Goal: Task Accomplishment & Management: Manage account settings

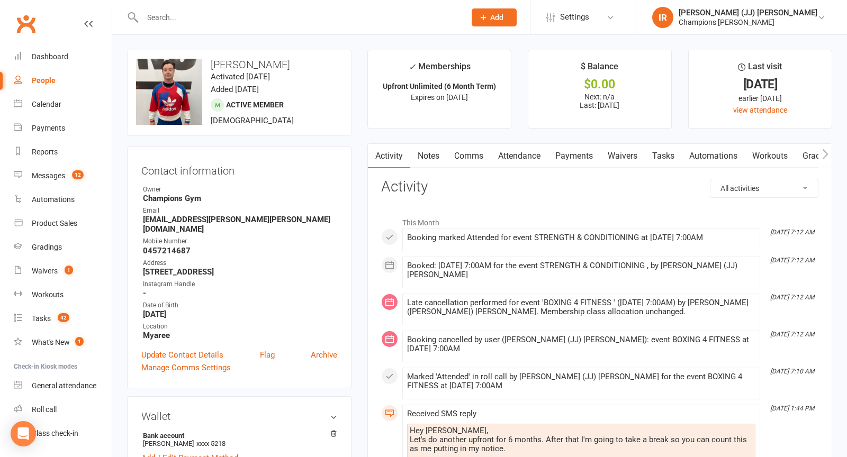
click at [298, 16] on input "text" at bounding box center [298, 17] width 319 height 15
paste input "Jasmine Collins"
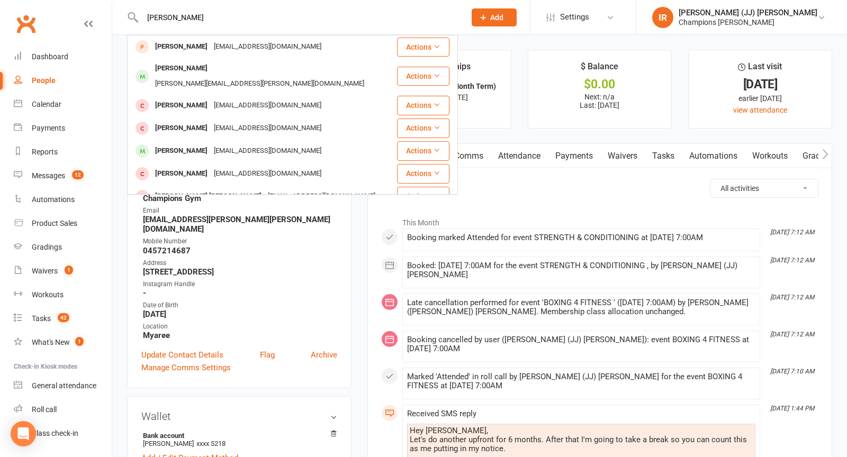
type input "Jasmine Collins"
click at [628, 214] on li "This Month" at bounding box center [599, 220] width 437 height 17
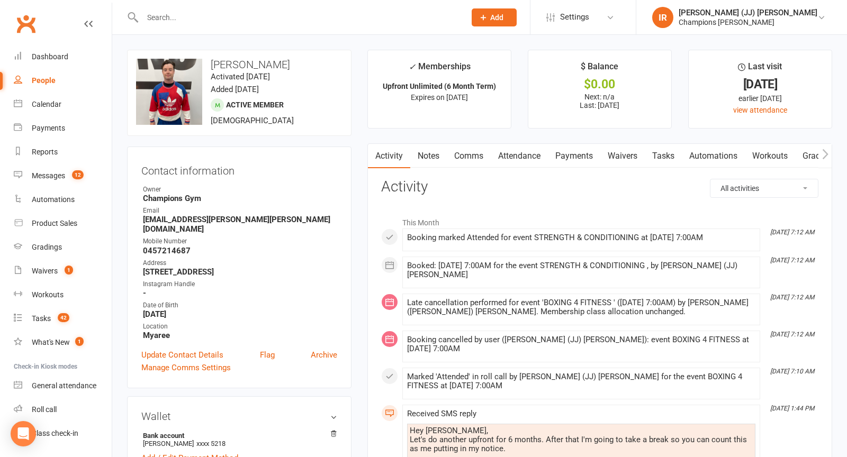
click at [464, 157] on link "Comms" at bounding box center [469, 156] width 44 height 24
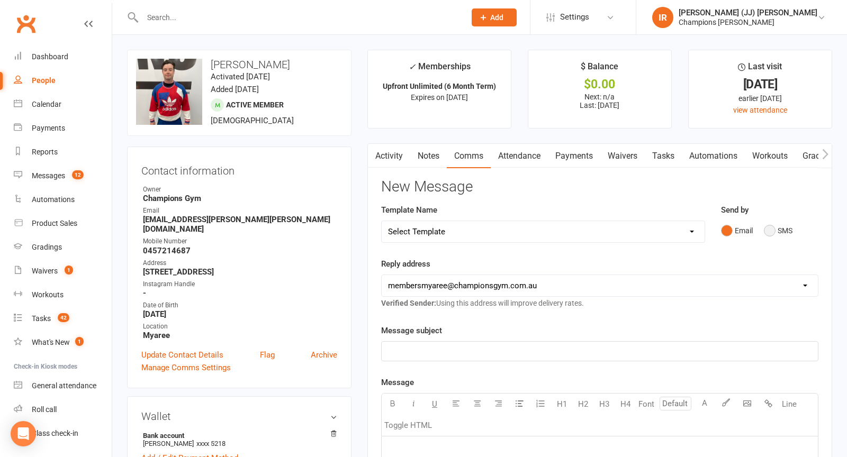
click at [765, 233] on button "SMS" at bounding box center [778, 231] width 29 height 20
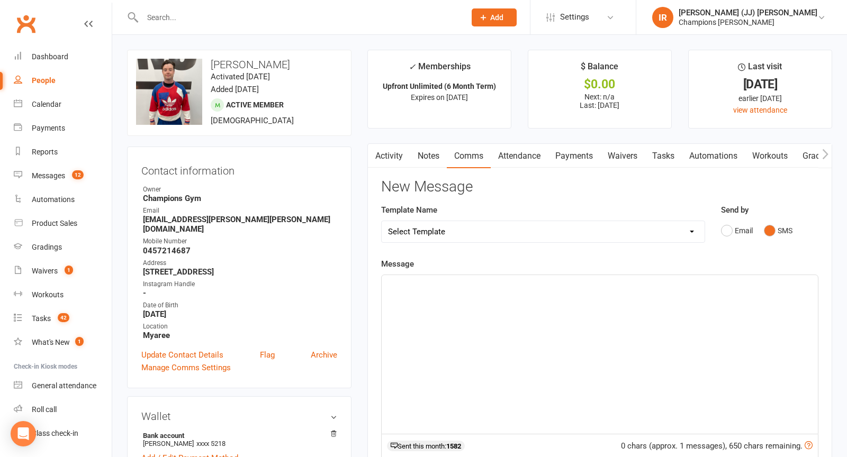
click at [586, 323] on div "﻿" at bounding box center [600, 354] width 436 height 159
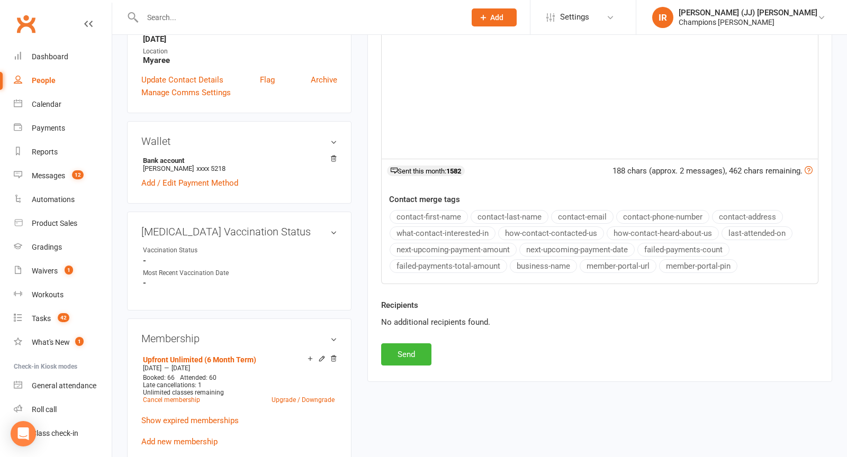
scroll to position [293, 0]
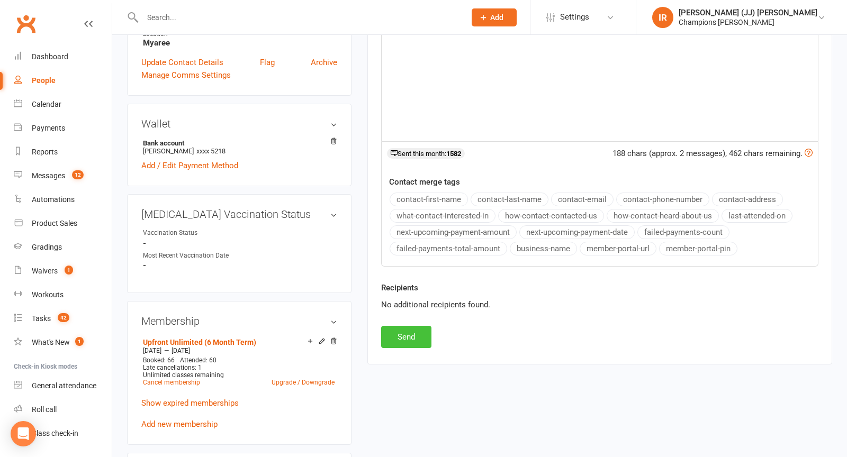
click at [419, 338] on button "Send" at bounding box center [406, 337] width 50 height 22
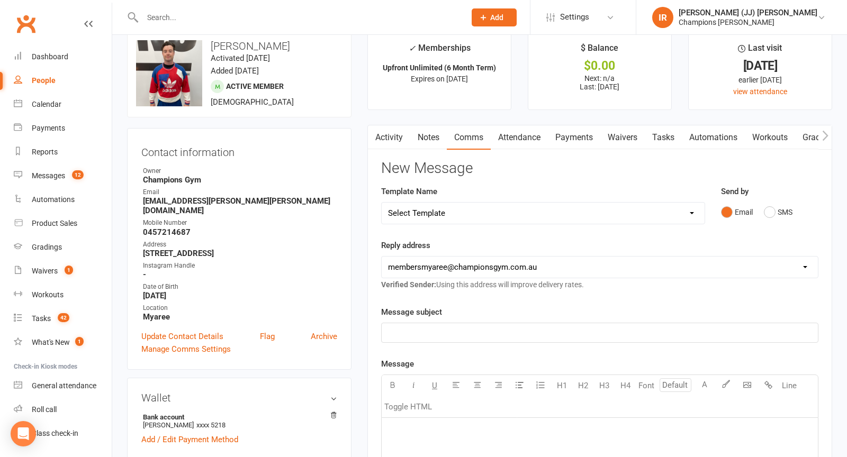
scroll to position [0, 0]
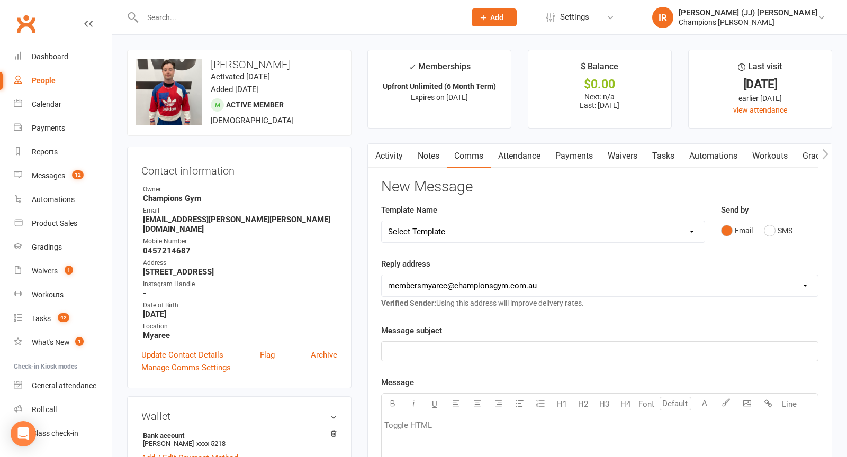
click at [323, 19] on input "text" at bounding box center [298, 17] width 319 height 15
paste input "Jasmine Collins"
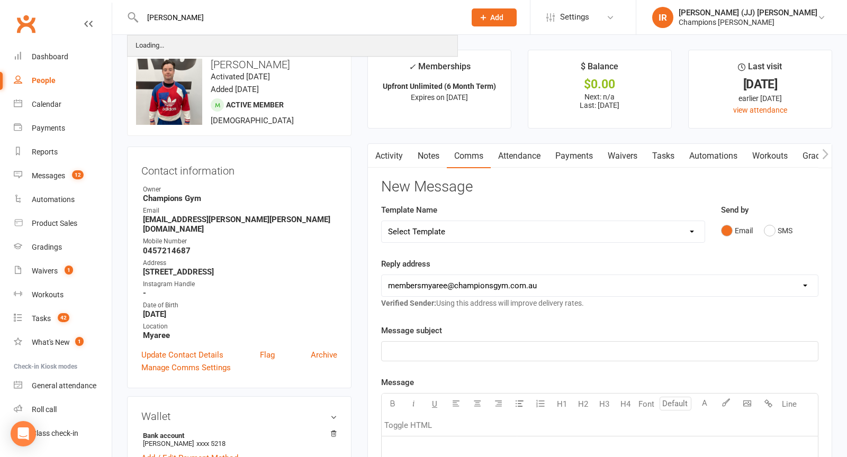
type input "Jasmine Collins"
click at [220, 41] on div "Loading..." at bounding box center [292, 46] width 329 height 20
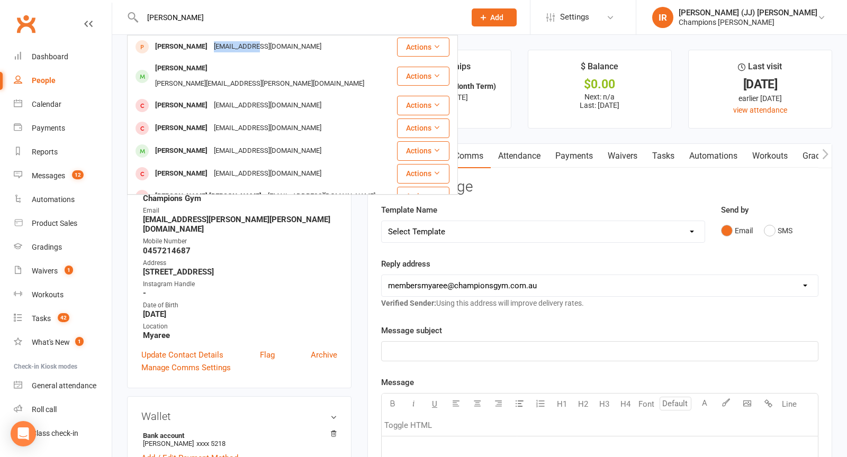
click at [220, 41] on div "Kellyeastman@hotmail.com" at bounding box center [268, 46] width 114 height 15
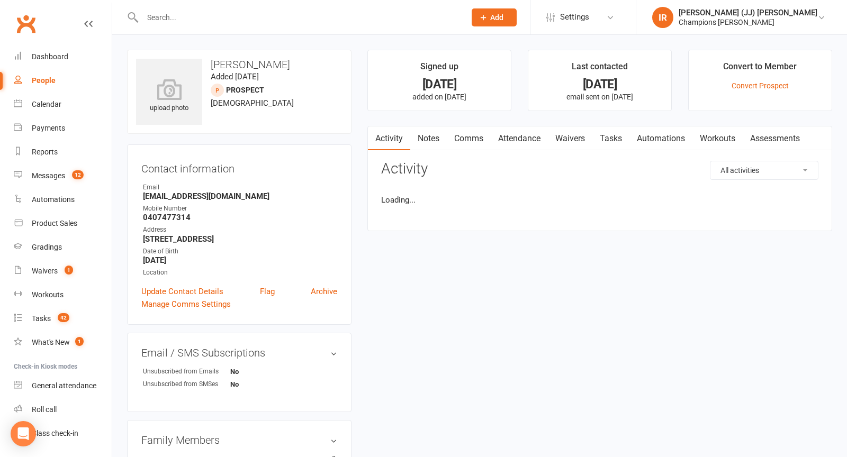
click at [244, 11] on input "text" at bounding box center [298, 17] width 319 height 15
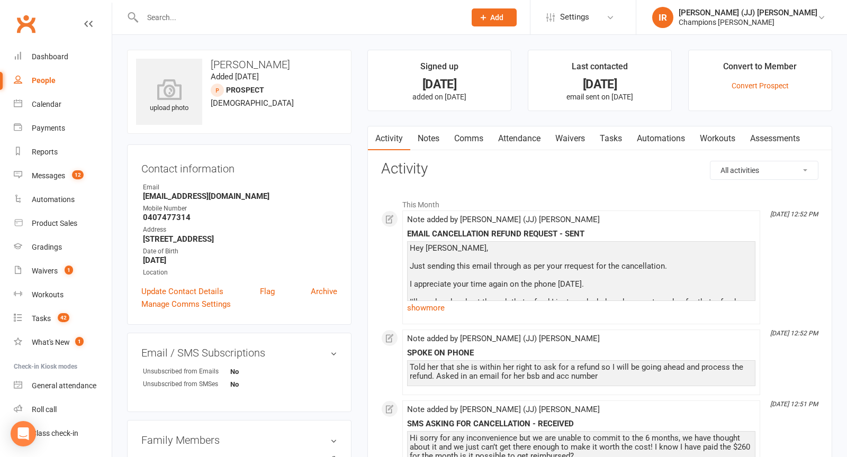
paste input "Jasmine Collins"
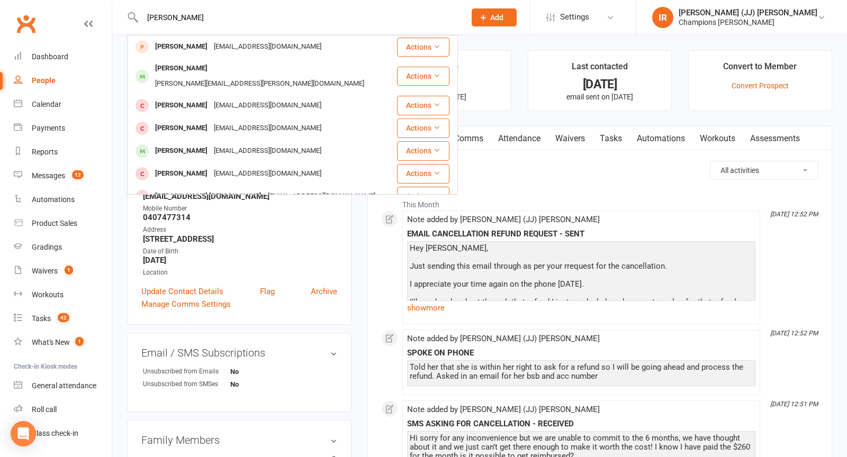
type input "Jasmine Collins"
click at [531, 242] on div "Hey Kelly, Just sending this email through as per your rrequest for the cancell…" at bounding box center [581, 278] width 348 height 74
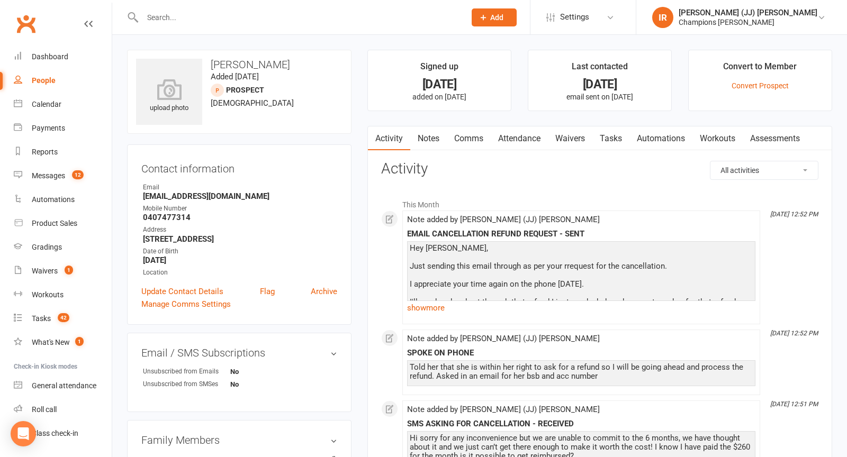
click at [246, 64] on h3 "Jasmine Collins" at bounding box center [239, 65] width 206 height 12
copy h3 "Jasmine Collins"
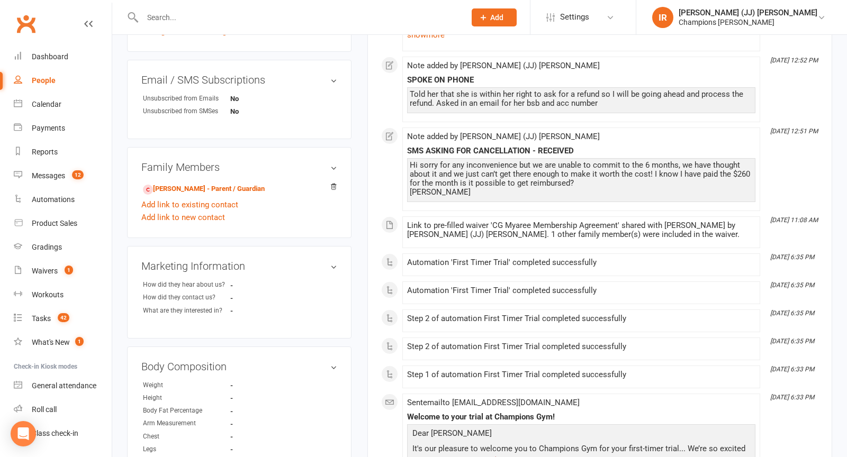
scroll to position [270, 0]
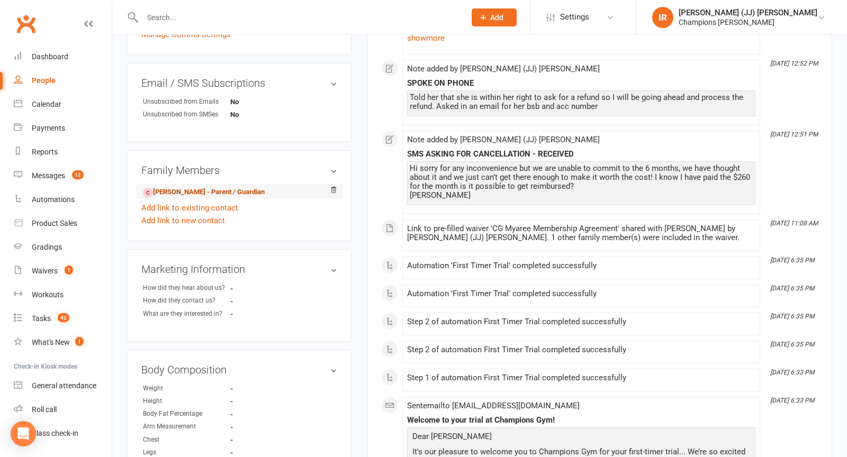
click at [212, 189] on link "Kelly Collins - Parent / Guardian" at bounding box center [204, 192] width 122 height 11
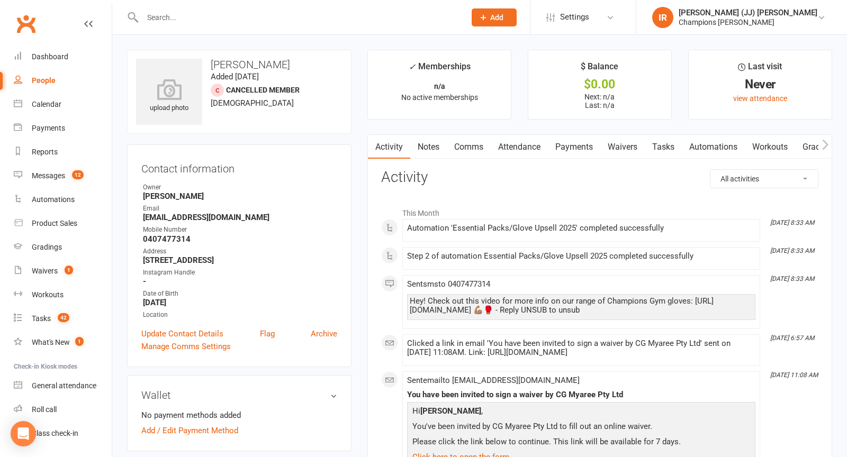
click at [232, 61] on h3 "Kelly Collins" at bounding box center [239, 65] width 206 height 12
copy h3 "Kelly Collins"
click at [566, 141] on link "Payments" at bounding box center [574, 147] width 52 height 24
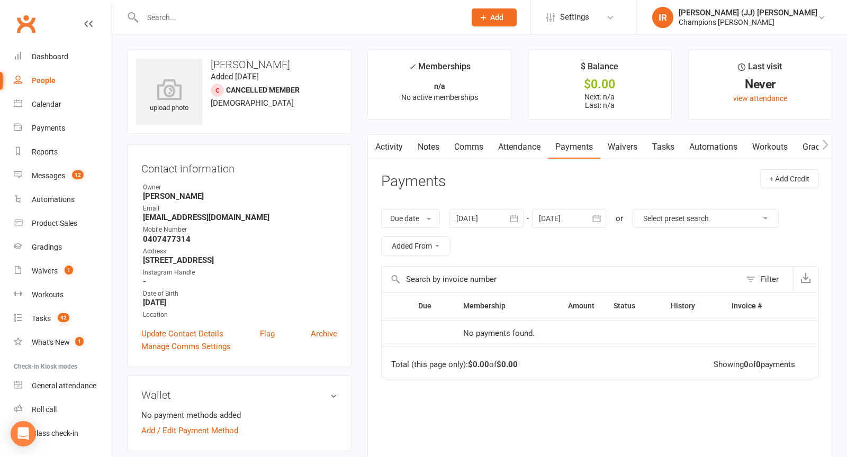
click at [276, 24] on input "text" at bounding box center [298, 17] width 319 height 15
paste input "Jamie Thompson"
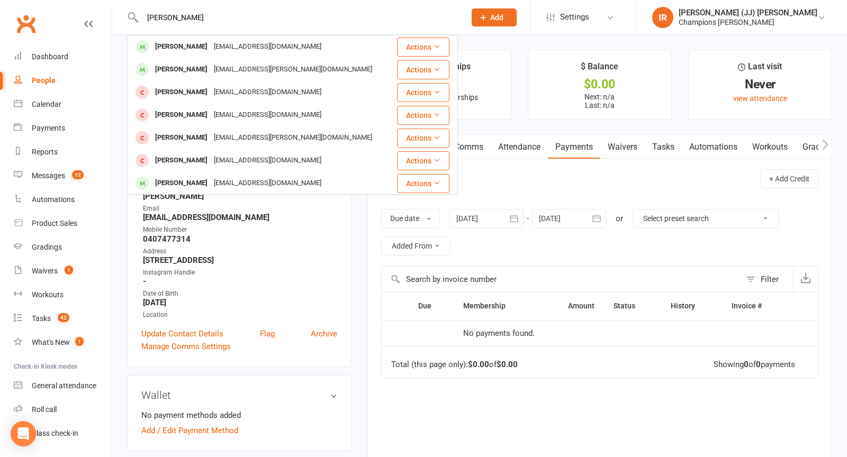
type input "Jamie Thompson"
click at [217, 42] on div "jamiethompson1999@hotmail.com" at bounding box center [268, 46] width 114 height 15
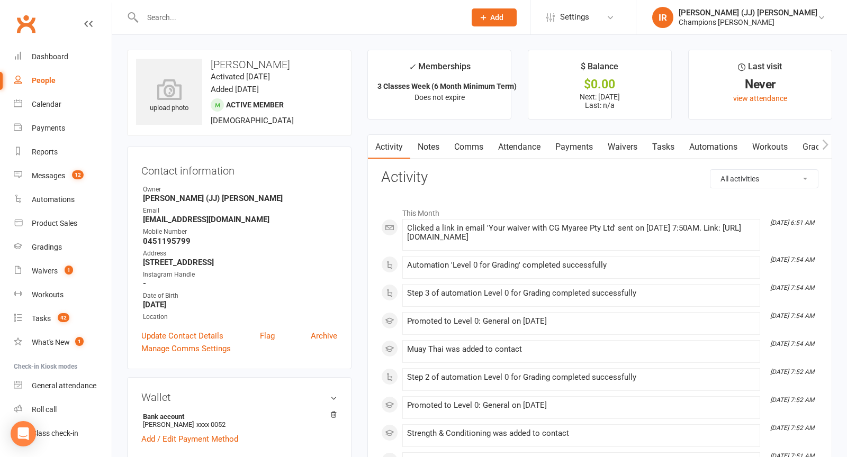
click at [430, 145] on link "Notes" at bounding box center [428, 147] width 37 height 24
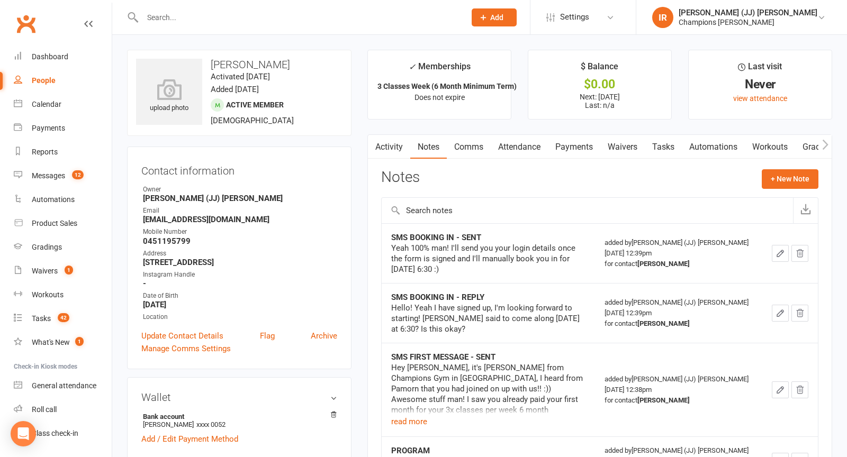
click at [550, 144] on link "Payments" at bounding box center [574, 147] width 52 height 24
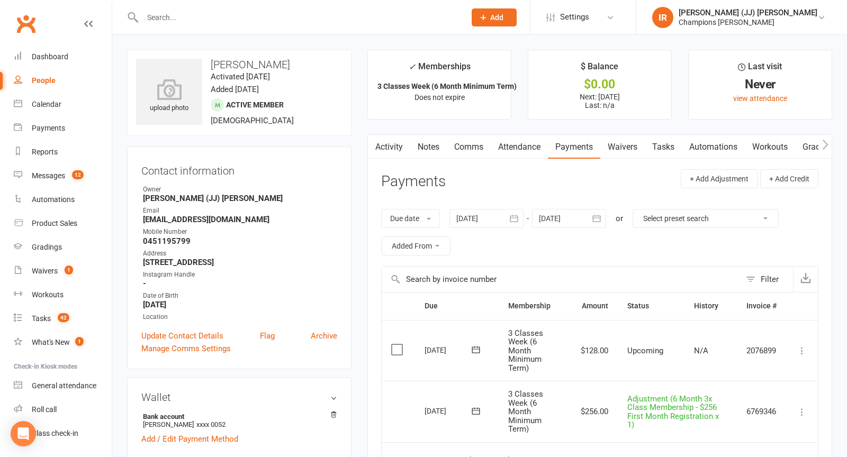
click at [525, 147] on link "Attendance" at bounding box center [519, 147] width 57 height 24
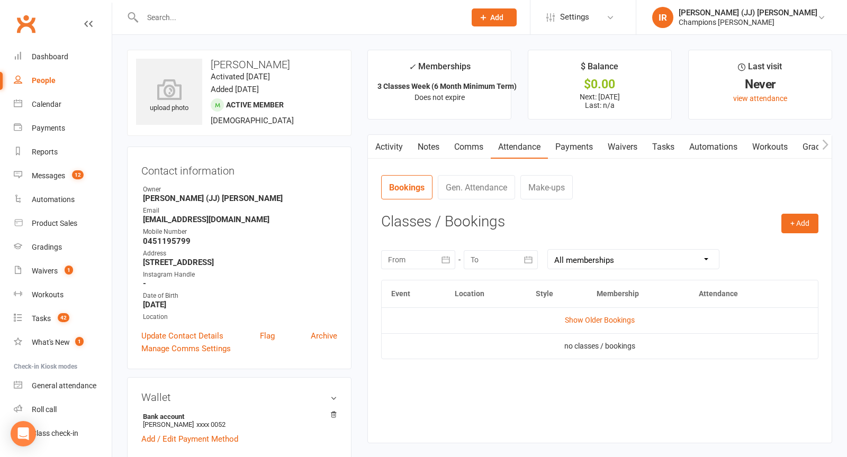
click at [393, 145] on link "Activity" at bounding box center [389, 147] width 42 height 24
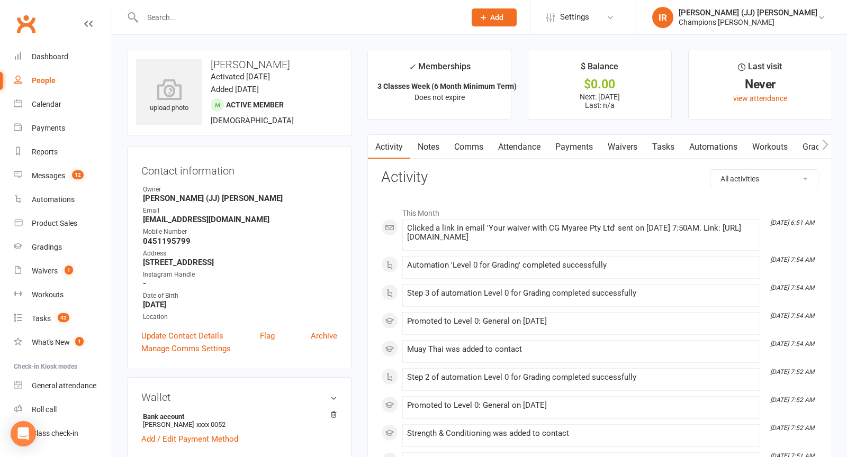
click at [253, 59] on h3 "Jamie Thompson" at bounding box center [239, 65] width 206 height 12
copy h3 "Jamie Thompson"
click at [264, 62] on h3 "Jamie Thompson" at bounding box center [239, 65] width 206 height 12
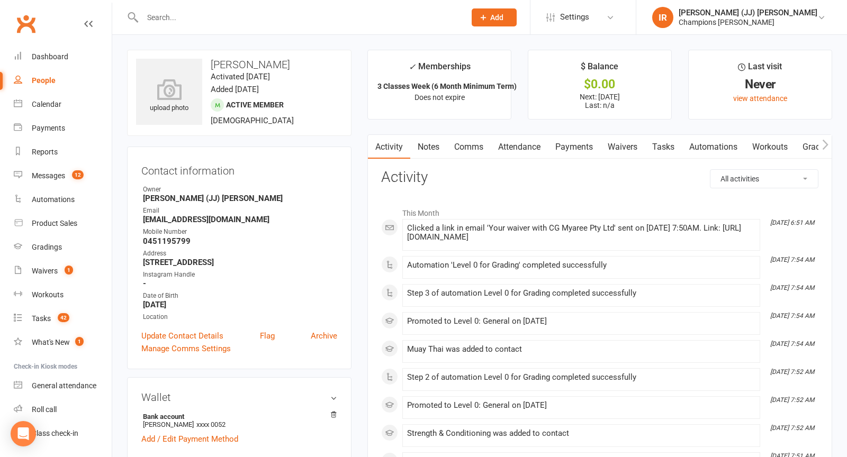
click at [264, 62] on h3 "Jamie Thompson" at bounding box center [239, 65] width 206 height 12
click at [256, 62] on h3 "Jamie Thompson" at bounding box center [239, 65] width 206 height 12
copy h3 "Jamie Thompson"
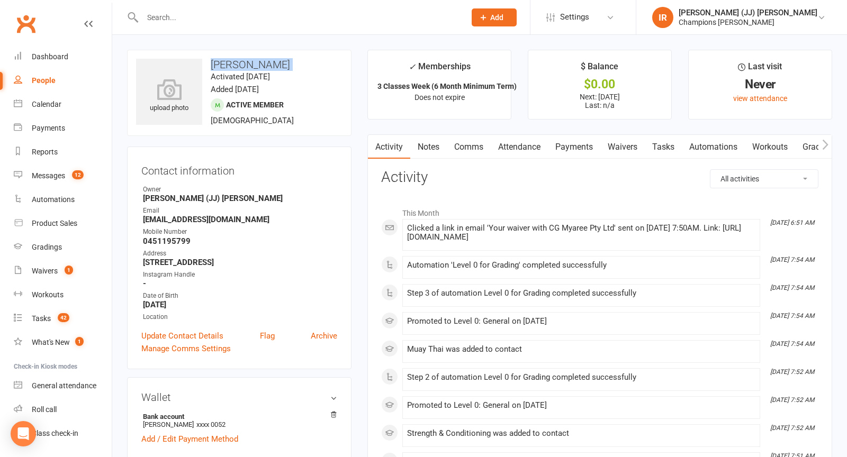
click at [320, 66] on h3 "Jamie Thompson" at bounding box center [239, 65] width 206 height 12
click at [250, 63] on h3 "Jamie Thompson" at bounding box center [239, 65] width 206 height 12
click at [282, 59] on h3 "Jamie Thompson" at bounding box center [239, 65] width 206 height 12
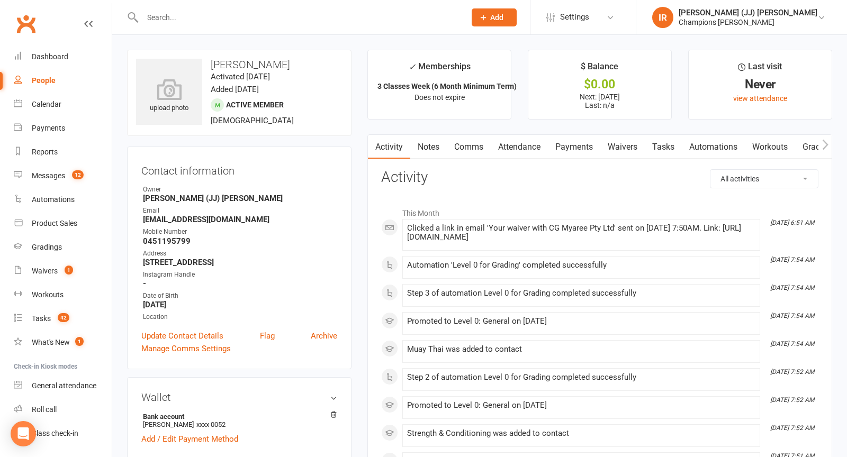
click at [282, 59] on h3 "Jamie Thompson" at bounding box center [239, 65] width 206 height 12
click at [314, 62] on h3 "Jamie Thompson" at bounding box center [239, 65] width 206 height 12
click at [282, 68] on h3 "Jamie Thompson" at bounding box center [239, 65] width 206 height 12
click at [281, 68] on h3 "Jamie Thompson" at bounding box center [239, 65] width 206 height 12
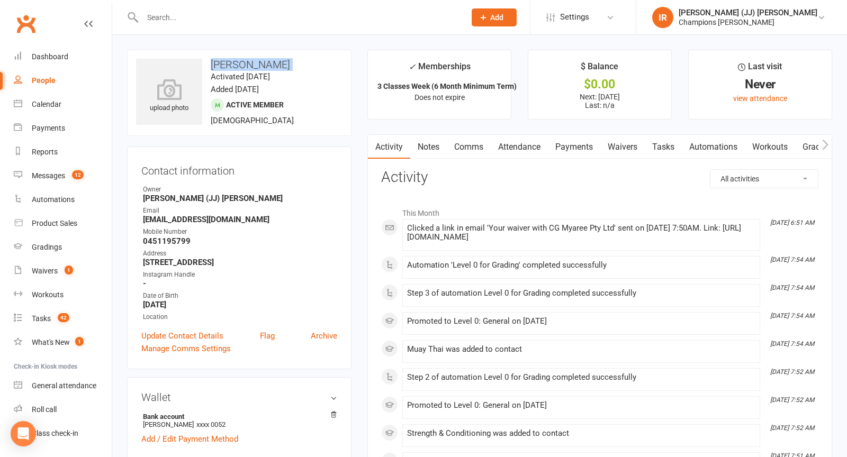
click at [281, 68] on h3 "Jamie Thompson" at bounding box center [239, 65] width 206 height 12
click at [324, 70] on div "upload photo Jamie Thompson Activated 10 September, 2025 Added 8 September, 202…" at bounding box center [239, 93] width 224 height 86
click at [229, 62] on h3 "Jamie Thompson" at bounding box center [239, 65] width 206 height 12
click at [229, 61] on h3 "Jamie Thompson" at bounding box center [239, 65] width 206 height 12
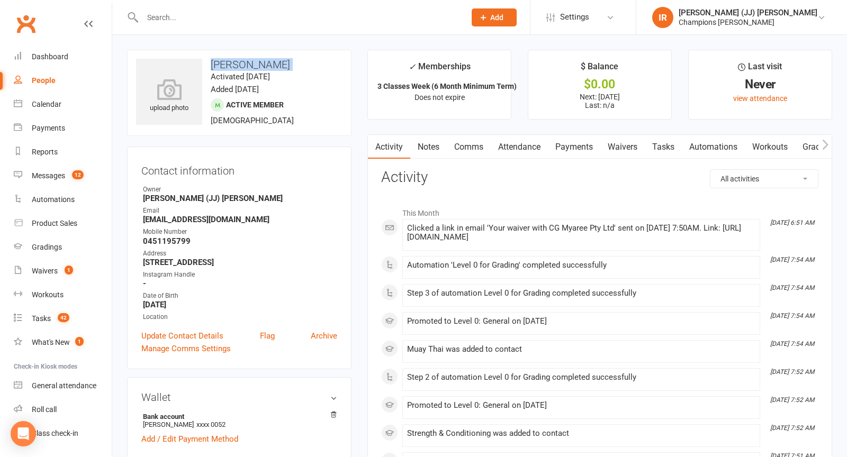
copy h3 "Jamie Thompson"
click at [249, 19] on input "text" at bounding box center [298, 17] width 319 height 15
paste input "Amedeo Spagnolo"
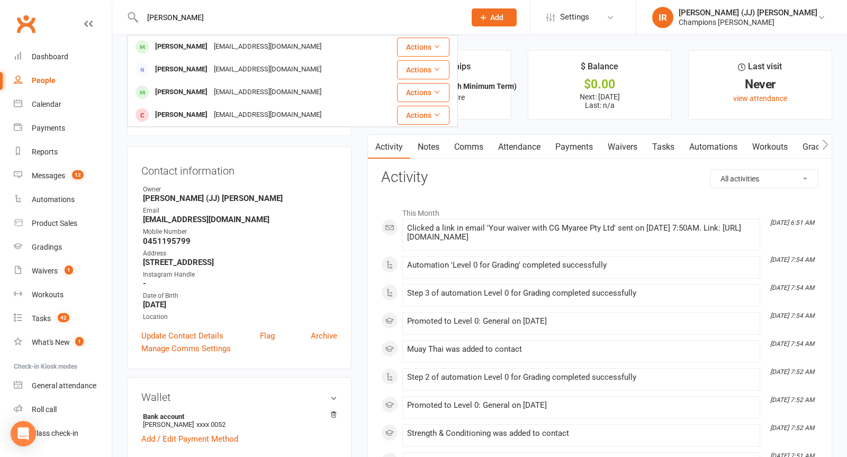
type input "Amedeo Spagnolo"
click at [221, 48] on div "maryspagnolo1@yahoo.com.au" at bounding box center [268, 46] width 114 height 15
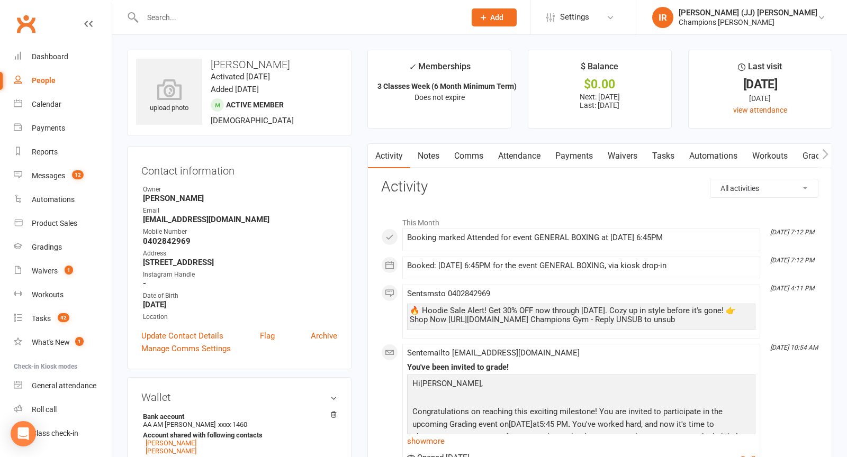
click at [547, 152] on link "Attendance" at bounding box center [519, 156] width 57 height 24
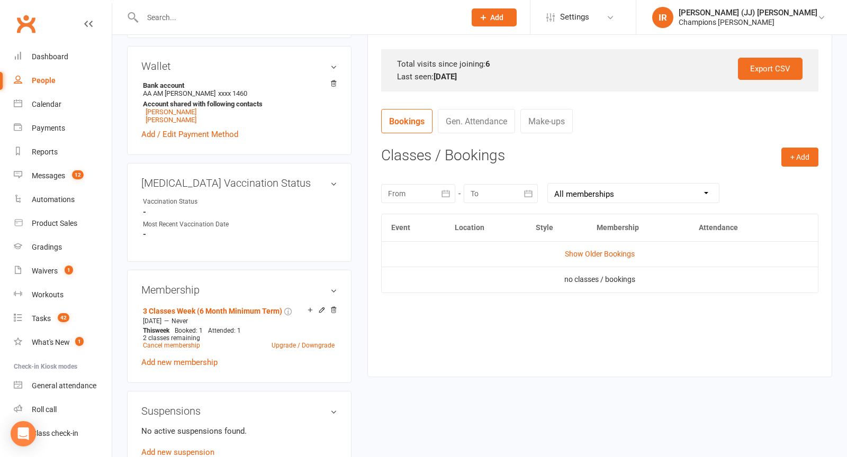
scroll to position [332, 0]
click at [424, 194] on div at bounding box center [418, 193] width 74 height 19
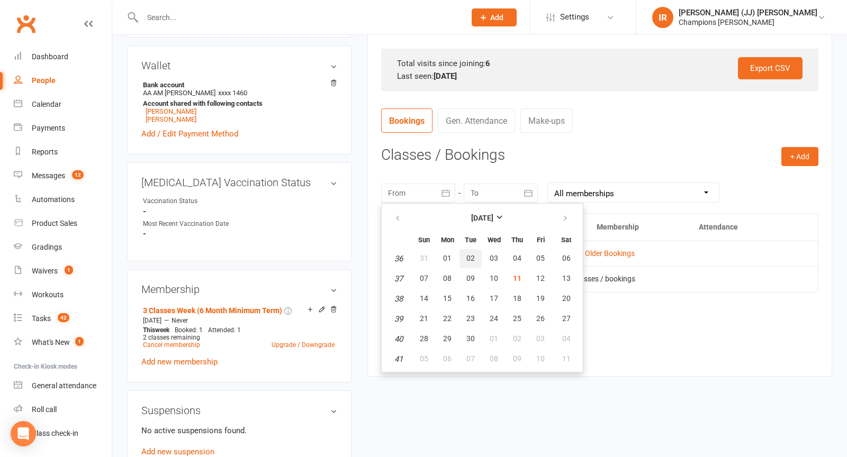
click at [460, 262] on button "02" at bounding box center [471, 258] width 22 height 19
type input "[DATE]"
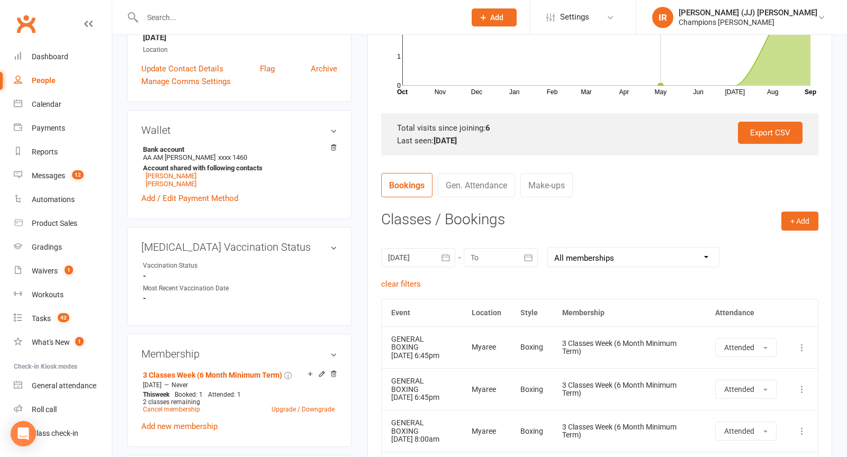
scroll to position [291, 0]
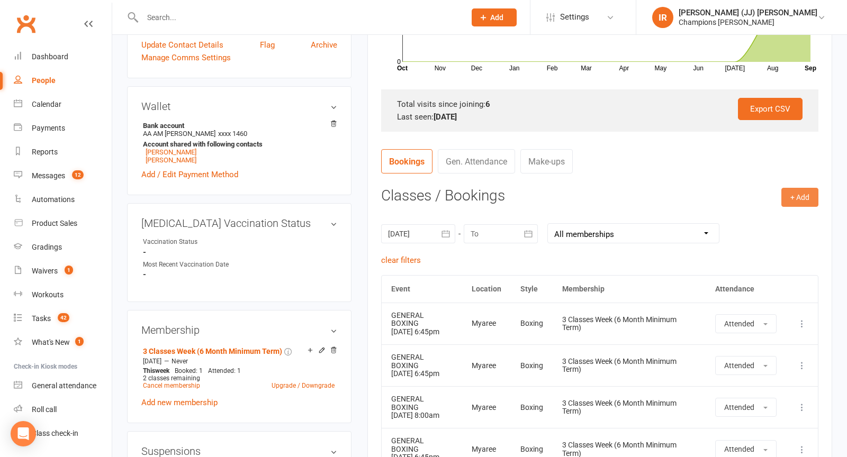
click at [806, 201] on button "+ Add" at bounding box center [799, 197] width 37 height 19
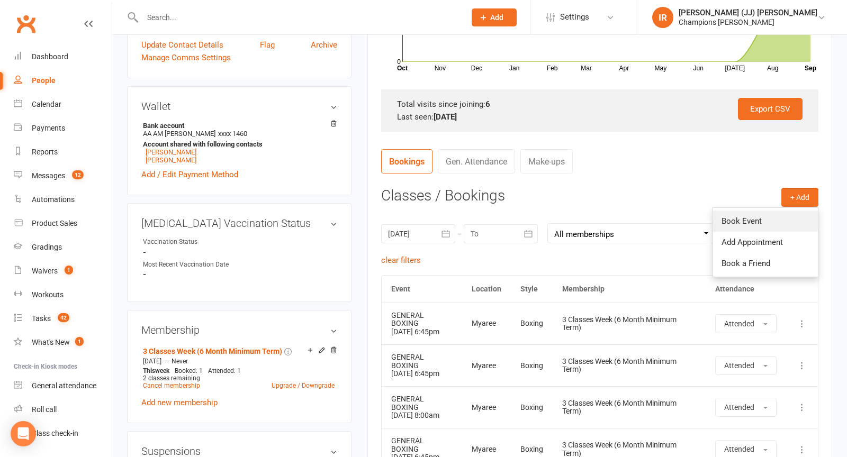
click at [771, 211] on link "Book Event" at bounding box center [765, 221] width 105 height 21
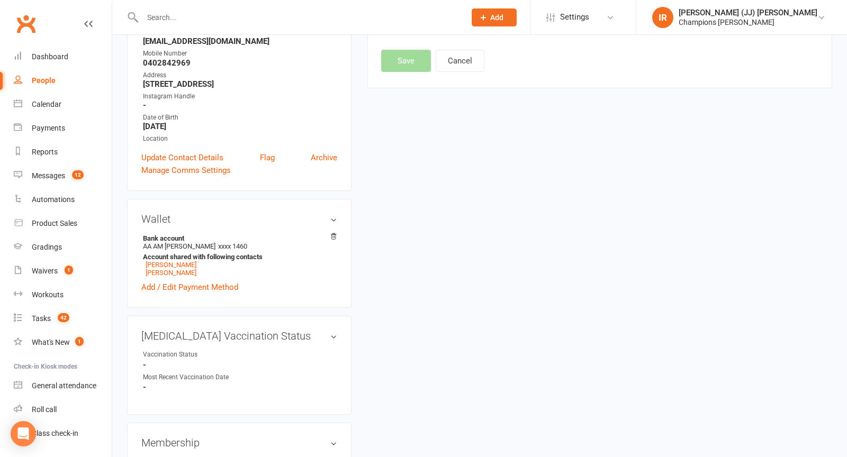
scroll to position [90, 0]
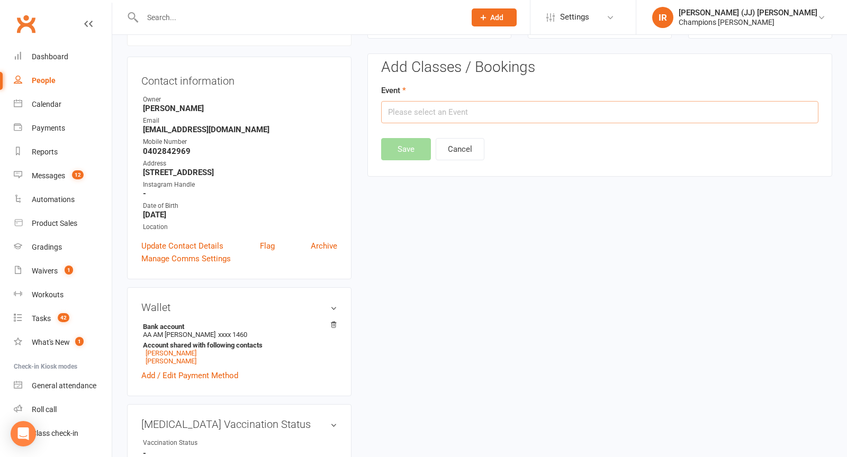
click at [606, 105] on input "text" at bounding box center [599, 112] width 437 height 22
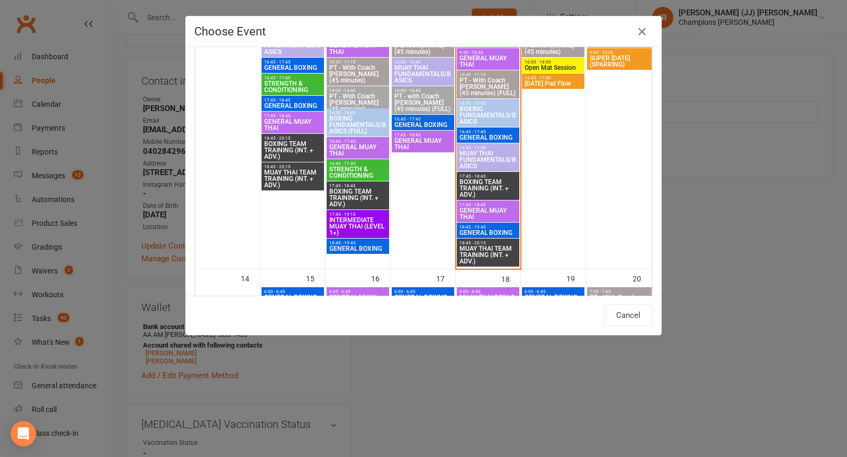
scroll to position [523, 0]
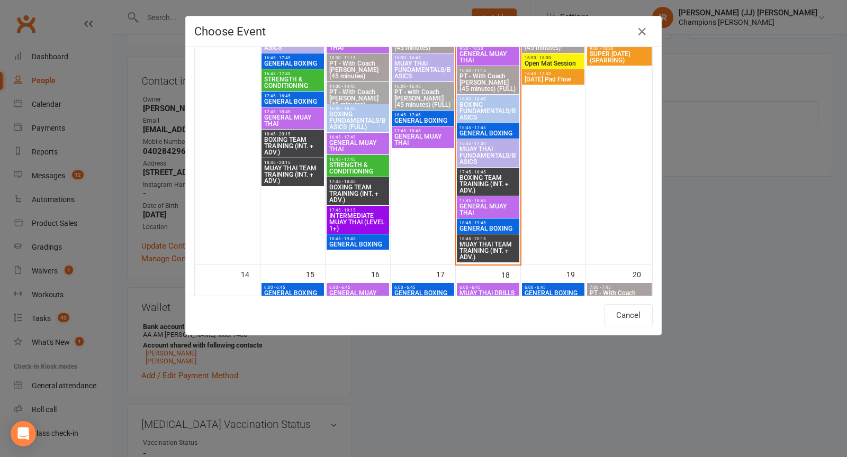
click at [487, 226] on span "GENERAL BOXING" at bounding box center [488, 229] width 58 height 6
type input "GENERAL BOXING - Sep 11, 2025 6:45:00 PM"
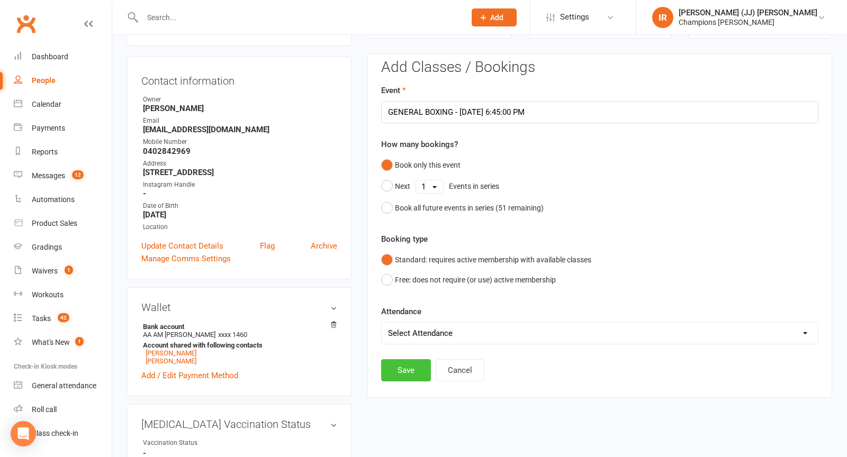
click at [407, 372] on button "Save" at bounding box center [406, 370] width 50 height 22
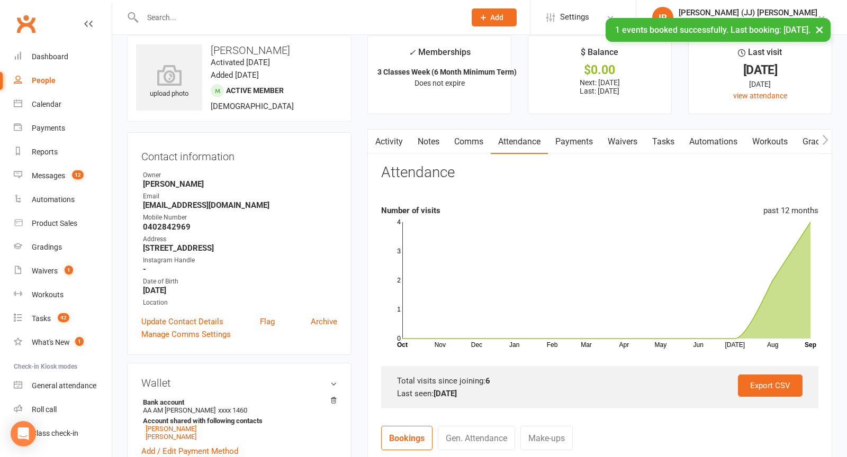
scroll to position [0, 0]
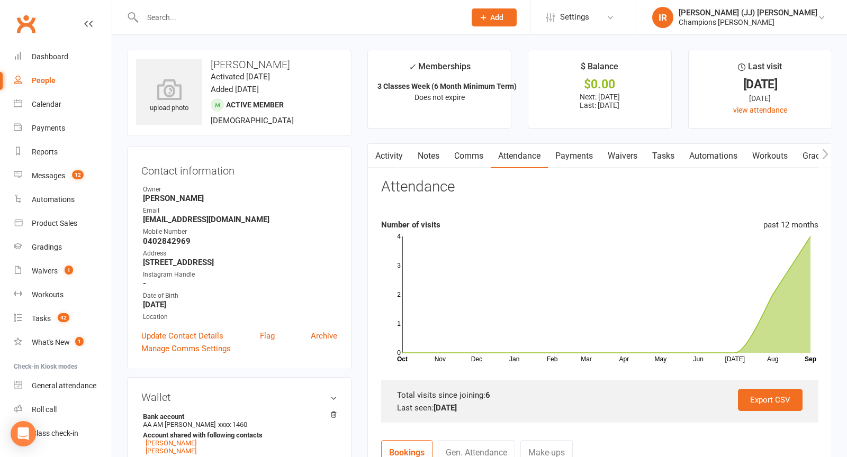
click at [337, 96] on div "upload photo Amedeo Spagnolo Activated 25 August, 2025 Added 21 August, 2025 Ac…" at bounding box center [239, 93] width 224 height 86
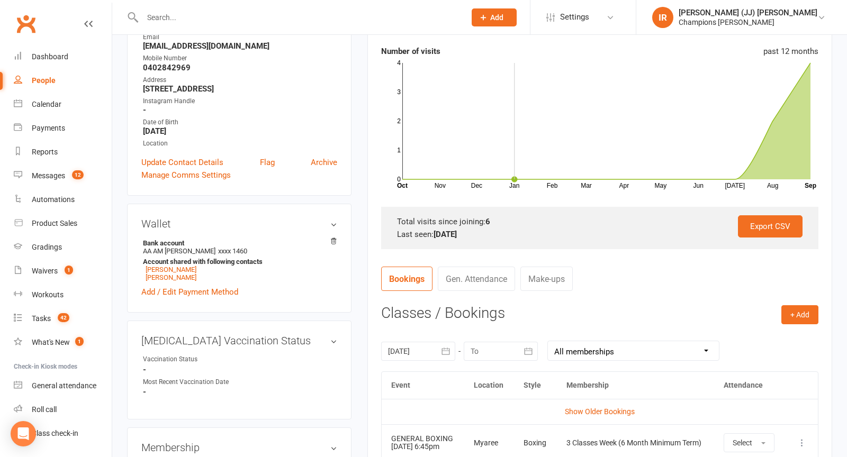
scroll to position [197, 0]
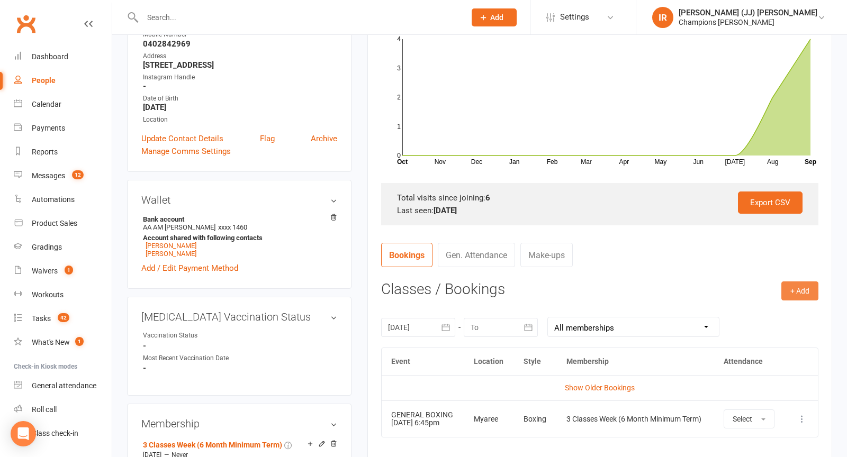
click at [788, 289] on button "+ Add" at bounding box center [799, 291] width 37 height 19
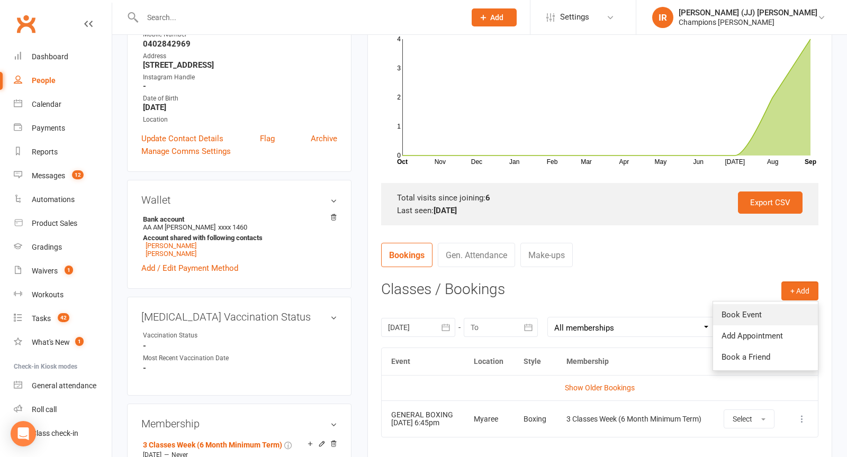
click at [755, 315] on link "Book Event" at bounding box center [765, 314] width 105 height 21
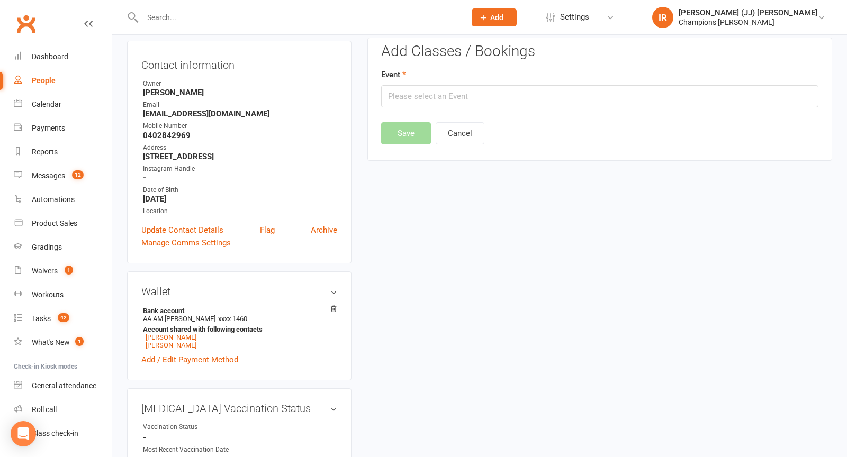
scroll to position [90, 0]
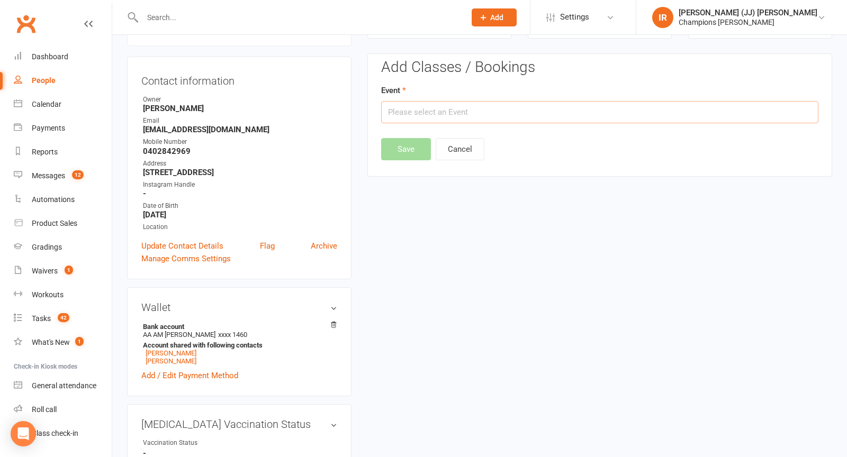
click at [538, 110] on input "text" at bounding box center [599, 112] width 437 height 22
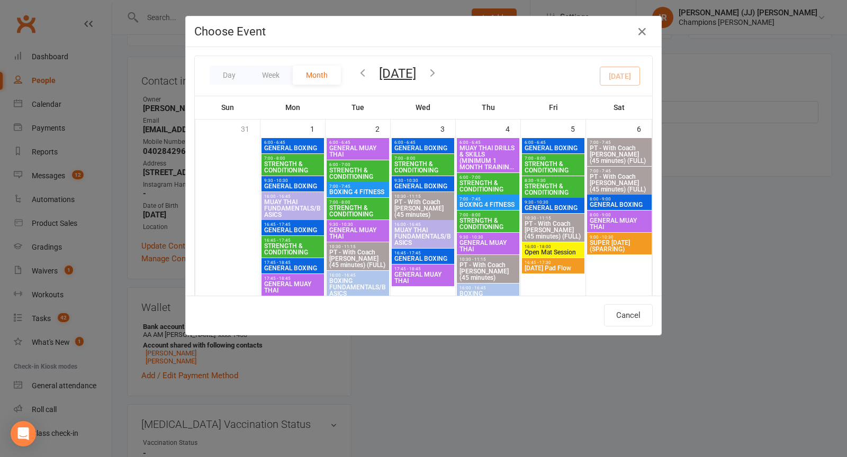
scroll to position [377, 0]
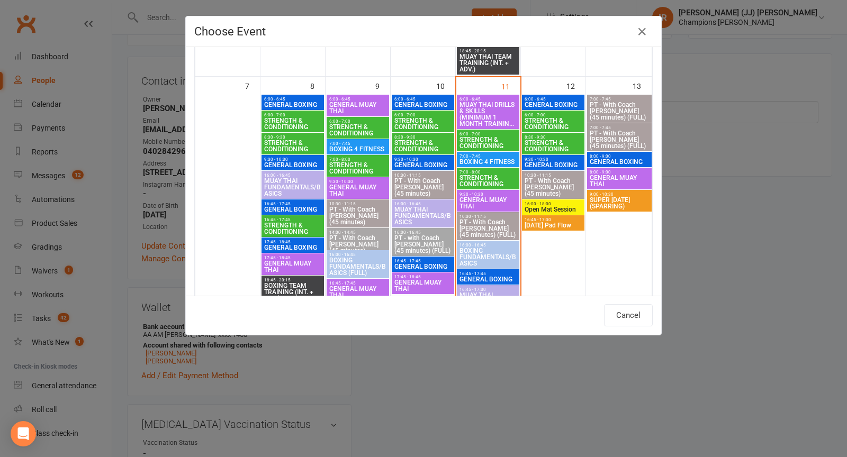
click at [620, 159] on span "GENERAL BOXING" at bounding box center [619, 162] width 61 height 6
type input "GENERAL BOXING - Sep 13, 2025 8:00:00 AM"
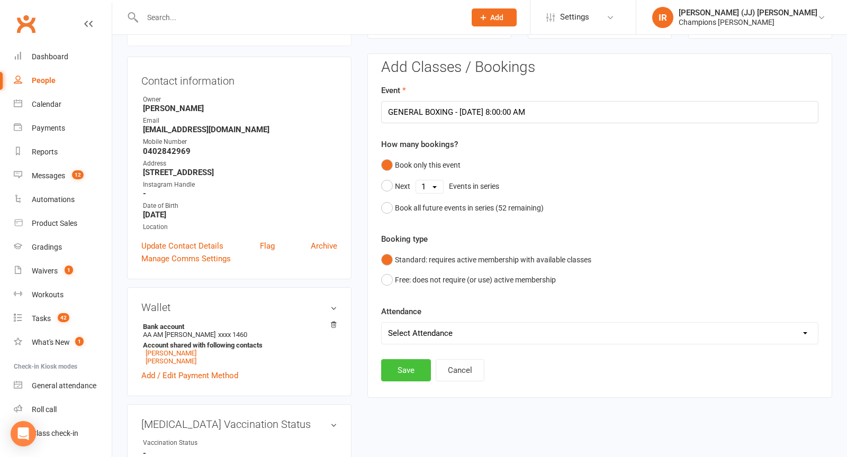
click at [398, 367] on button "Save" at bounding box center [406, 370] width 50 height 22
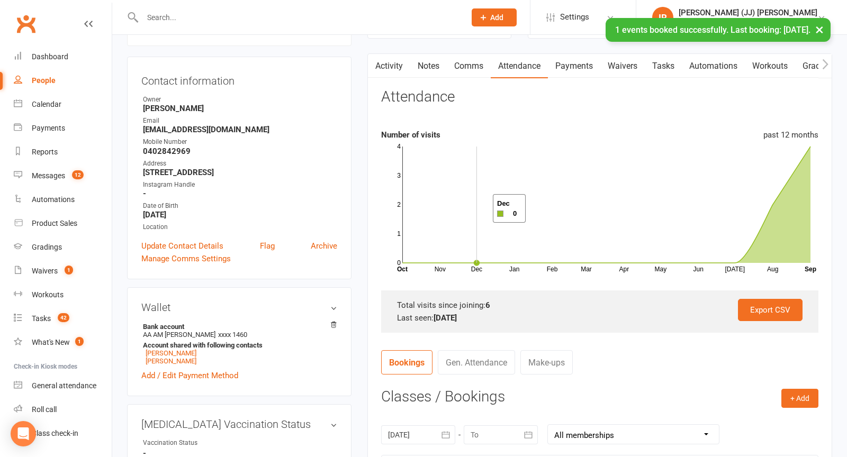
scroll to position [0, 0]
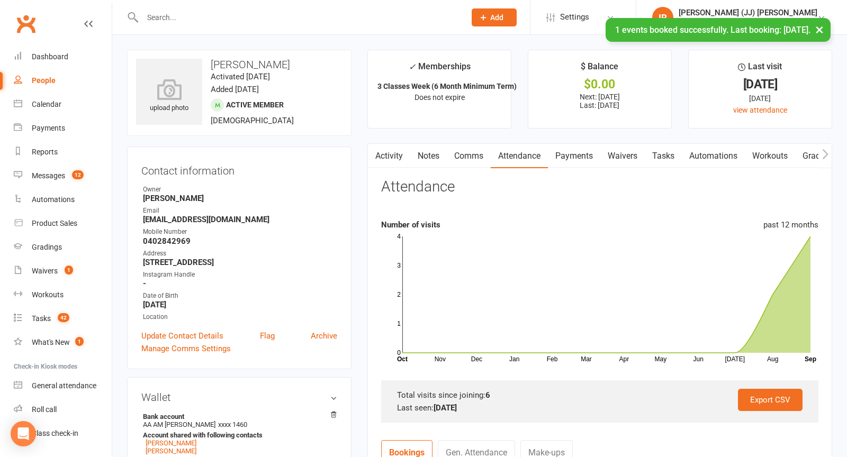
click at [354, 9] on div at bounding box center [292, 17] width 331 height 34
click at [337, 18] on div "× 1 events booked successfully. Last booking: Sep 13, 2025." at bounding box center [416, 18] width 833 height 0
click at [332, 18] on div "× 1 events booked successfully. Last booking: Sep 13, 2025." at bounding box center [416, 18] width 833 height 0
click at [310, 18] on div "× 1 events booked successfully. Last booking: Sep 13, 2025." at bounding box center [416, 18] width 833 height 0
click at [294, 7] on div at bounding box center [292, 17] width 331 height 34
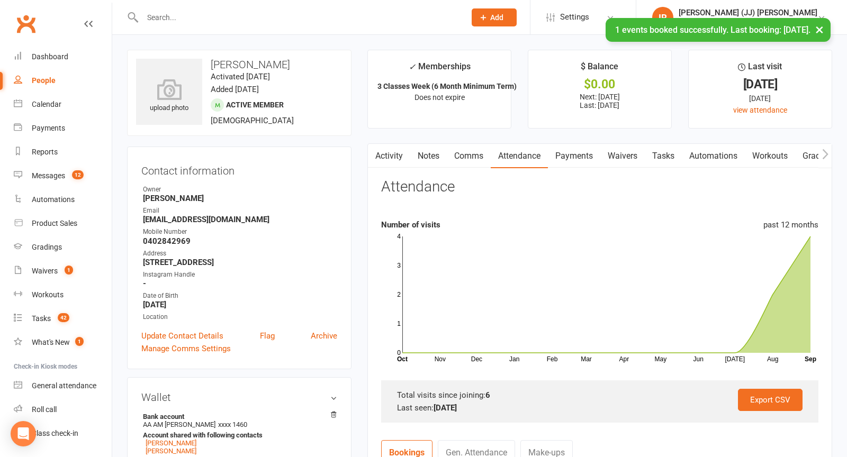
click at [286, 18] on div "× 1 events booked successfully. Last booking: Sep 13, 2025." at bounding box center [416, 18] width 833 height 0
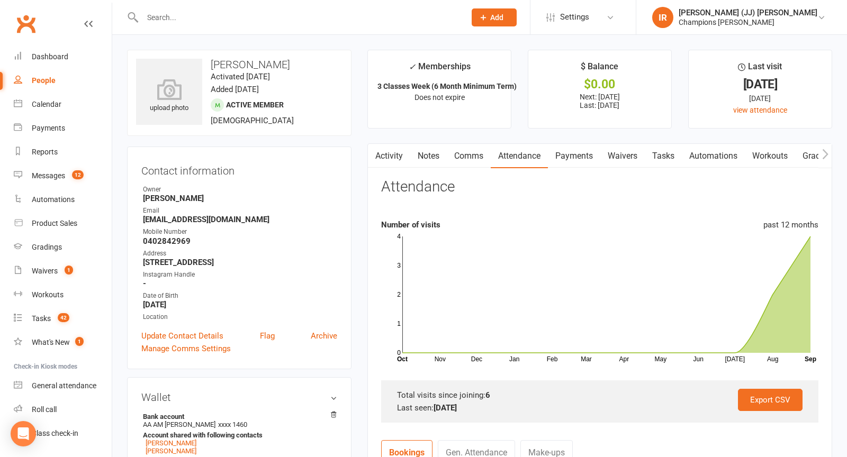
click at [286, 19] on input "text" at bounding box center [298, 17] width 319 height 15
paste input "Armando Spagnolo"
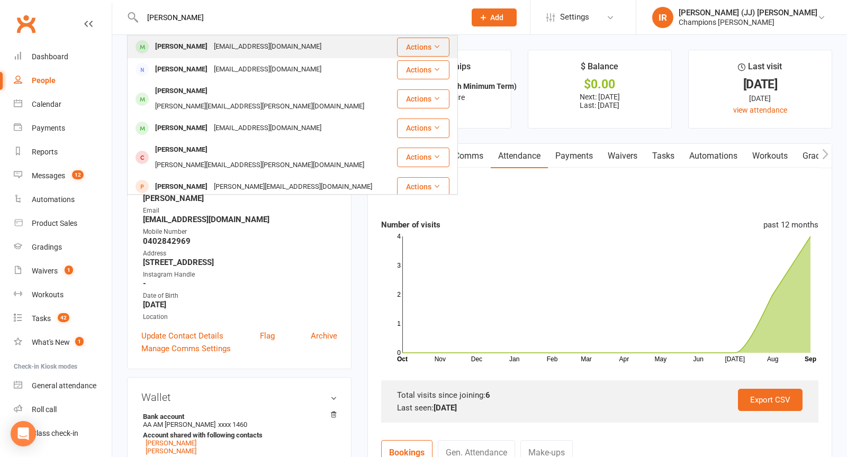
type input "Armando Spagnolo"
click at [250, 52] on div "maryspaGNOLO1@YAHOO.COM.AU" at bounding box center [268, 46] width 114 height 15
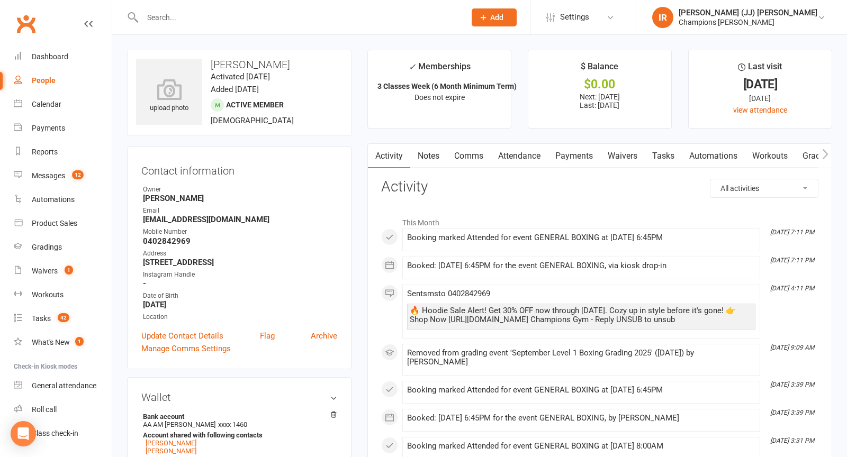
click at [622, 154] on link "Waivers" at bounding box center [622, 156] width 44 height 24
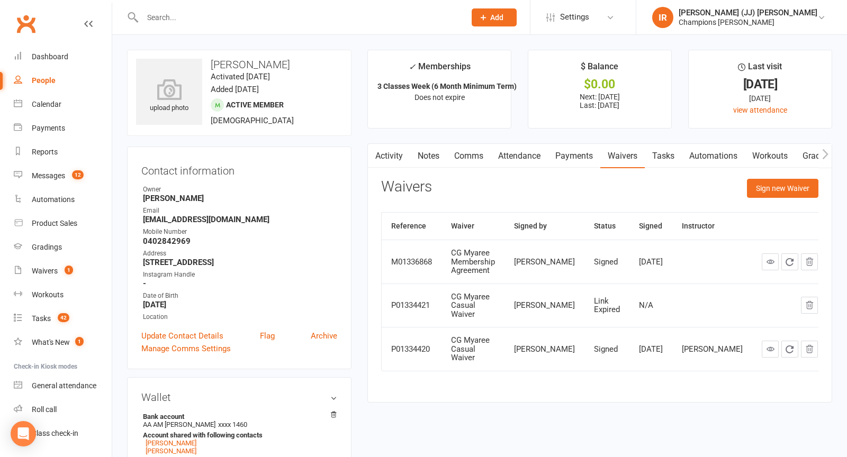
click at [700, 158] on link "Automations" at bounding box center [713, 156] width 63 height 24
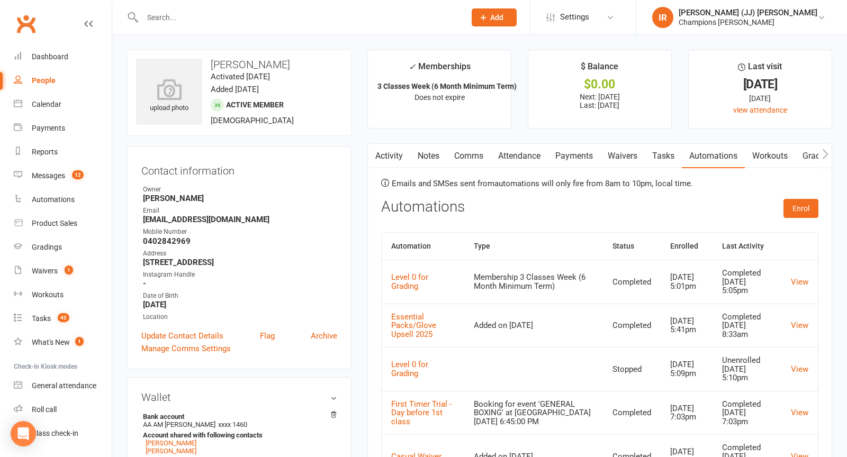
click at [667, 159] on link "Tasks" at bounding box center [663, 156] width 37 height 24
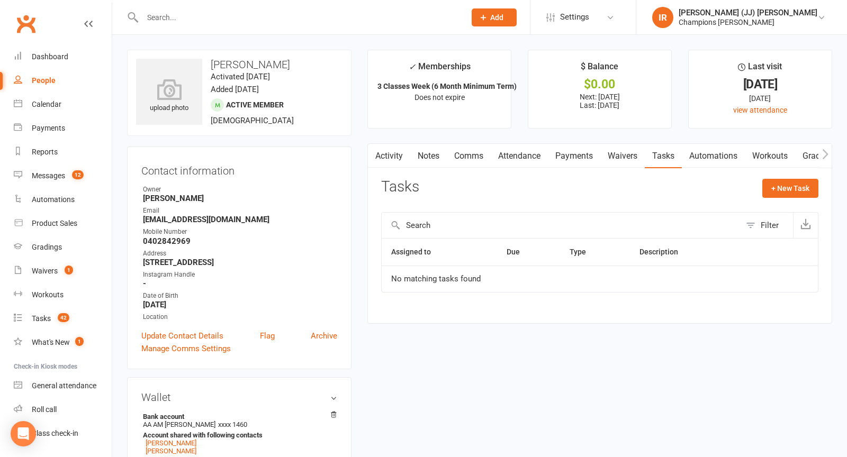
click at [578, 155] on link "Payments" at bounding box center [574, 156] width 52 height 24
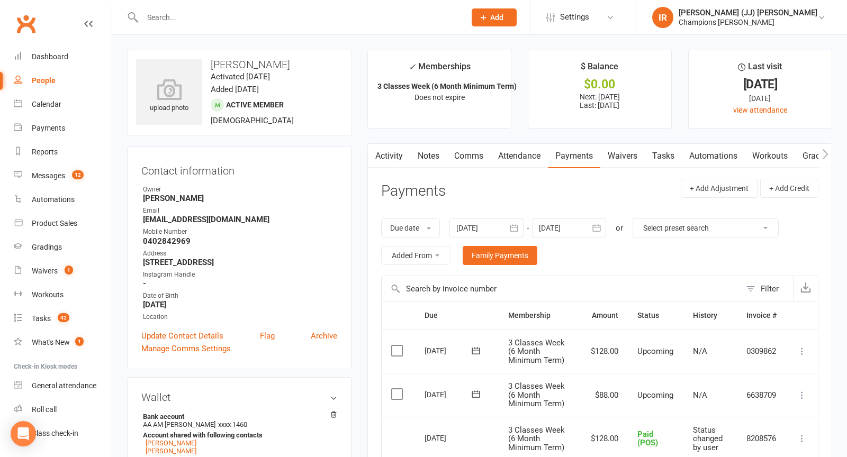
click at [525, 156] on link "Attendance" at bounding box center [519, 156] width 57 height 24
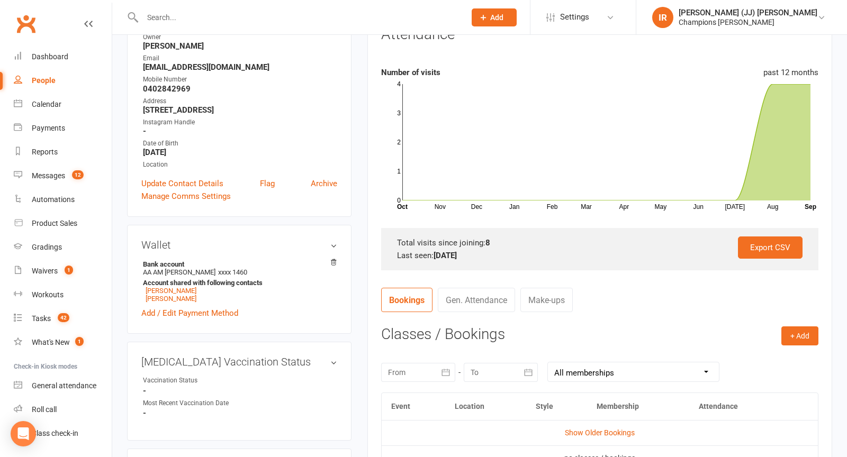
scroll to position [155, 0]
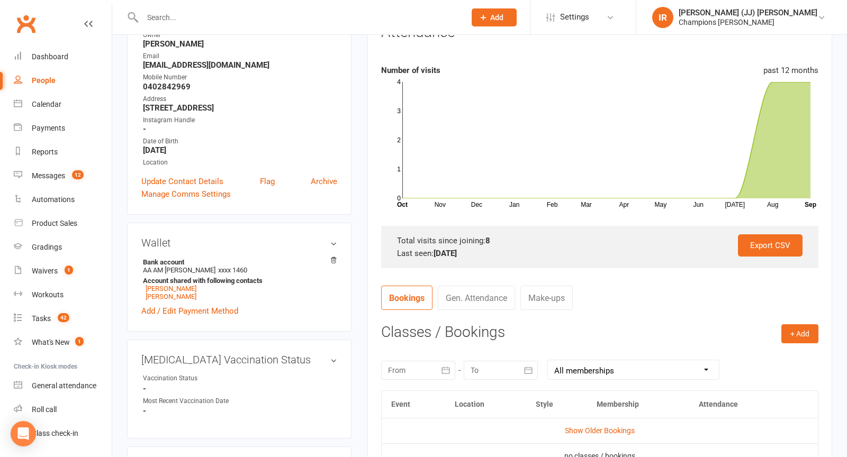
click at [777, 323] on contact-attendance "Attendance Number of visits past 12 months Nov Dec Jan Feb Mar Apr May Jun Jul …" at bounding box center [599, 281] width 437 height 514
click at [797, 330] on button "+ Add" at bounding box center [799, 334] width 37 height 19
click at [737, 353] on link "Book Event" at bounding box center [765, 357] width 105 height 21
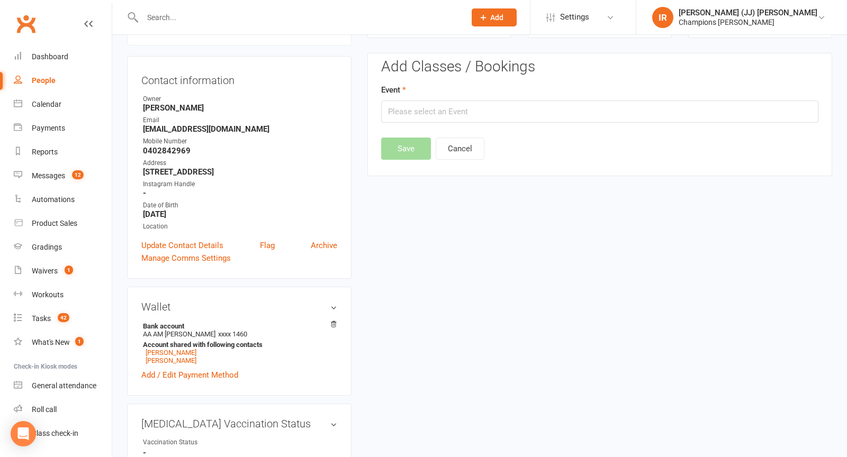
scroll to position [90, 0]
click at [495, 112] on input "text" at bounding box center [599, 112] width 437 height 22
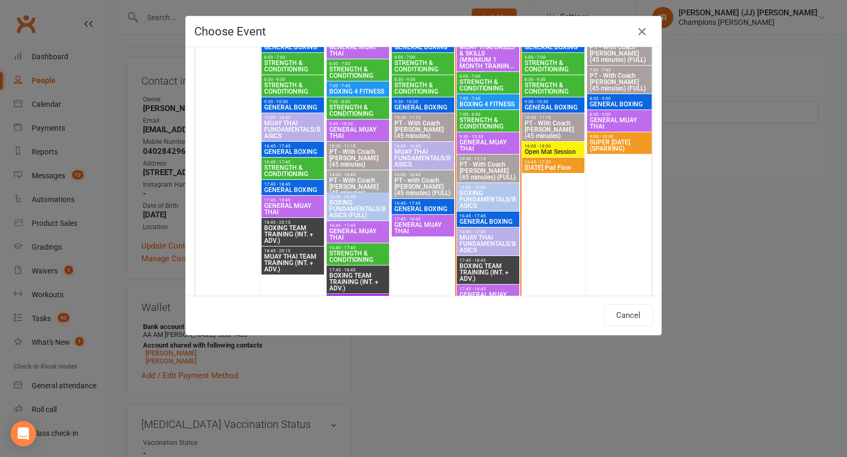
scroll to position [521, 0]
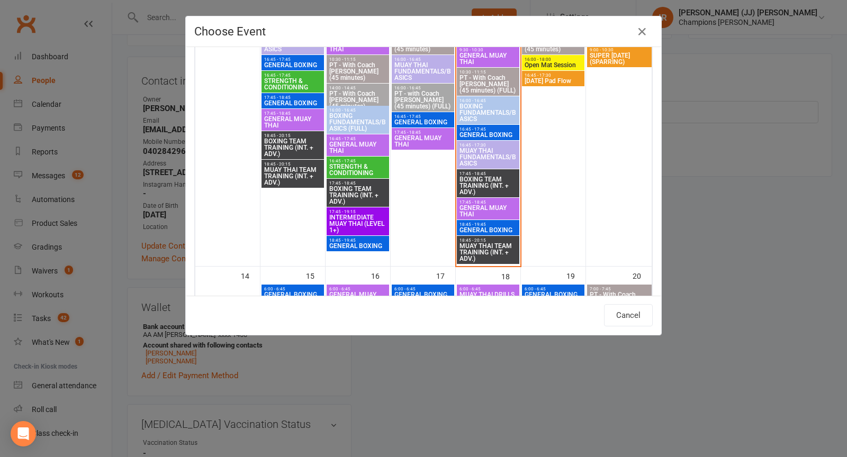
click at [491, 225] on span "18:45 - 19:45" at bounding box center [488, 224] width 58 height 5
type input "GENERAL BOXING - Sep 11, 2025 6:45:00 PM"
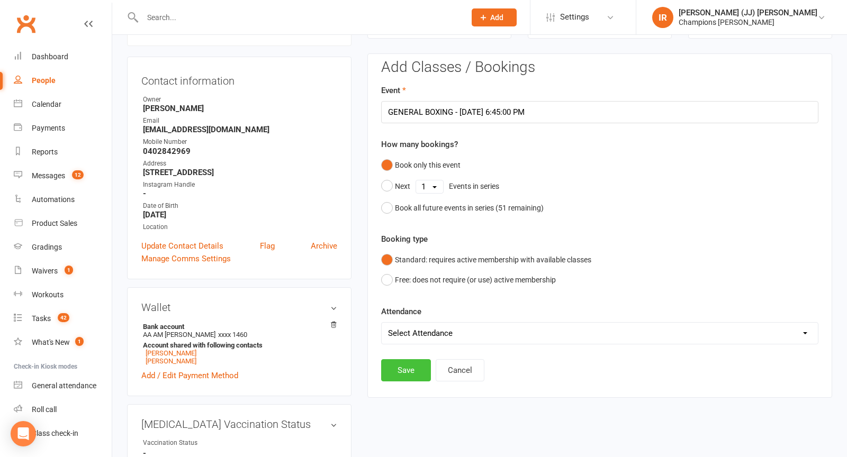
click at [409, 370] on button "Save" at bounding box center [406, 370] width 50 height 22
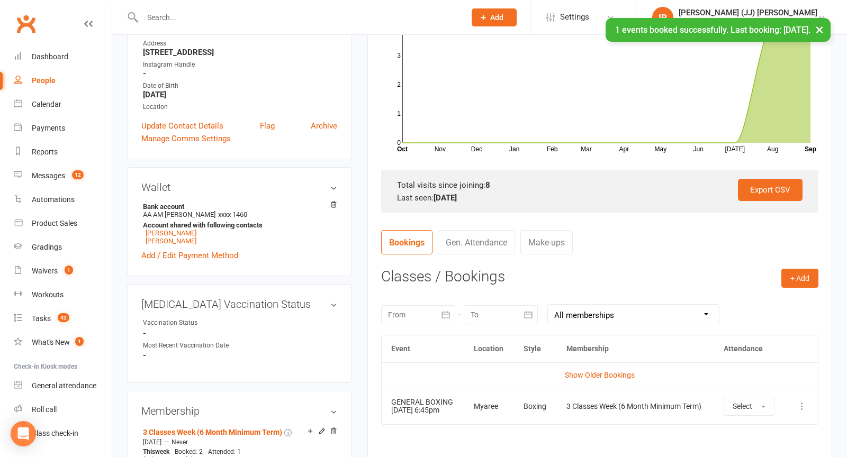
scroll to position [239, 0]
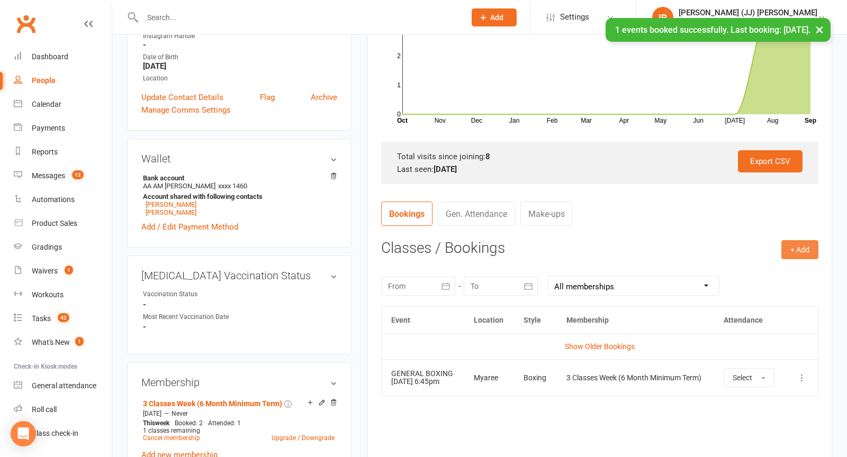
click at [789, 254] on button "+ Add" at bounding box center [799, 249] width 37 height 19
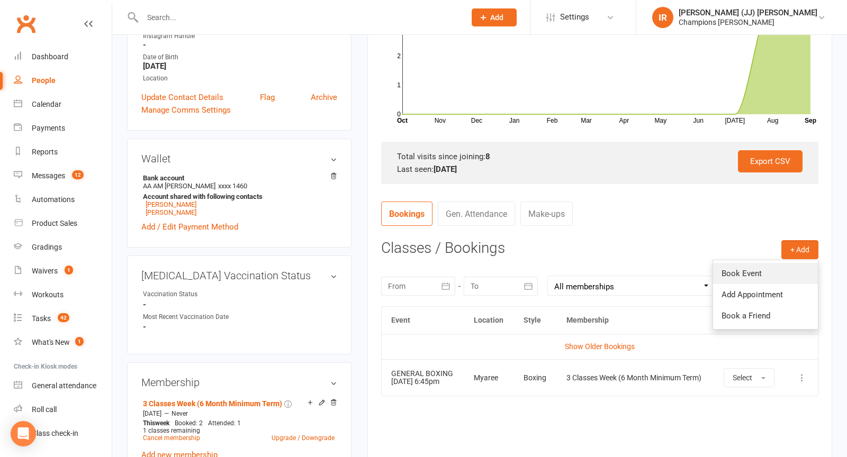
click at [743, 277] on link "Book Event" at bounding box center [765, 273] width 105 height 21
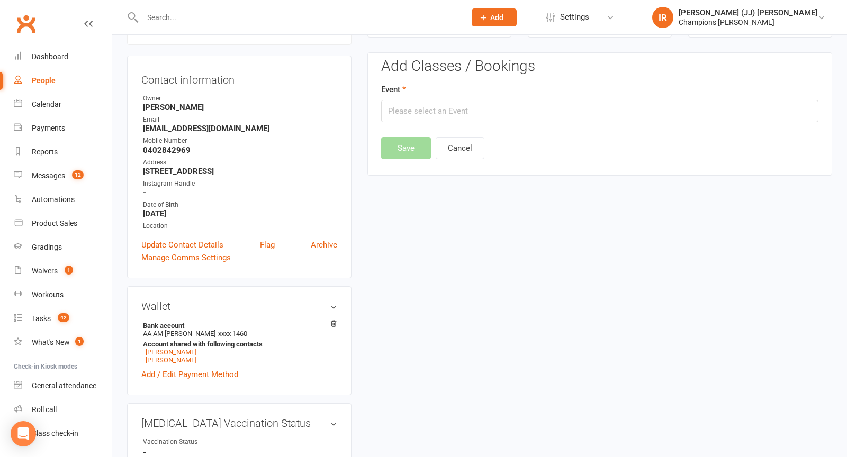
scroll to position [90, 0]
click at [524, 115] on input "text" at bounding box center [599, 112] width 437 height 22
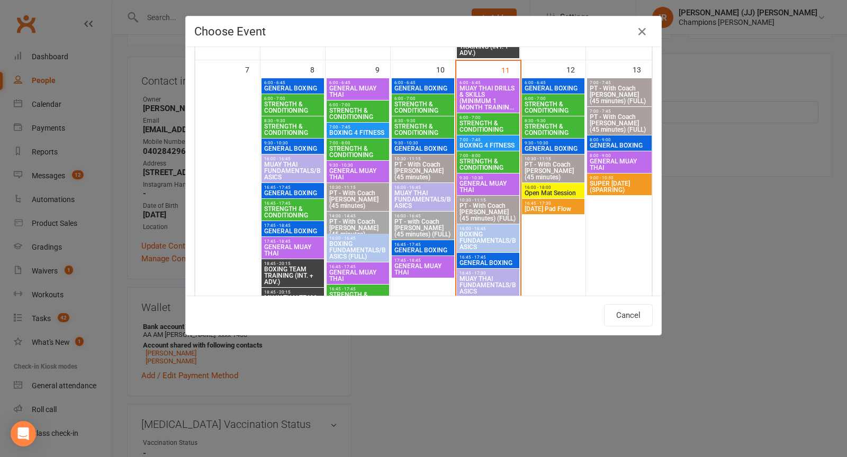
scroll to position [355, 0]
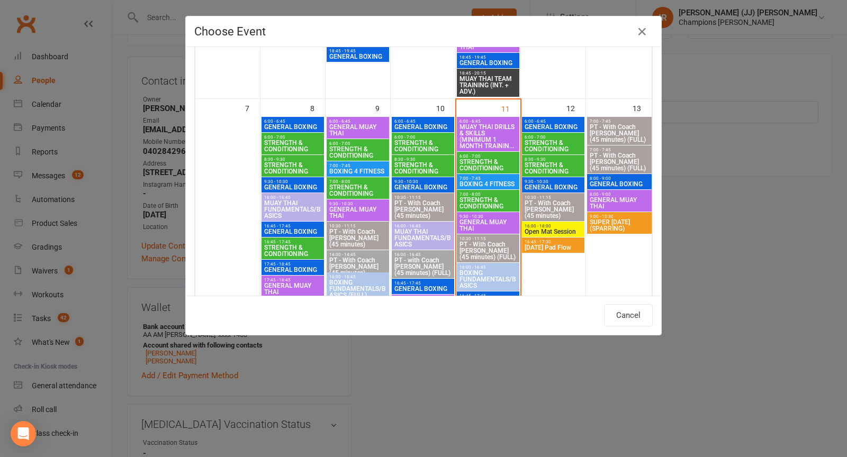
click at [624, 182] on span "GENERAL BOXING" at bounding box center [619, 184] width 61 height 6
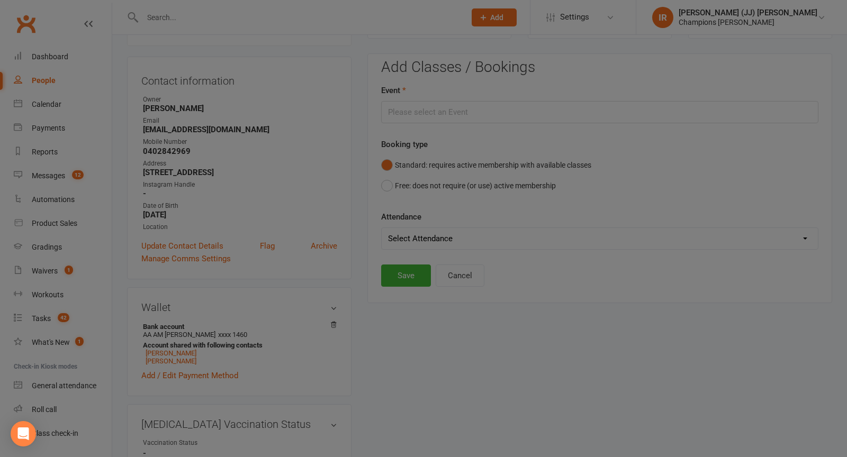
type input "GENERAL BOXING - Sep 13, 2025 8:00:00 AM"
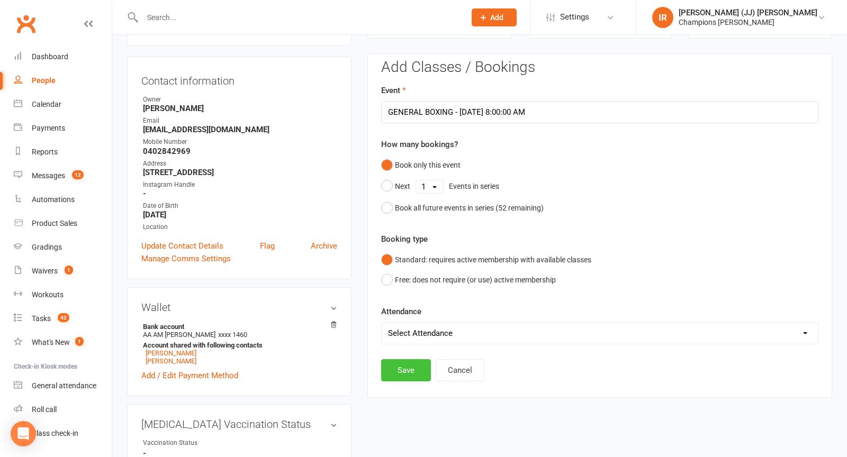
click at [403, 366] on button "Save" at bounding box center [406, 370] width 50 height 22
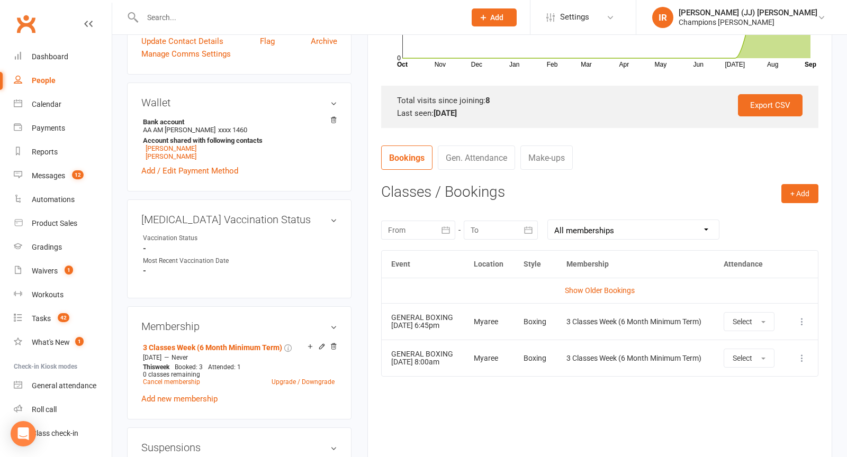
scroll to position [0, 0]
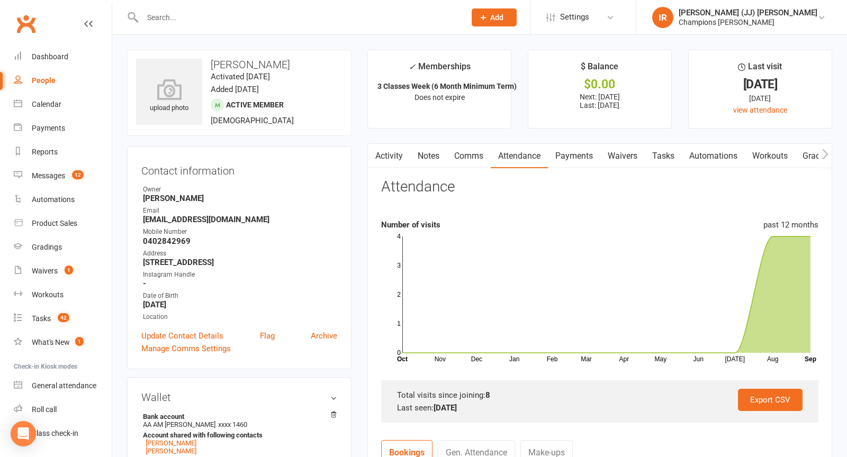
click at [311, 67] on h3 "Armando Spagnolo" at bounding box center [239, 65] width 206 height 12
click at [314, 23] on input "text" at bounding box center [298, 17] width 319 height 15
paste input "Harry Course"
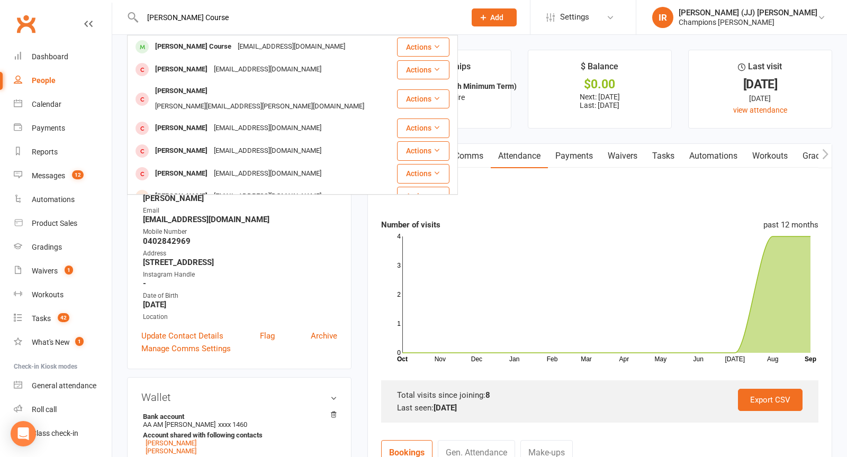
type input "Harry Course"
click at [258, 42] on div "harrycourse@yahoo.co.uk" at bounding box center [292, 46] width 114 height 15
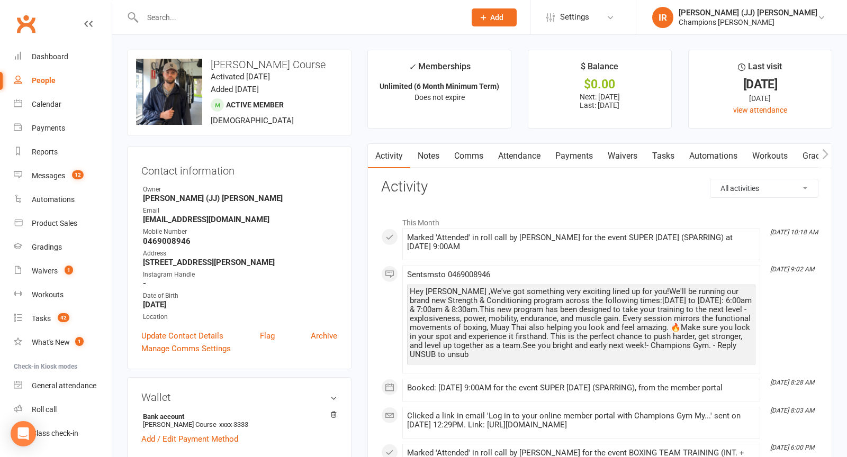
click at [527, 153] on link "Attendance" at bounding box center [519, 156] width 57 height 24
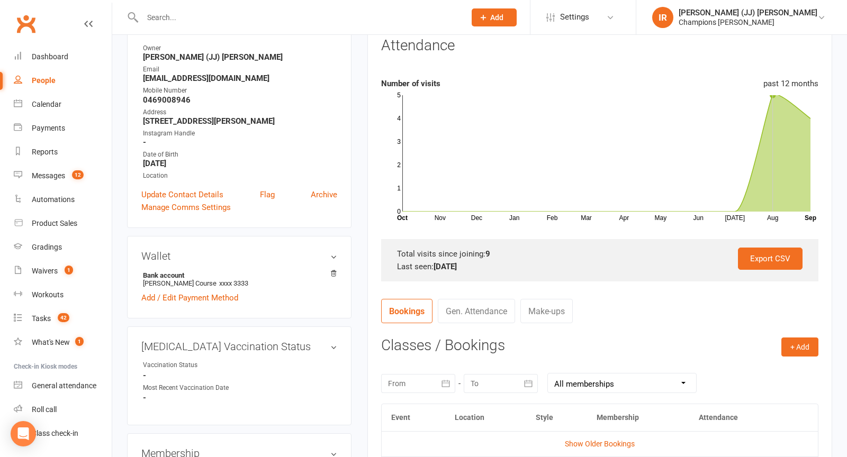
scroll to position [200, 0]
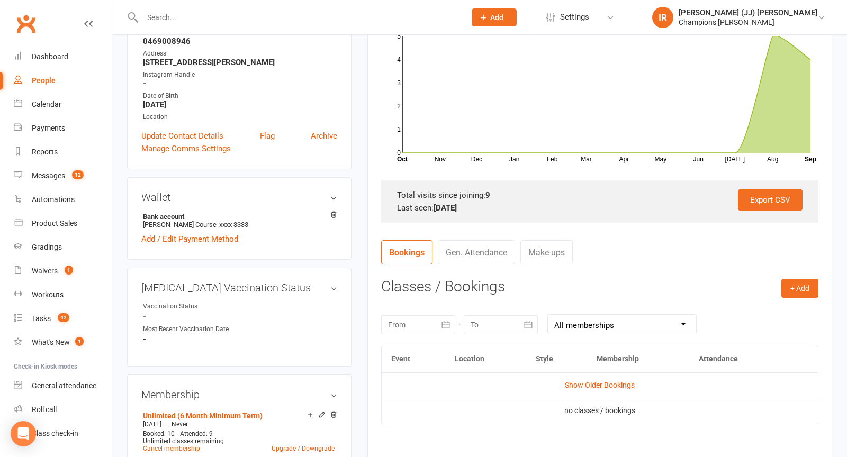
click at [448, 321] on icon "button" at bounding box center [445, 325] width 11 height 11
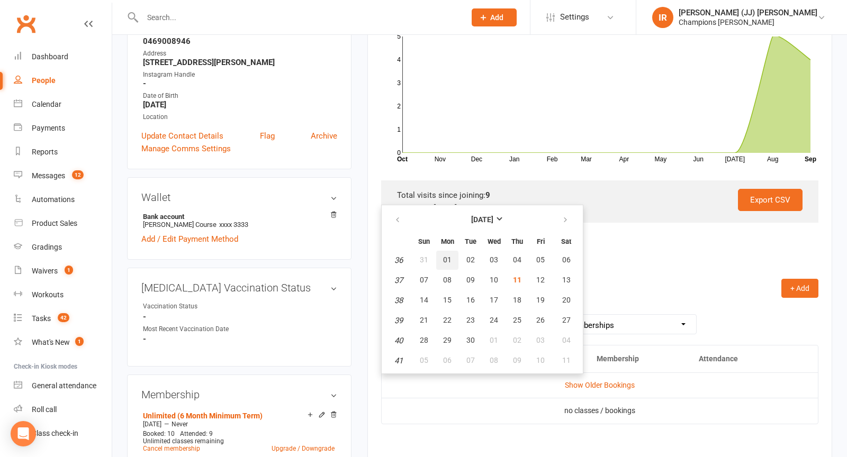
click at [445, 256] on span "01" at bounding box center [447, 260] width 8 height 8
type input "01 Sep 2025"
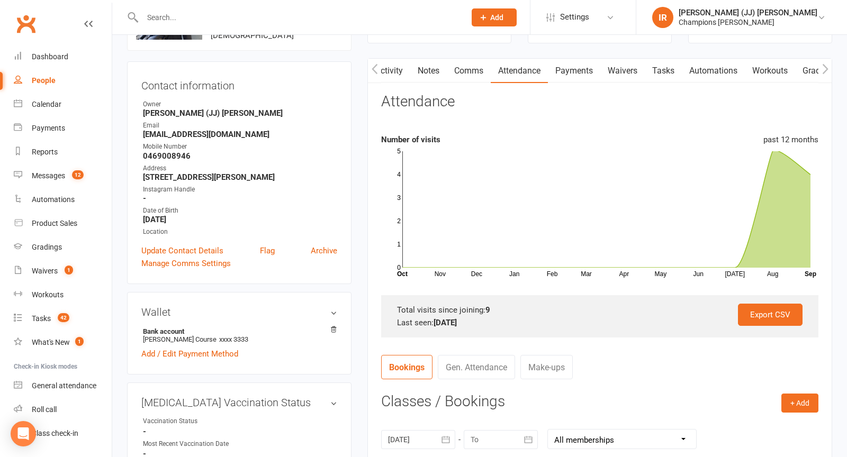
scroll to position [0, 0]
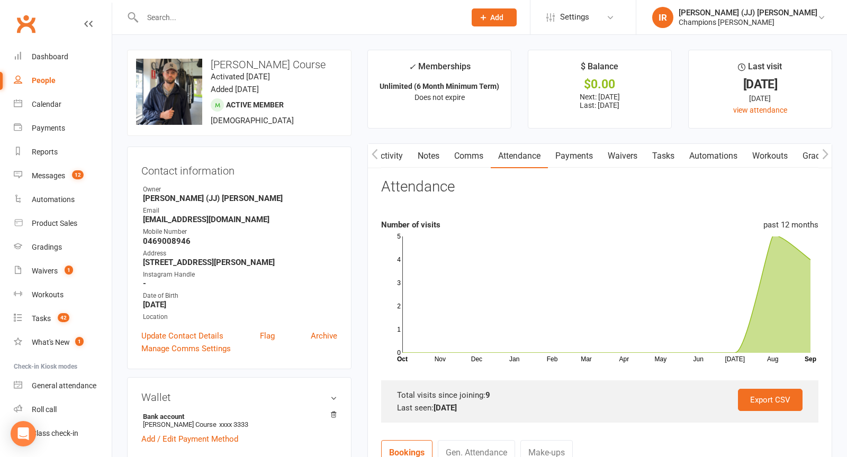
click at [397, 154] on link "Activity" at bounding box center [389, 156] width 42 height 24
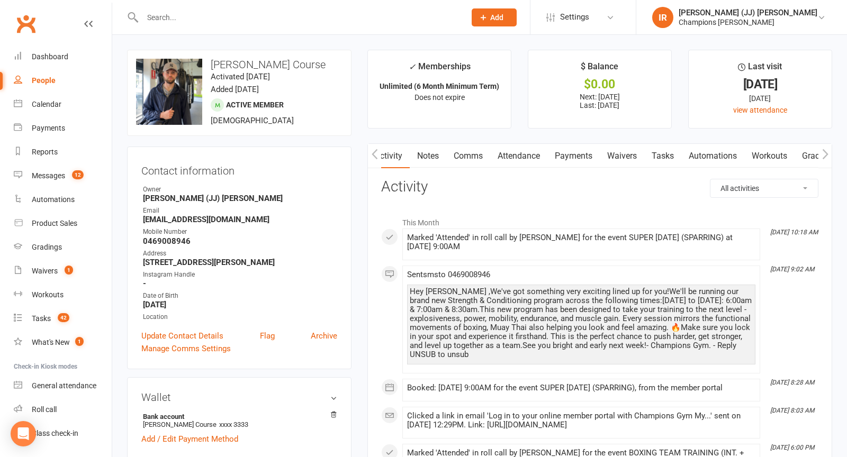
click at [429, 157] on link "Notes" at bounding box center [428, 156] width 37 height 24
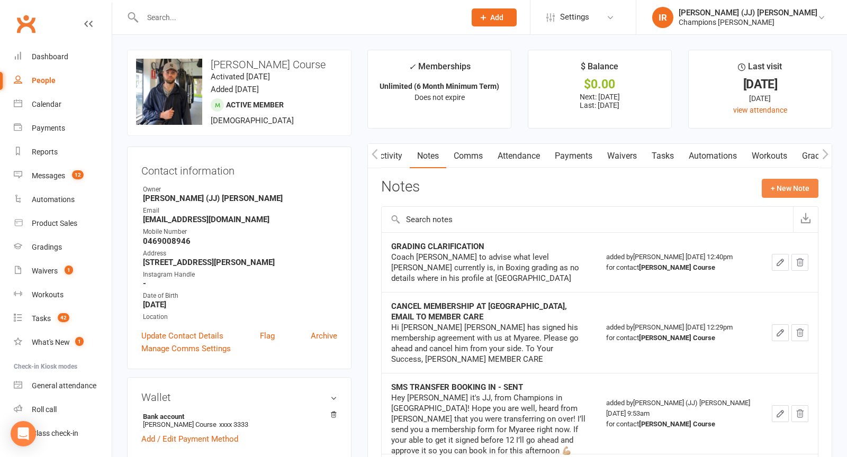
click at [798, 183] on button "+ New Note" at bounding box center [790, 188] width 57 height 19
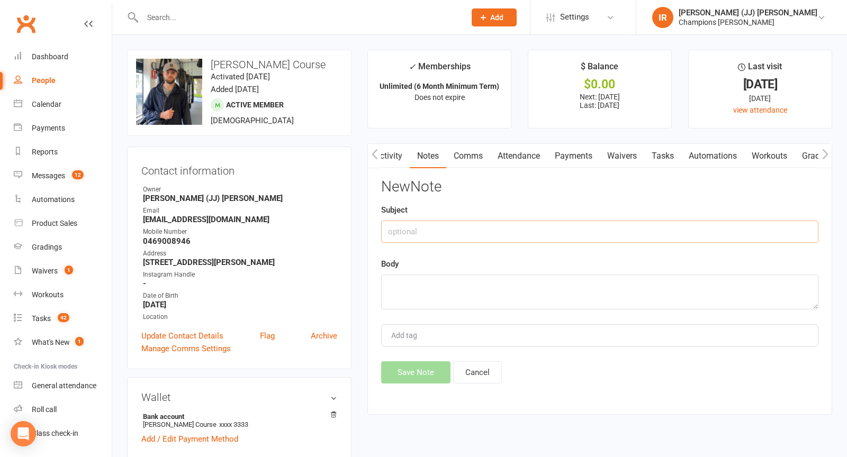
click at [518, 231] on input "text" at bounding box center [599, 232] width 437 height 22
type input "HAS BEEN SICK - POOR ATTENDANCE"
click at [459, 294] on textarea at bounding box center [599, 292] width 437 height 35
type textarea "poor attendance"
click at [414, 358] on div "New Note Subject HAS BEEN SICK - POOR ATTENDANCE Body poor attendance Add tag S…" at bounding box center [599, 281] width 437 height 205
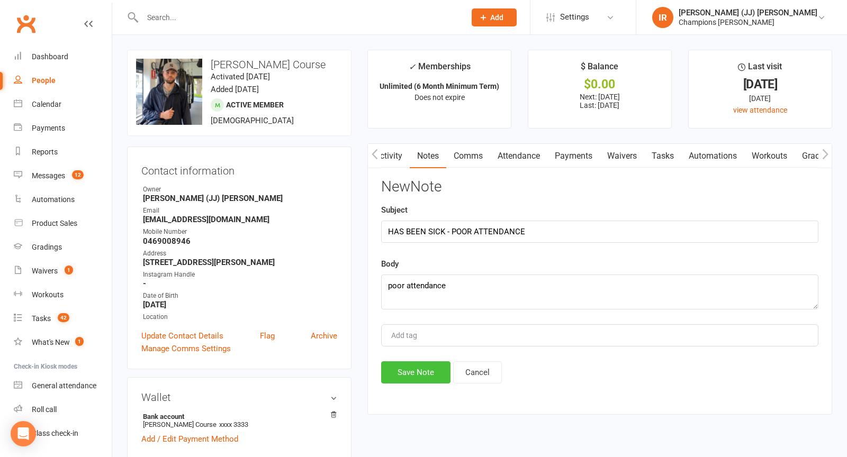
click at [416, 375] on button "Save Note" at bounding box center [415, 373] width 69 height 22
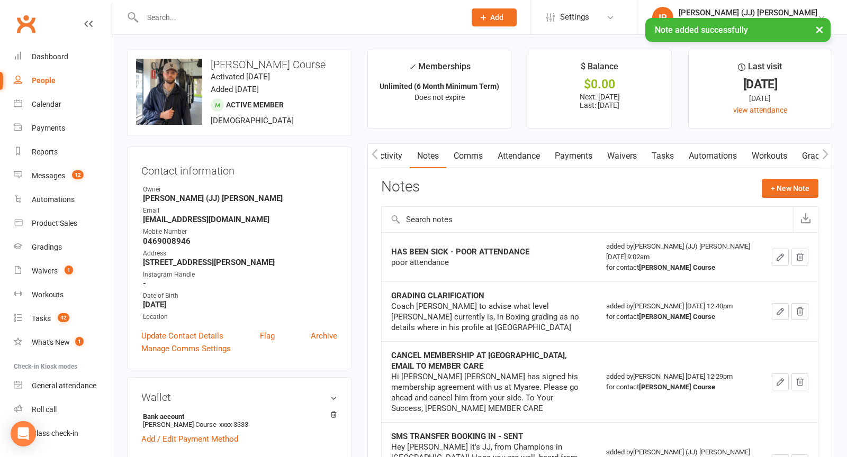
click at [354, 18] on div "× Note added successfully" at bounding box center [416, 18] width 833 height 0
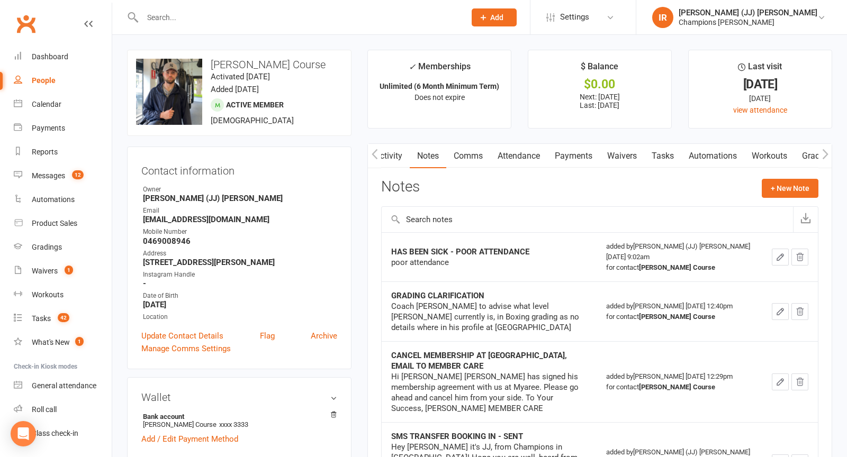
click at [336, 20] on input "text" at bounding box center [298, 17] width 319 height 15
paste input "Levi Mcmullen"
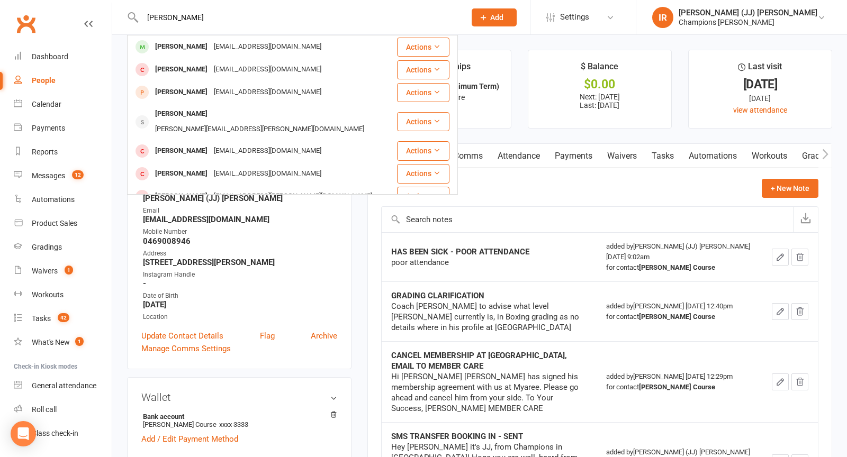
type input "Levi Mcmullen"
click at [229, 49] on div "levi_mcmullen@hotmail.com" at bounding box center [268, 46] width 114 height 15
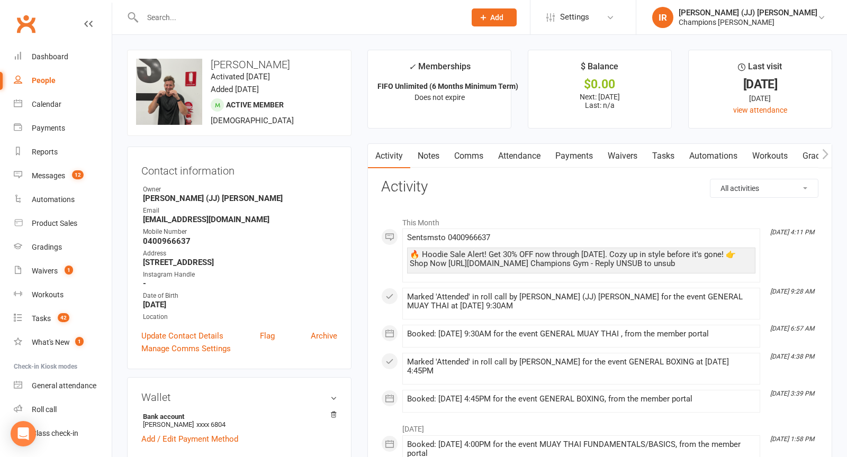
click at [522, 153] on link "Attendance" at bounding box center [519, 156] width 57 height 24
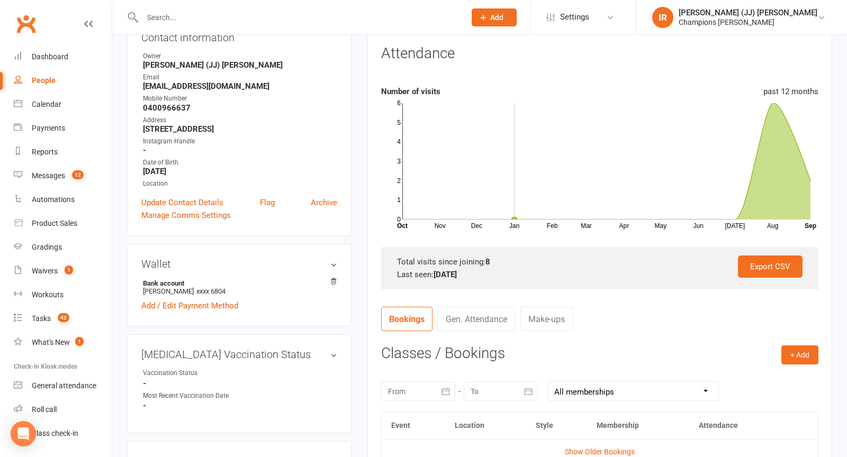
scroll to position [140, 0]
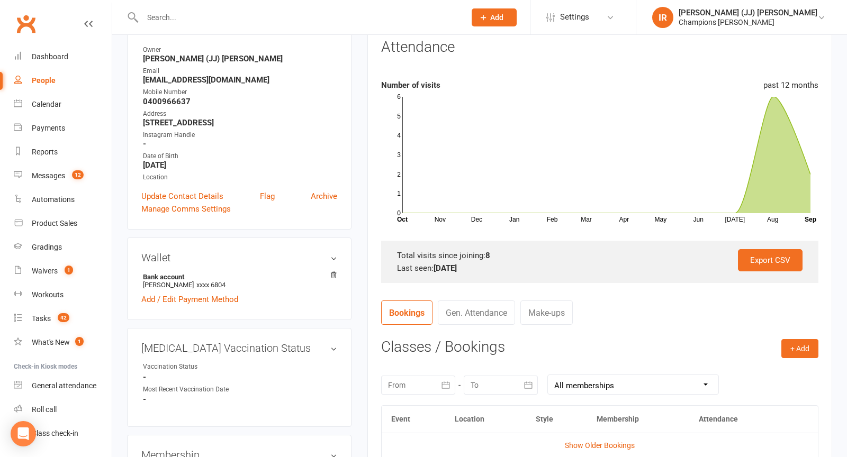
click at [431, 388] on div at bounding box center [418, 385] width 74 height 19
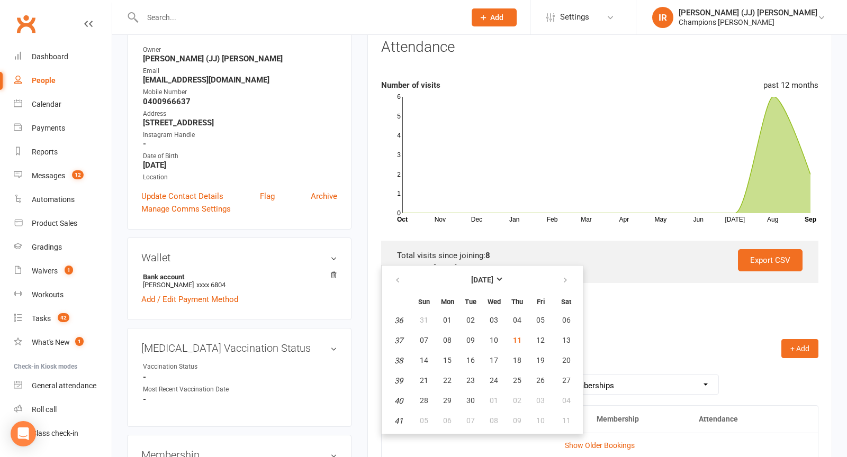
click at [397, 269] on th at bounding box center [398, 280] width 27 height 23
click at [395, 280] on icon "button" at bounding box center [397, 280] width 7 height 8
click at [491, 356] on span "13" at bounding box center [494, 360] width 8 height 8
type input "13 Aug 2025"
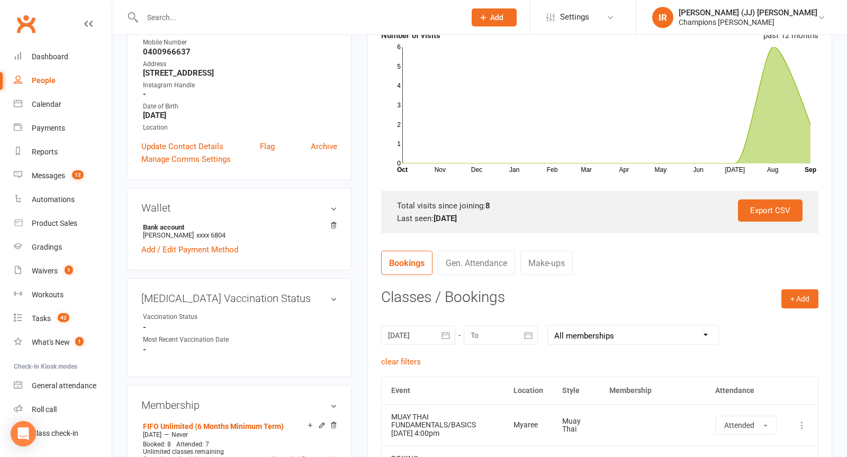
scroll to position [0, 0]
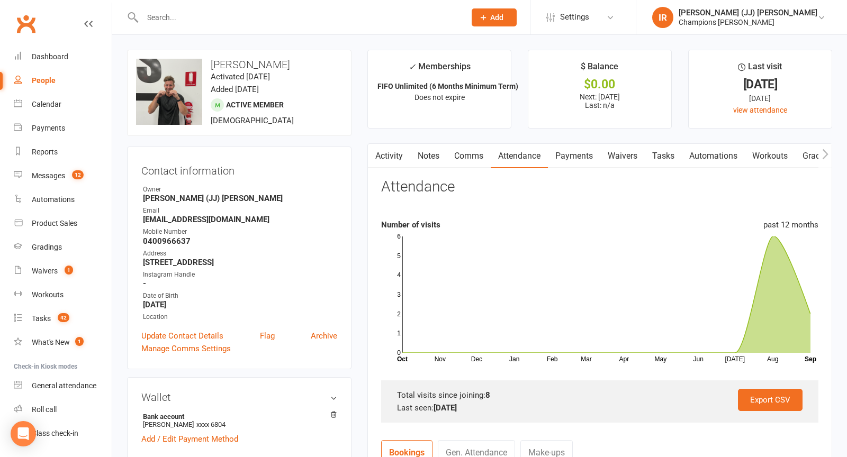
click at [395, 148] on link "Activity" at bounding box center [389, 156] width 42 height 24
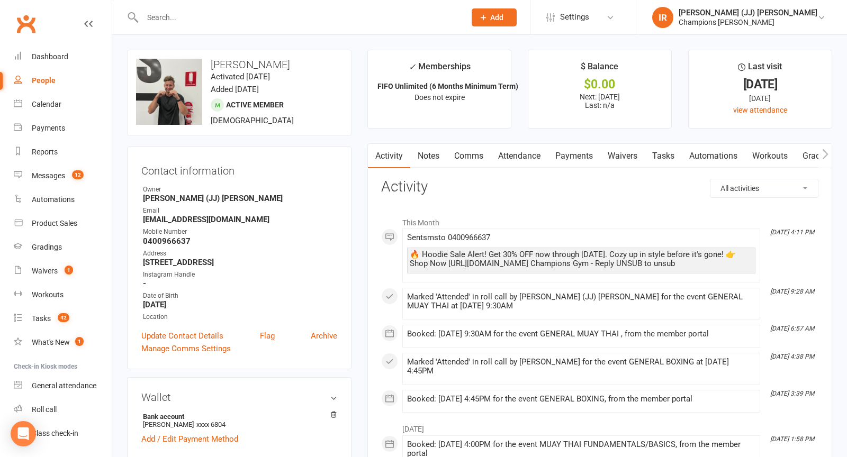
click at [436, 156] on link "Notes" at bounding box center [428, 156] width 37 height 24
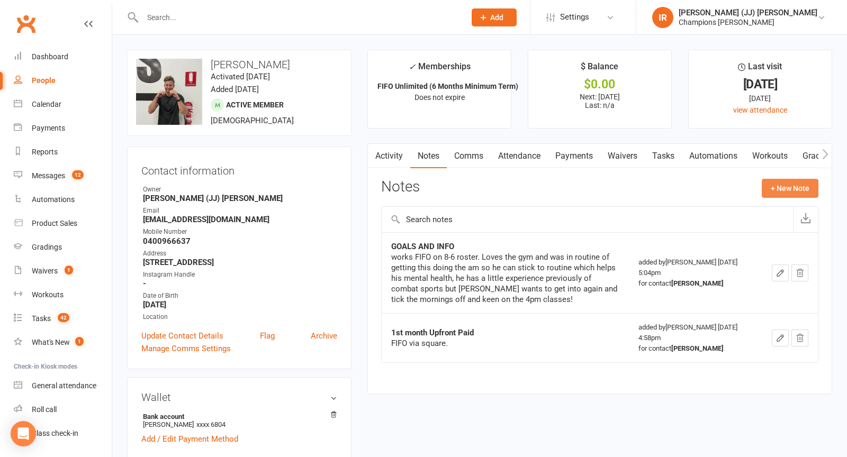
click at [799, 194] on button "+ New Note" at bounding box center [790, 188] width 57 height 19
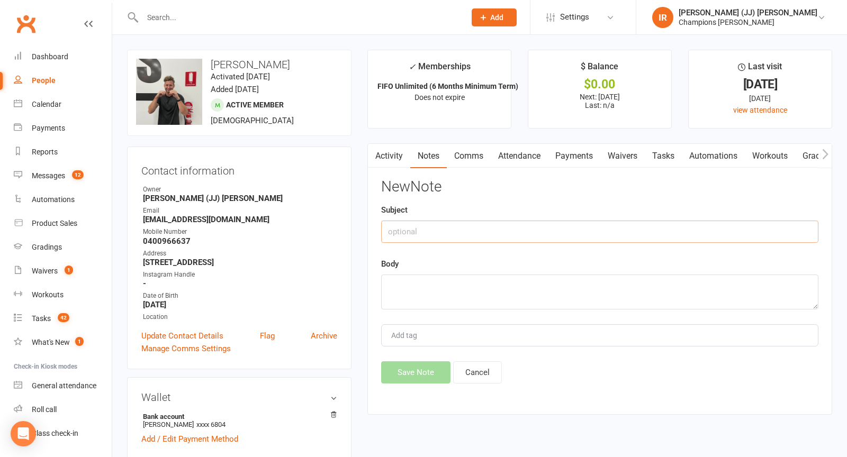
click at [536, 224] on input "text" at bounding box center [599, 232] width 437 height 22
type input "I"
type input "HAS BEEN AWAY"
click at [459, 293] on textarea at bounding box center [599, 292] width 437 height 35
type textarea "is away at work"
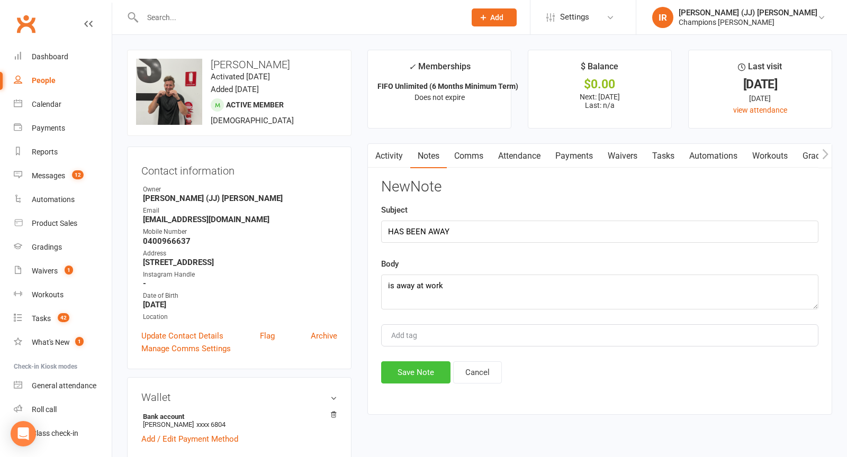
click at [406, 368] on button "Save Note" at bounding box center [415, 373] width 69 height 22
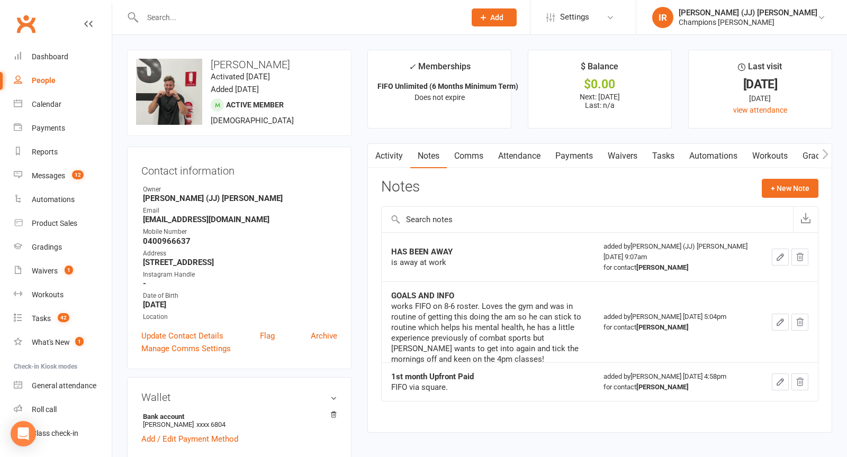
click at [344, 21] on input "text" at bounding box center [298, 17] width 319 height 15
paste input "Rodrigo Langenhin"
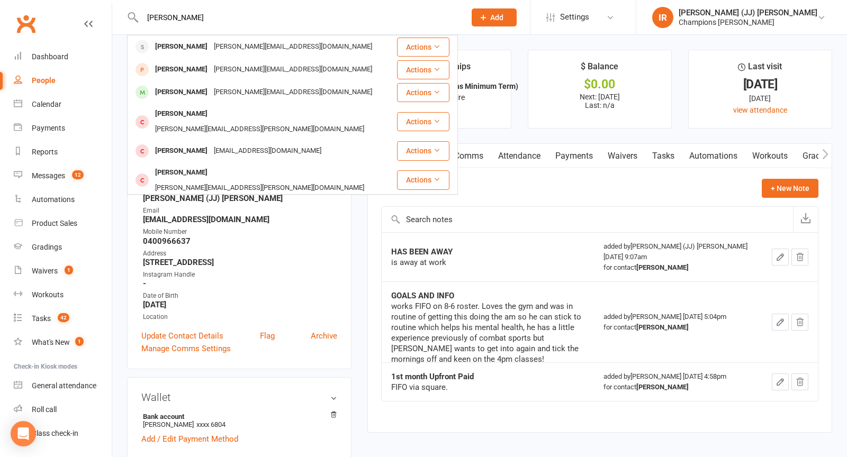
type input "Rodrigo Langenhin"
click at [233, 46] on div "rodrigo.lanvas@hotmail.com" at bounding box center [293, 46] width 165 height 15
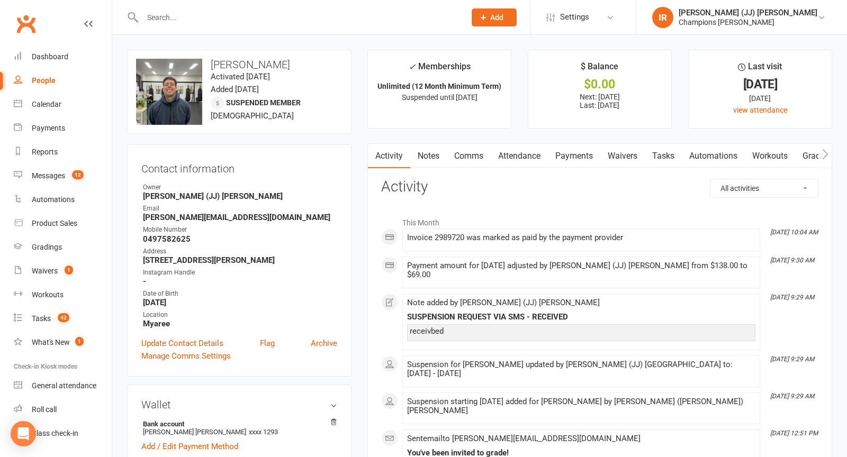
click at [431, 156] on link "Notes" at bounding box center [428, 156] width 37 height 24
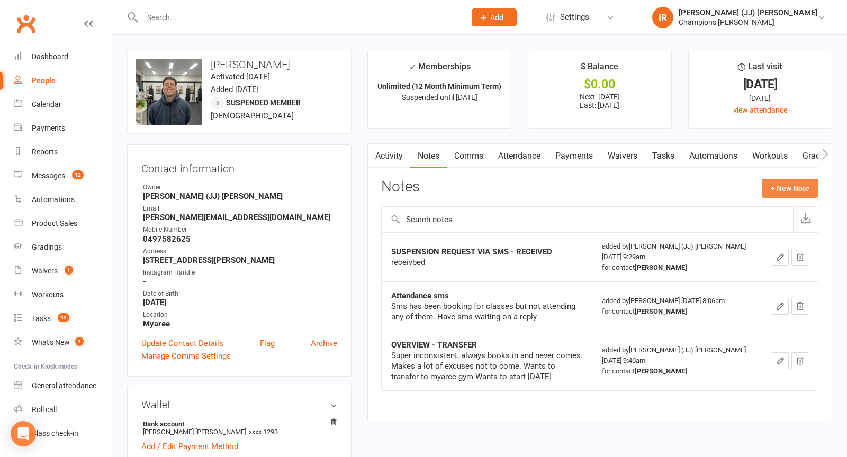
click at [792, 189] on button "+ New Note" at bounding box center [790, 188] width 57 height 19
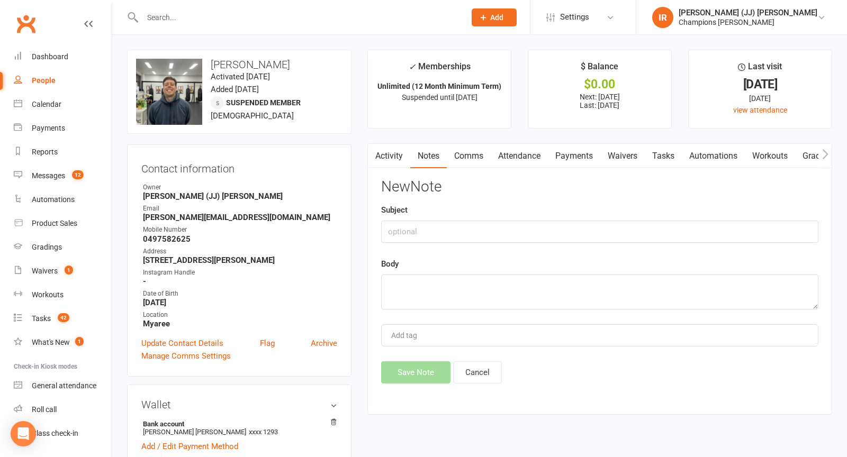
click at [575, 214] on div "Subject" at bounding box center [599, 223] width 437 height 39
click at [488, 366] on button "Cancel" at bounding box center [477, 373] width 49 height 22
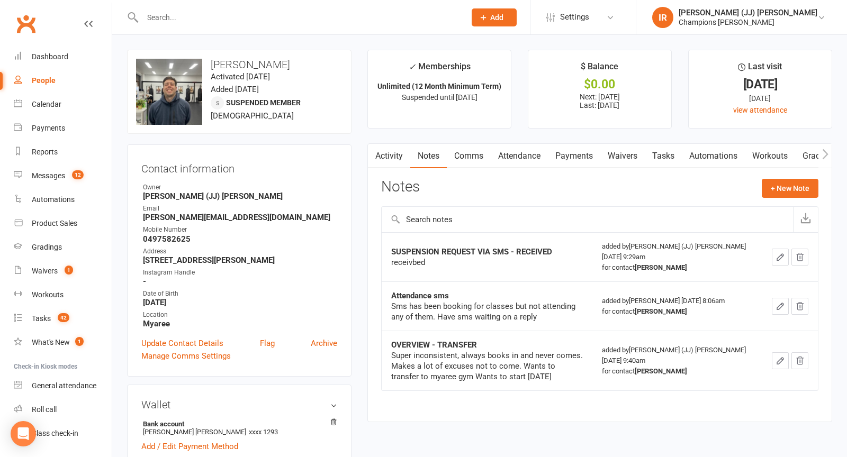
click at [286, 20] on input "text" at bounding box center [298, 17] width 319 height 15
paste input "Robert Davidson"
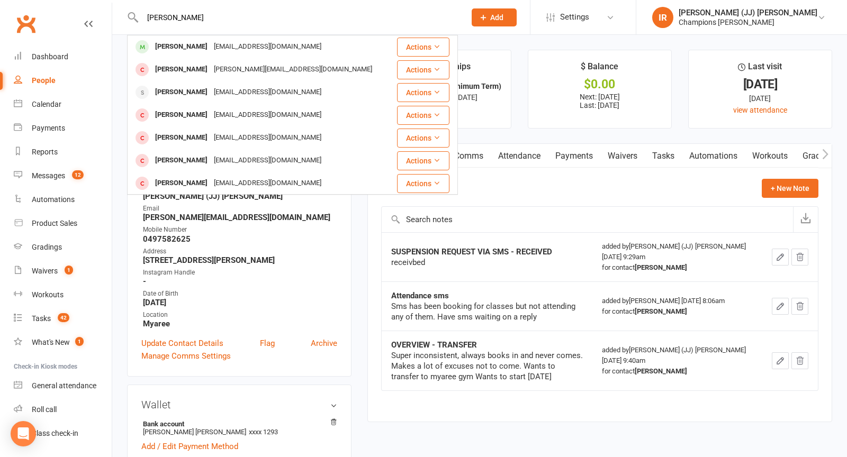
type input "Robert Davidson"
click at [183, 48] on div "Robert Davidson" at bounding box center [181, 46] width 59 height 15
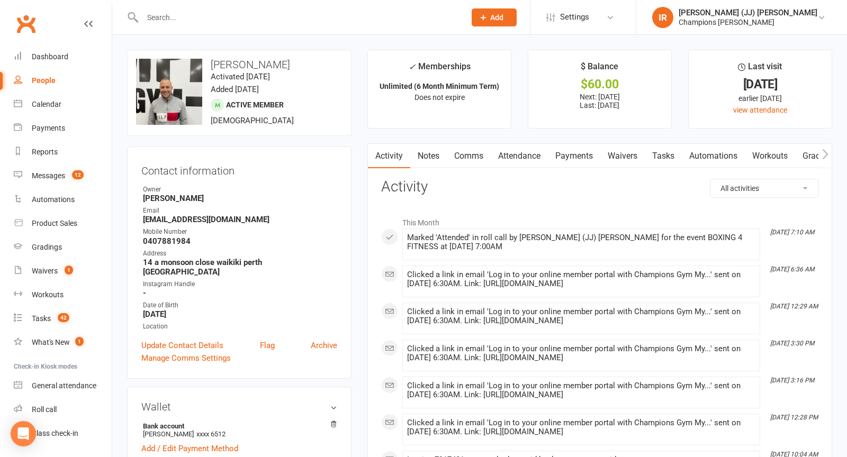
click at [429, 151] on link "Notes" at bounding box center [428, 156] width 37 height 24
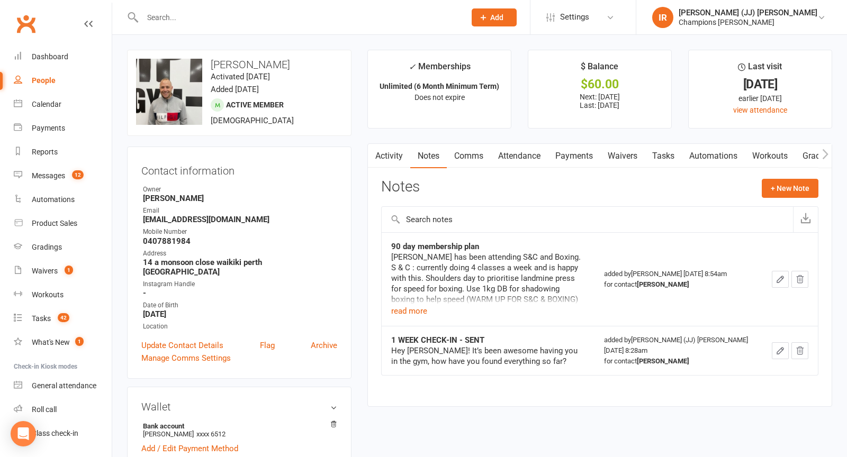
click at [327, 13] on input "text" at bounding box center [298, 17] width 319 height 15
paste input "Sashi Shrestha"
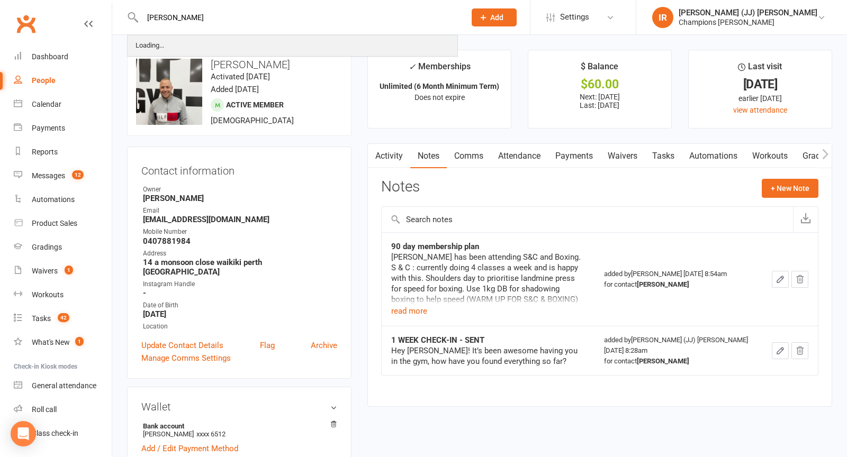
type input "Sashi Shrestha"
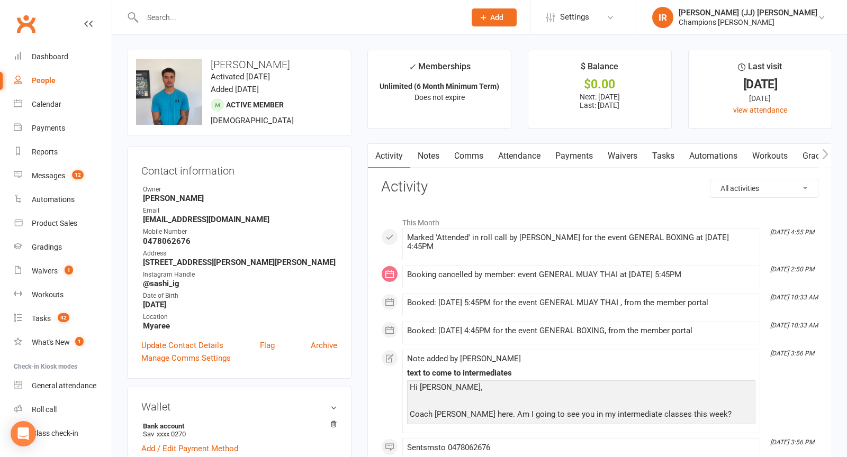
click at [427, 164] on link "Notes" at bounding box center [428, 156] width 37 height 24
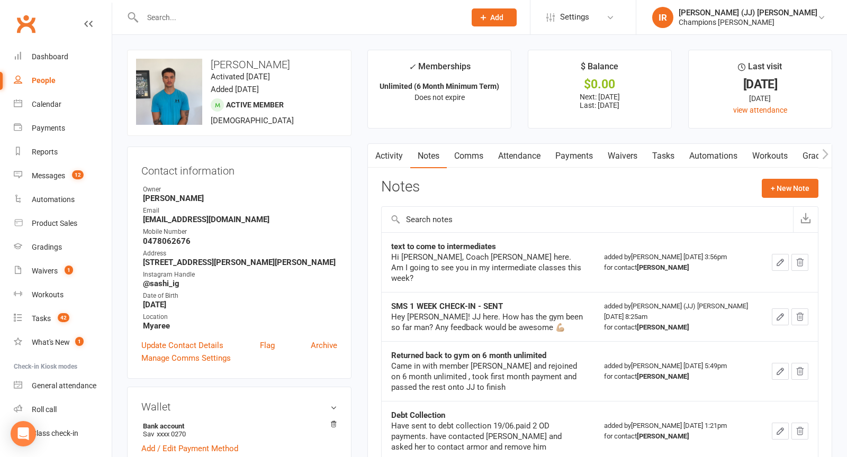
click at [471, 204] on div "Notes + New Note" at bounding box center [599, 193] width 437 height 28
click at [387, 167] on link "Activity" at bounding box center [389, 156] width 42 height 24
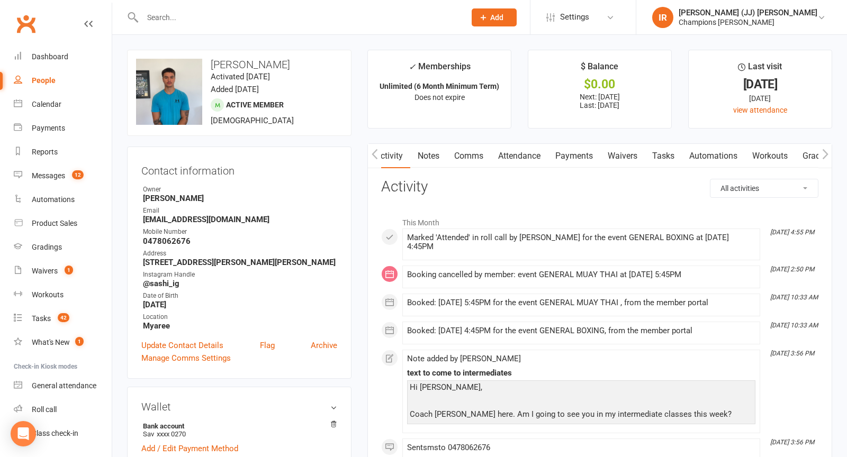
click at [422, 160] on link "Notes" at bounding box center [428, 156] width 37 height 24
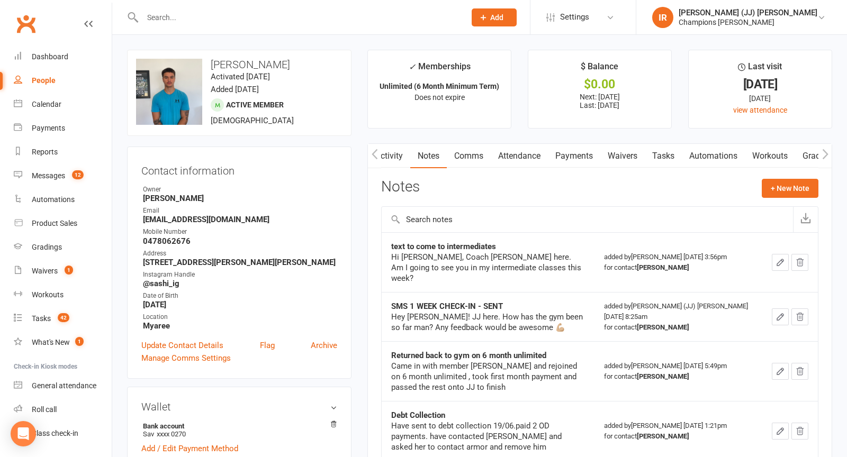
click at [392, 160] on link "Activity" at bounding box center [389, 156] width 42 height 24
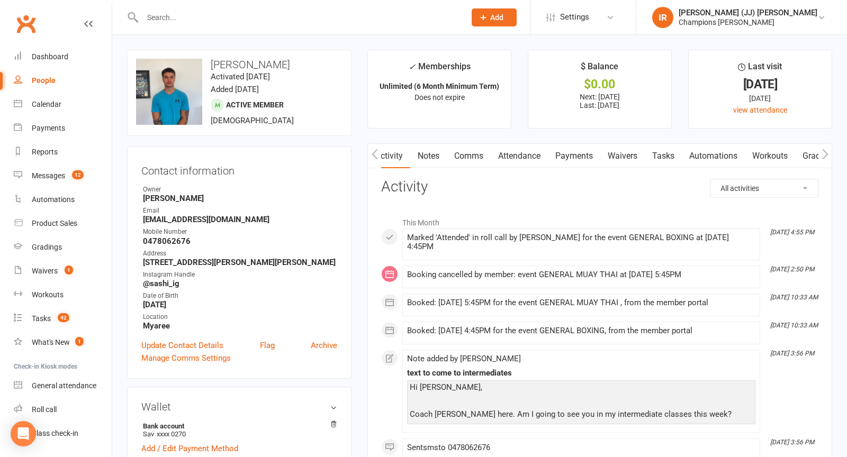
click at [439, 183] on h3 "Activity" at bounding box center [599, 187] width 437 height 16
click at [501, 154] on link "Attendance" at bounding box center [519, 156] width 57 height 24
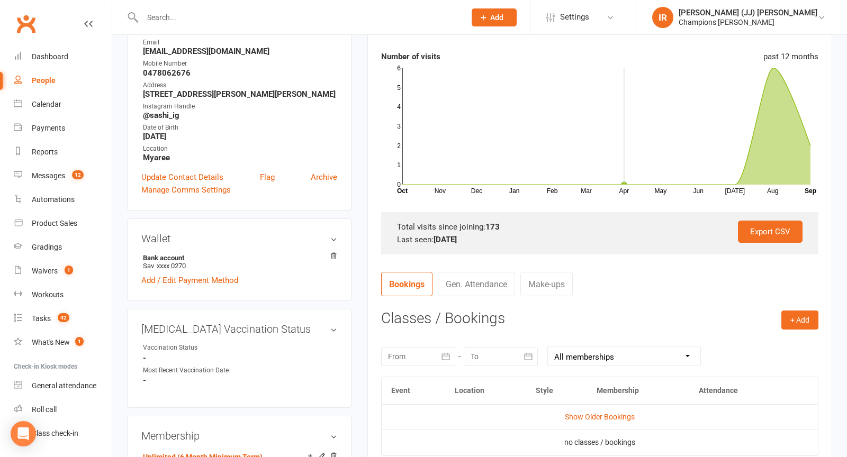
scroll to position [214, 0]
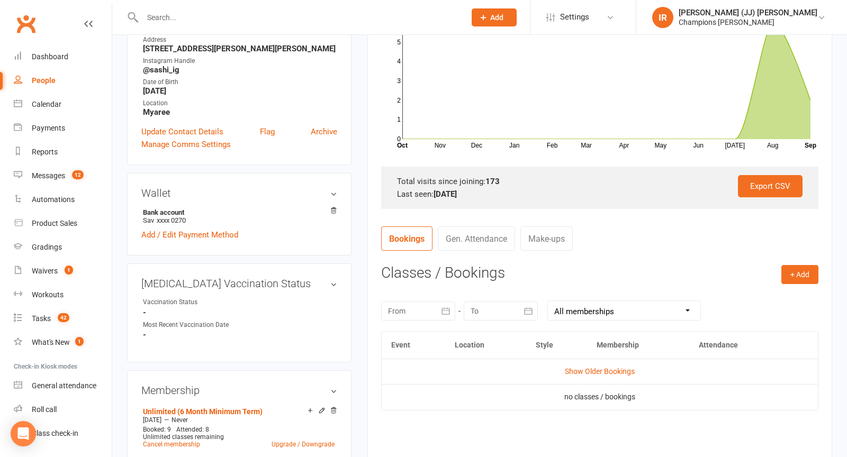
click at [434, 305] on div at bounding box center [418, 311] width 74 height 19
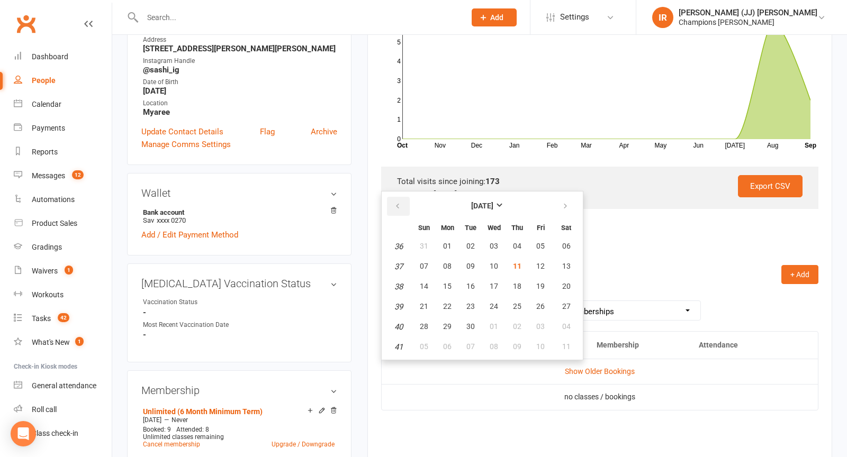
click at [387, 205] on button "button" at bounding box center [398, 206] width 23 height 19
click at [470, 254] on table "[DATE] Sun Mon Tue Wed Thu Fri Sat 31 27 28 29 30 31 01 02 32 03 04 05 06 07 08…" at bounding box center [482, 276] width 197 height 164
click at [547, 240] on button "01" at bounding box center [540, 246] width 22 height 19
type input "01 Aug 2025"
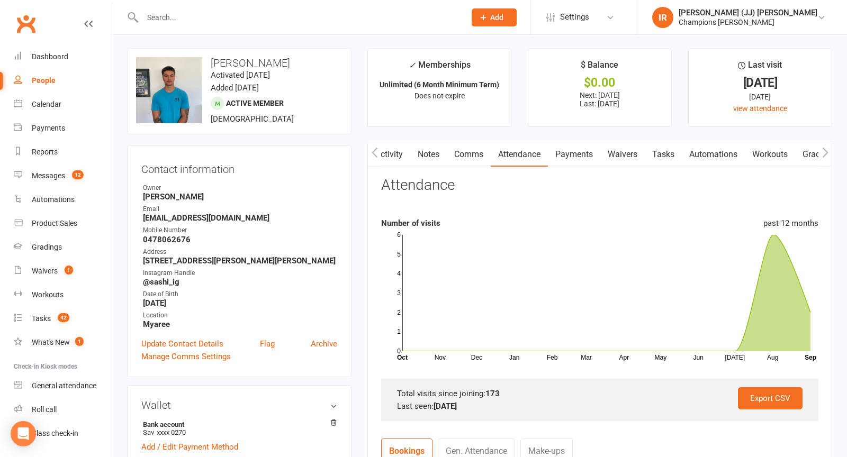
scroll to position [0, 0]
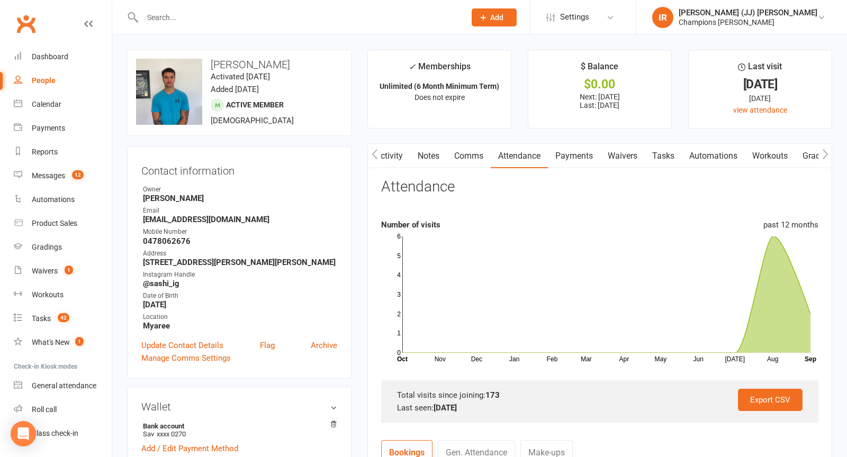
click at [349, 20] on input "text" at bounding box center [298, 17] width 319 height 15
click at [258, 63] on h3 "Sashi Shrestha" at bounding box center [239, 65] width 206 height 12
click at [258, 62] on h3 "Sashi Shrestha" at bounding box center [239, 65] width 206 height 12
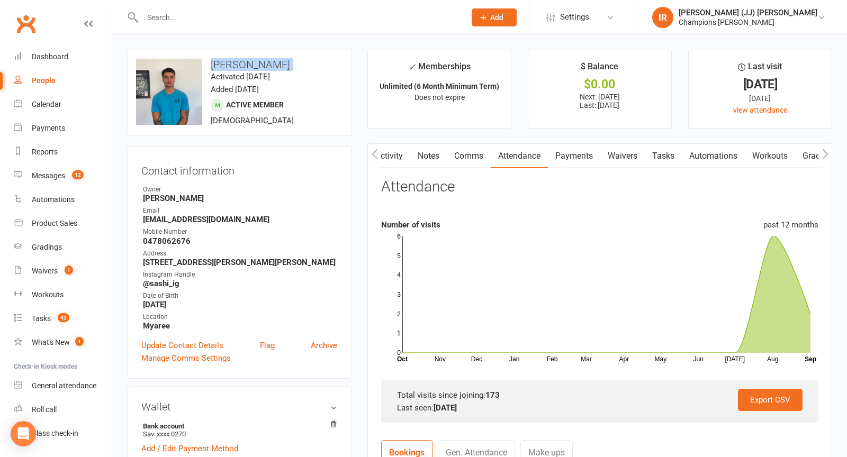
copy h3 "Sashi Shrestha"
click at [326, 60] on h3 "Sashi Shrestha" at bounding box center [239, 65] width 206 height 12
click at [374, 23] on input "text" at bounding box center [298, 17] width 319 height 15
paste input "Matilda Hulme"
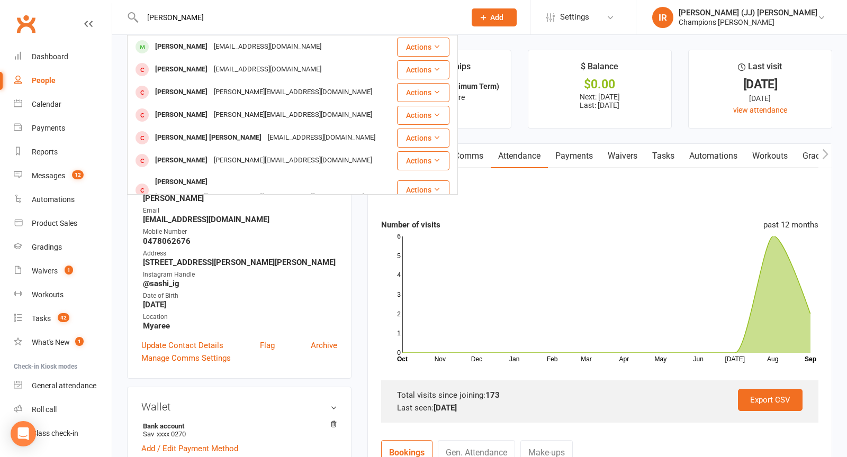
type input "Matilda Hulme"
click at [240, 53] on div "matildahulme@gmail.com" at bounding box center [268, 46] width 114 height 15
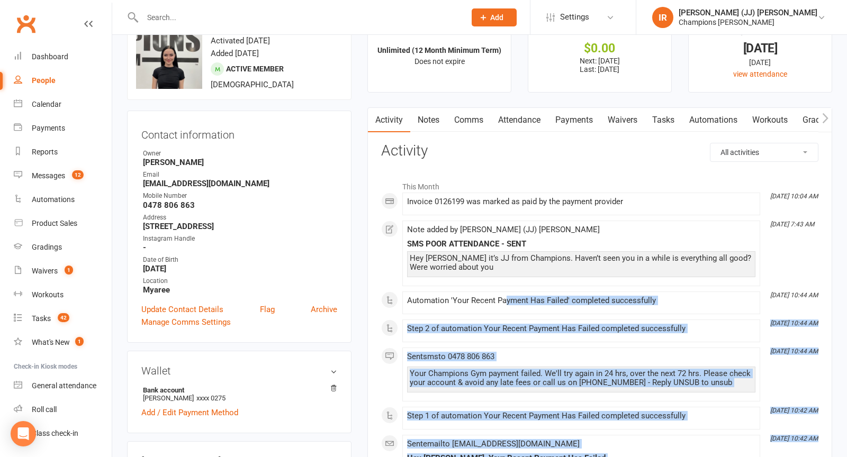
scroll to position [71, 0]
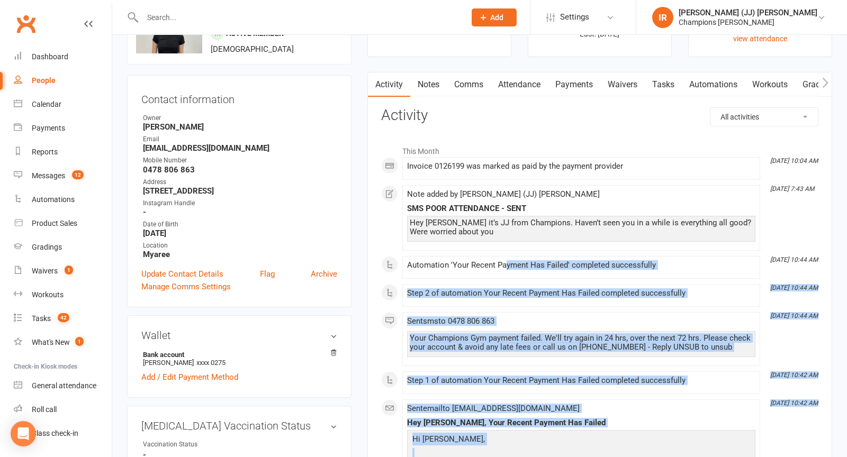
drag, startPoint x: 470, startPoint y: 457, endPoint x: 451, endPoint y: 457, distance: 19.1
click at [451, 457] on div "This Month Sep 5, 10:04 AM Invoice 0126199 was marked as paid by the payment pr…" at bounding box center [599, 368] width 437 height 457
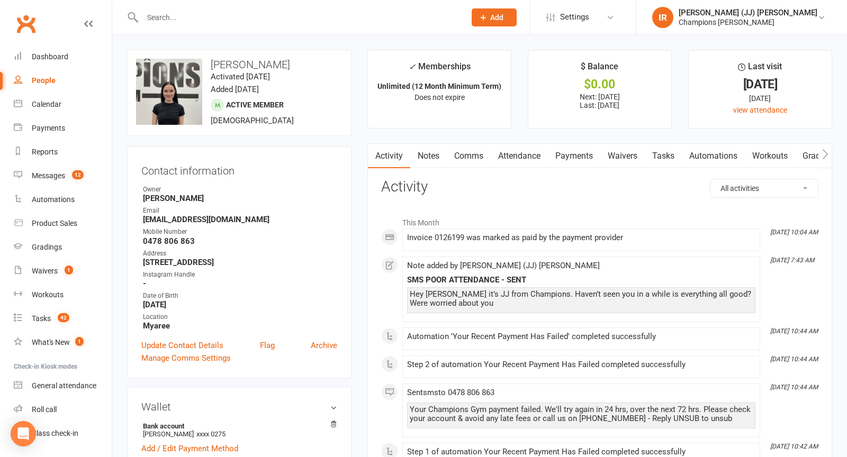
click at [586, 287] on div "Hey Matilda it’s JJ from Champions. Haven’t seen you in a while is everything a…" at bounding box center [581, 300] width 348 height 26
click at [235, 61] on h3 "Matilda Hulme" at bounding box center [239, 65] width 206 height 12
copy h3 "Matilda Hulme"
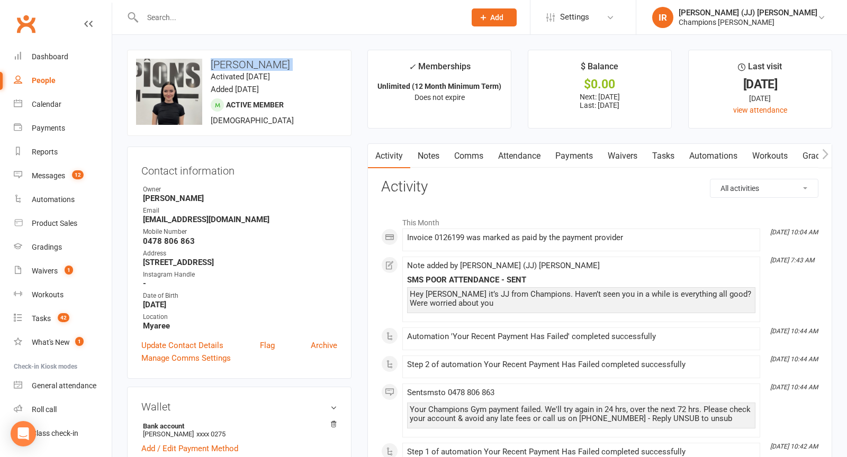
click at [290, 61] on h3 "Matilda Hulme" at bounding box center [239, 65] width 206 height 12
click at [265, 63] on h3 "Matilda Hulme" at bounding box center [239, 65] width 206 height 12
click at [265, 62] on h3 "Matilda Hulme" at bounding box center [239, 65] width 206 height 12
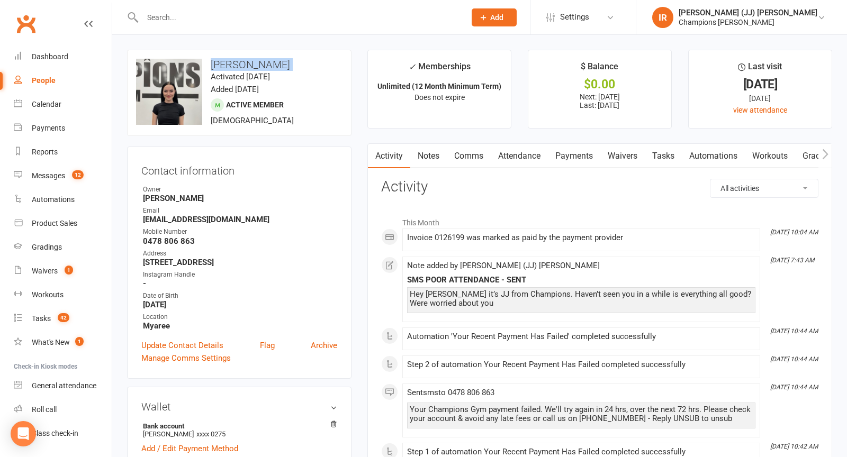
copy h3 "Matilda Hulme"
click at [318, 73] on div "upload photo change photo Matilda Hulme Activated 20 May, 2025 Added 12 May, 20…" at bounding box center [239, 93] width 224 height 86
click at [230, 66] on h3 "Matilda Hulme" at bounding box center [239, 65] width 206 height 12
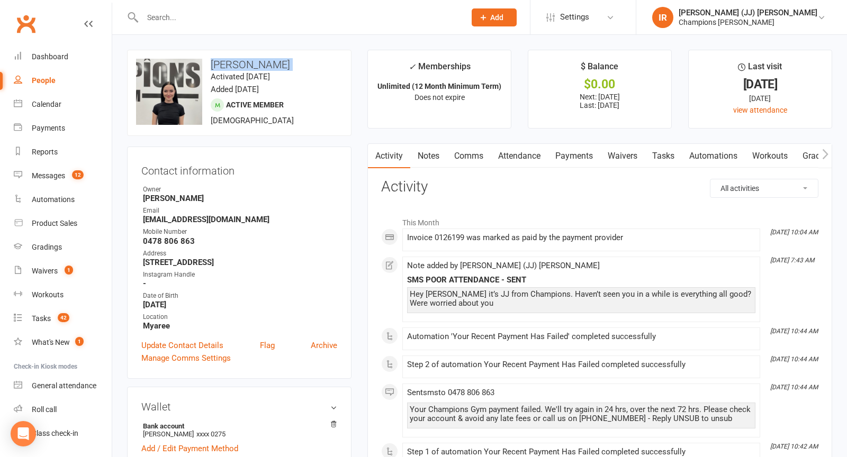
copy h3 "Matilda Hulme"
click at [316, 64] on h3 "Matilda Hulme" at bounding box center [239, 65] width 206 height 12
click at [233, 69] on h3 "Matilda Hulme" at bounding box center [239, 65] width 206 height 12
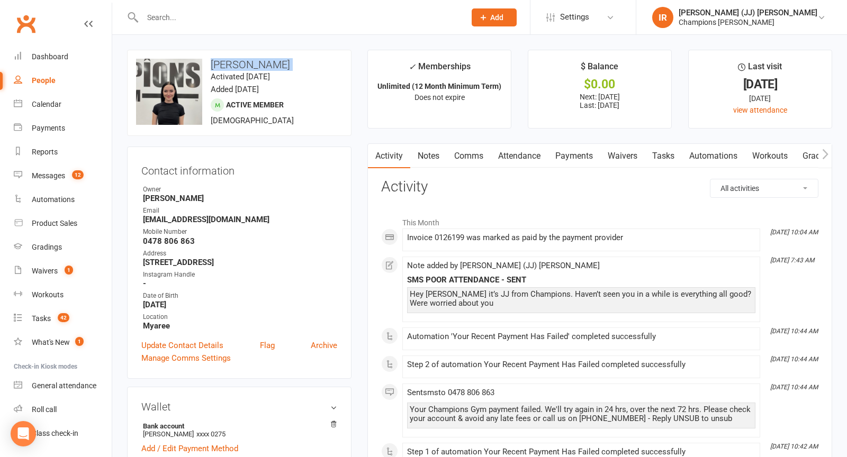
copy h3 "Matilda Hulme"
click at [322, 73] on div "upload photo change photo Matilda Hulme Activated 20 May, 2025 Added 12 May, 20…" at bounding box center [239, 93] width 224 height 86
click at [253, 61] on h3 "Matilda Hulme" at bounding box center [239, 65] width 206 height 12
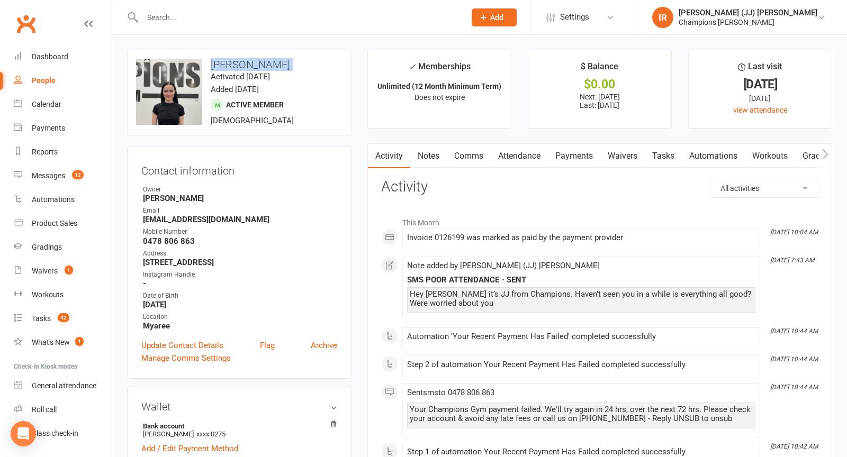
click at [253, 61] on h3 "Matilda Hulme" at bounding box center [239, 65] width 206 height 12
click at [264, 64] on h3 "Matilda Hulme" at bounding box center [239, 65] width 206 height 12
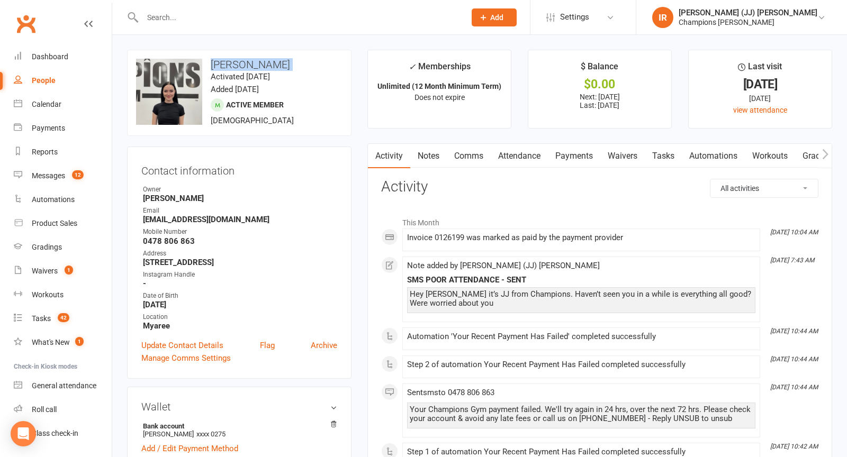
click at [264, 64] on h3 "Matilda Hulme" at bounding box center [239, 65] width 206 height 12
click at [291, 67] on h3 "Matilda Hulme" at bounding box center [239, 65] width 206 height 12
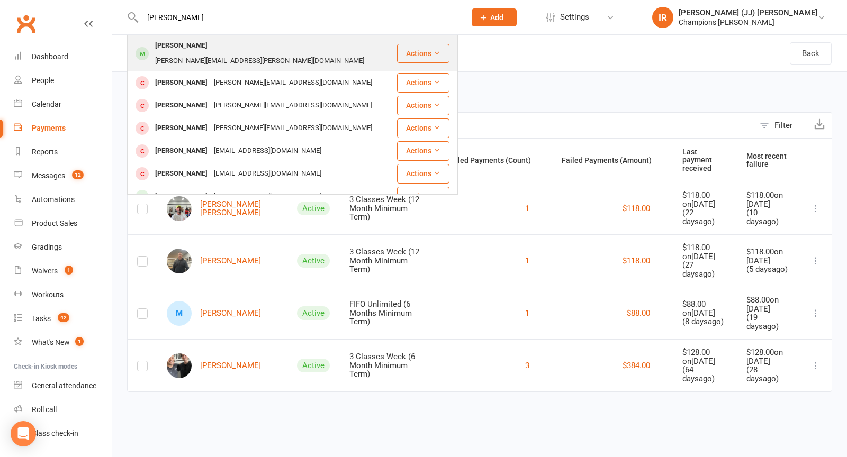
type input "[PERSON_NAME]"
click at [217, 53] on div "[PERSON_NAME][EMAIL_ADDRESS][PERSON_NAME][DOMAIN_NAME]" at bounding box center [259, 60] width 215 height 15
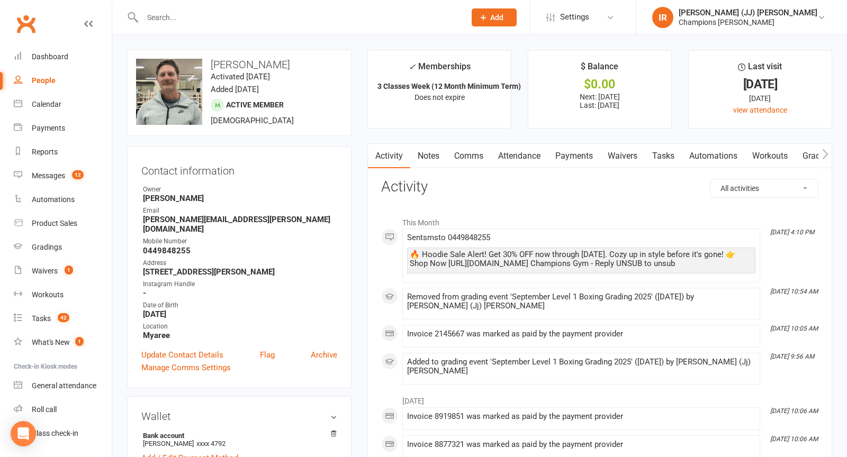
click at [236, 59] on h3 "[PERSON_NAME]" at bounding box center [239, 65] width 206 height 12
copy h3 "[PERSON_NAME]"
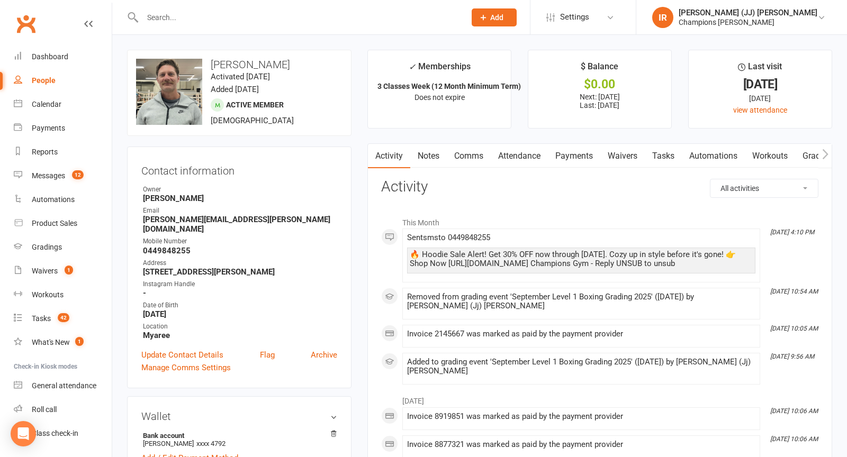
click at [249, 67] on h3 "[PERSON_NAME]" at bounding box center [239, 65] width 206 height 12
copy h3 "[PERSON_NAME]"
click at [231, 67] on h3 "[PERSON_NAME]" at bounding box center [239, 65] width 206 height 12
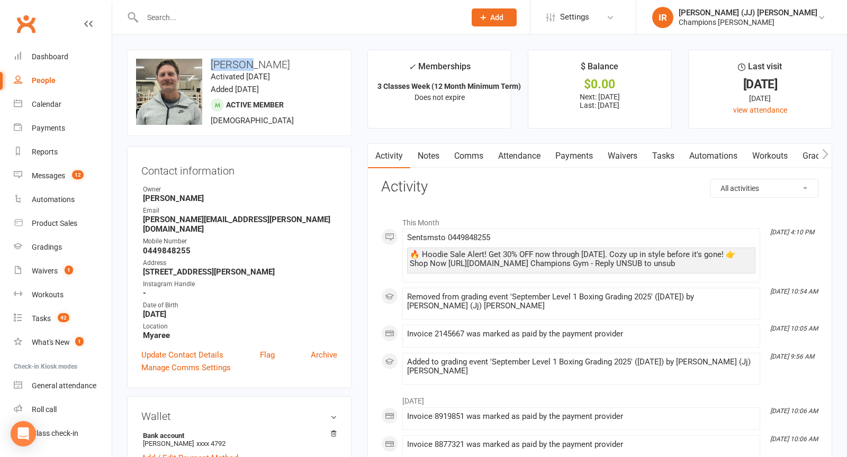
click at [230, 67] on h3 "[PERSON_NAME]" at bounding box center [239, 65] width 206 height 12
copy h3 "[PERSON_NAME]"
click at [582, 147] on link "Payments" at bounding box center [574, 156] width 52 height 24
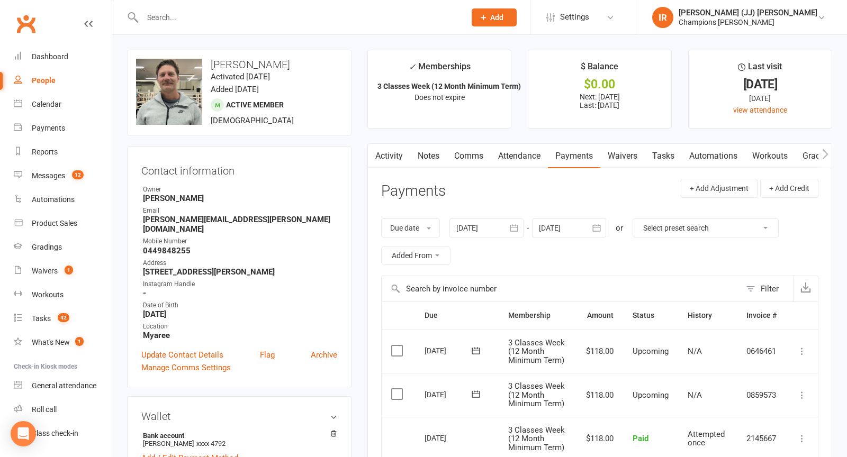
click at [462, 227] on div at bounding box center [486, 228] width 74 height 19
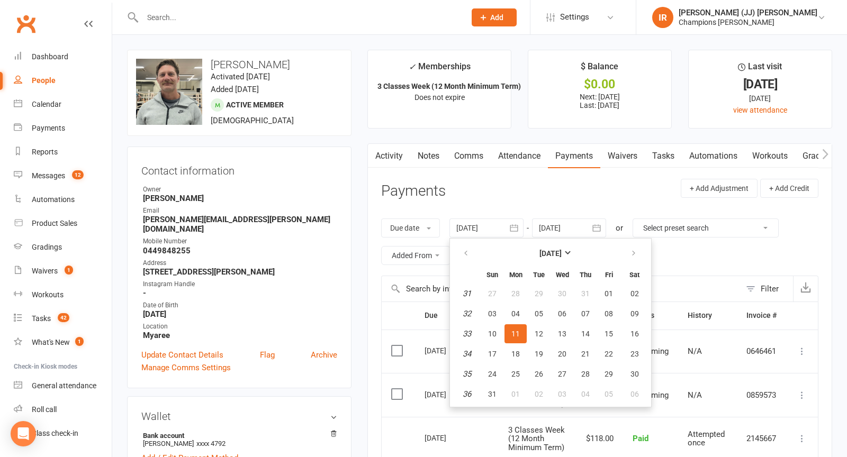
click at [463, 242] on th at bounding box center [466, 253] width 27 height 23
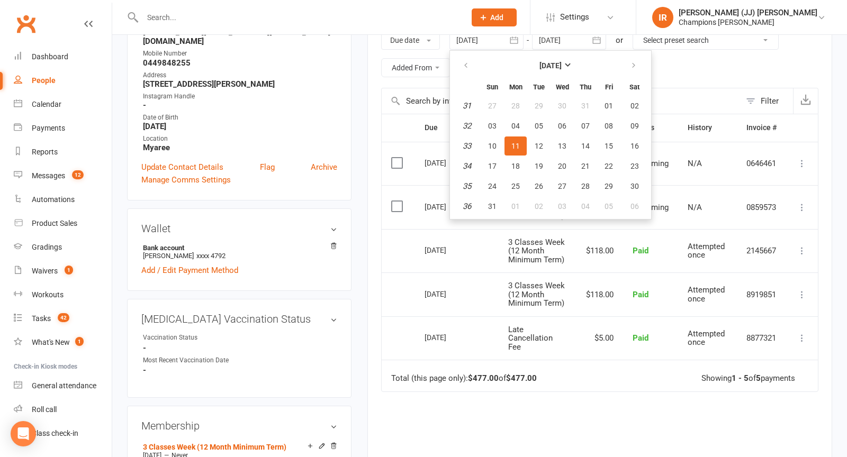
scroll to position [57, 0]
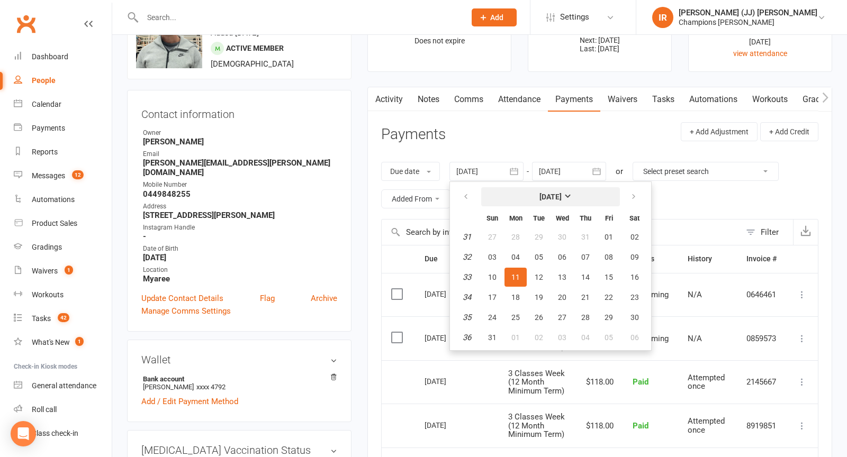
click at [510, 187] on button "[DATE]" at bounding box center [550, 196] width 139 height 19
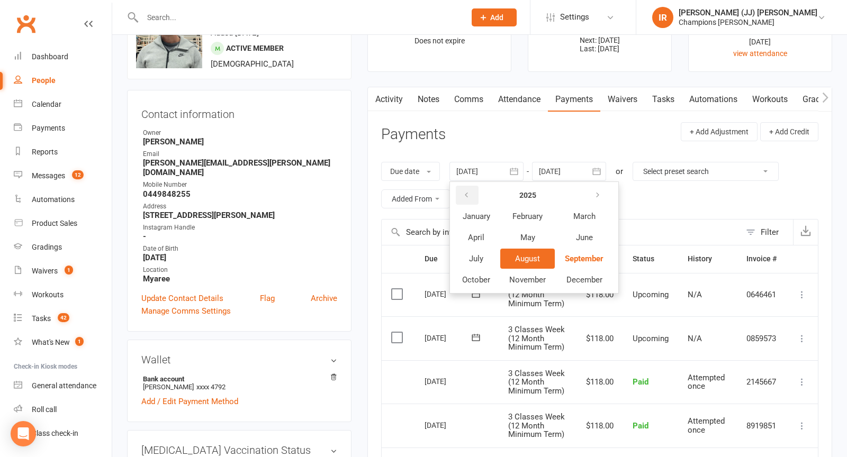
click at [471, 186] on button "button" at bounding box center [467, 195] width 23 height 19
click at [600, 188] on button "button" at bounding box center [598, 195] width 23 height 19
click at [528, 241] on button "May" at bounding box center [527, 238] width 55 height 20
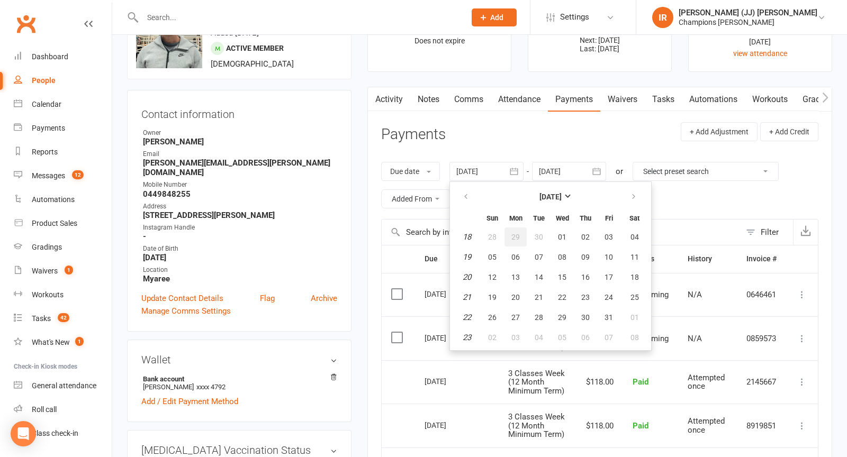
click at [524, 243] on button "29" at bounding box center [516, 237] width 22 height 19
type input "[DATE]"
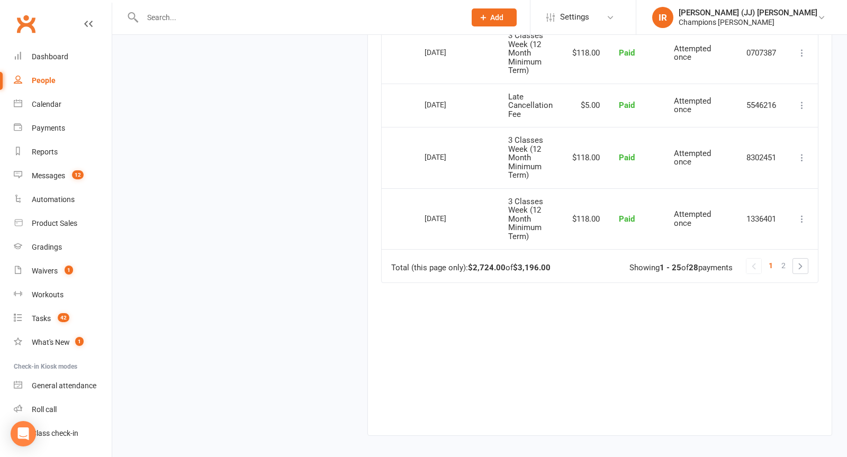
scroll to position [1561, 0]
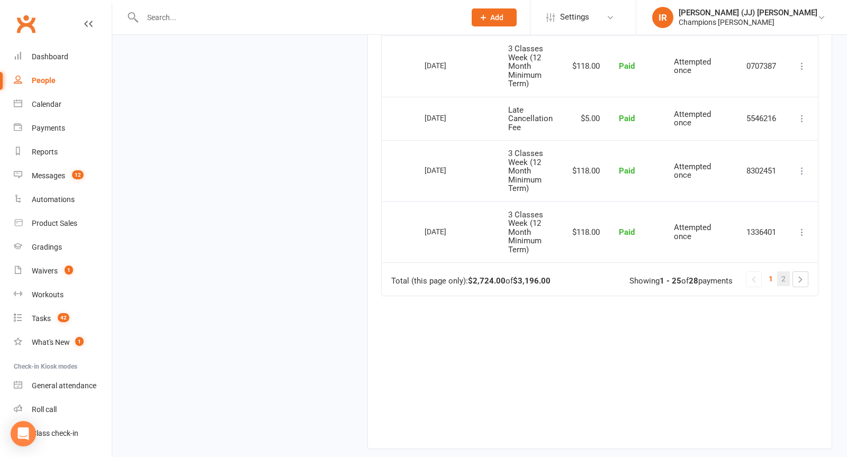
click at [790, 272] on link "2" at bounding box center [783, 279] width 13 height 15
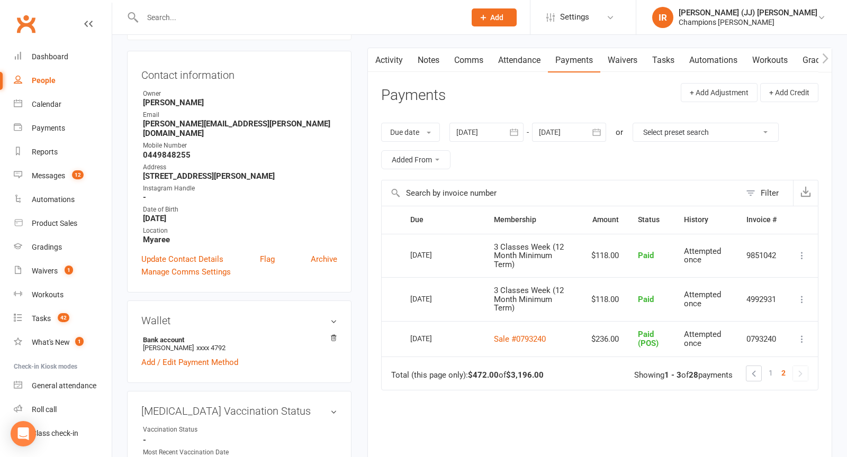
scroll to position [68, 0]
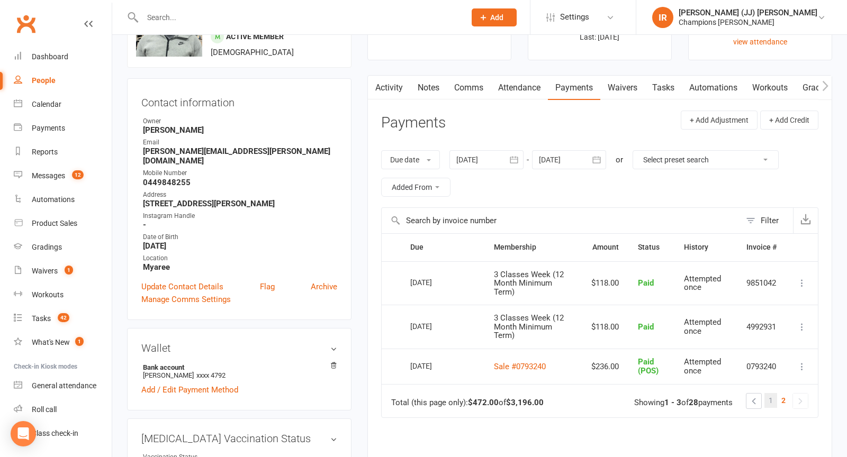
click at [775, 399] on link "1" at bounding box center [770, 400] width 13 height 15
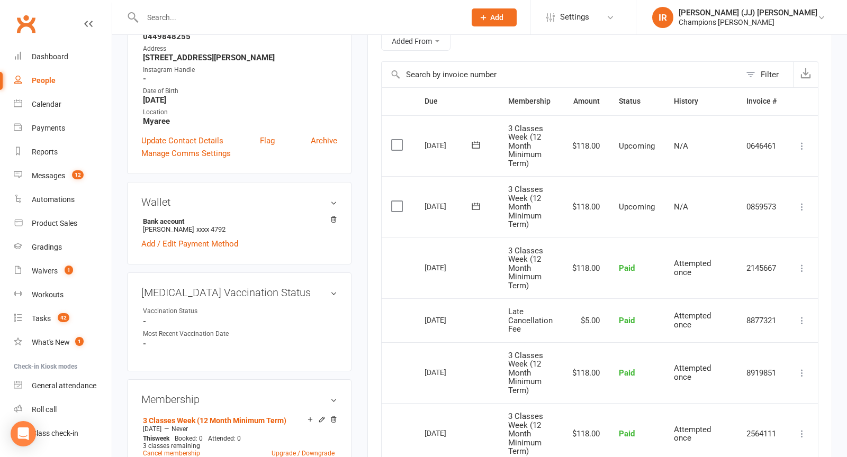
scroll to position [0, 0]
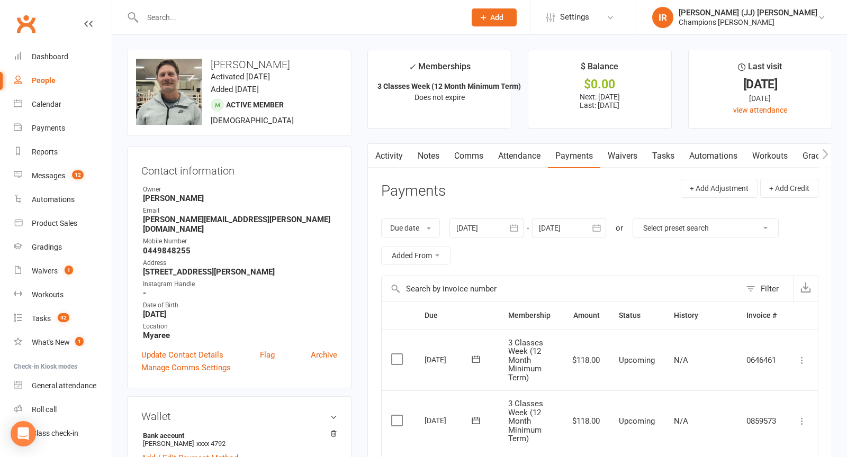
click at [215, 220] on strong "[PERSON_NAME][EMAIL_ADDRESS][PERSON_NAME][DOMAIN_NAME]" at bounding box center [240, 224] width 194 height 19
copy render-form-field "[PERSON_NAME][EMAIL_ADDRESS][PERSON_NAME][DOMAIN_NAME]"
click at [394, 151] on link "Activity" at bounding box center [389, 156] width 42 height 24
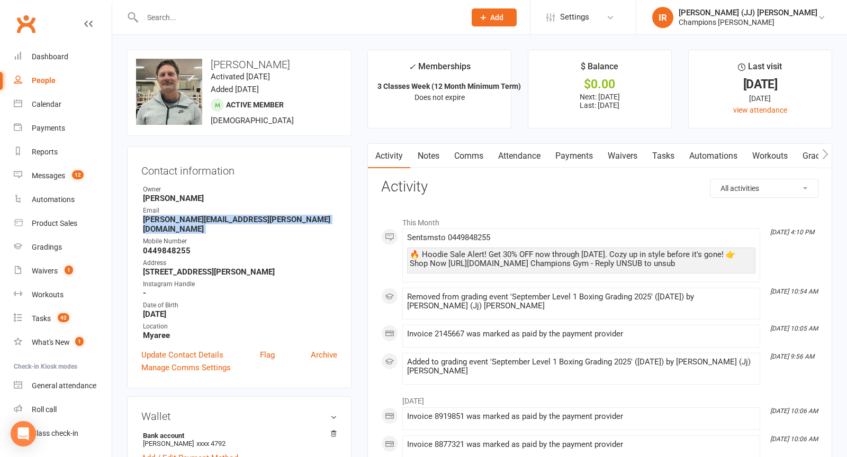
click at [590, 153] on link "Payments" at bounding box center [574, 156] width 52 height 24
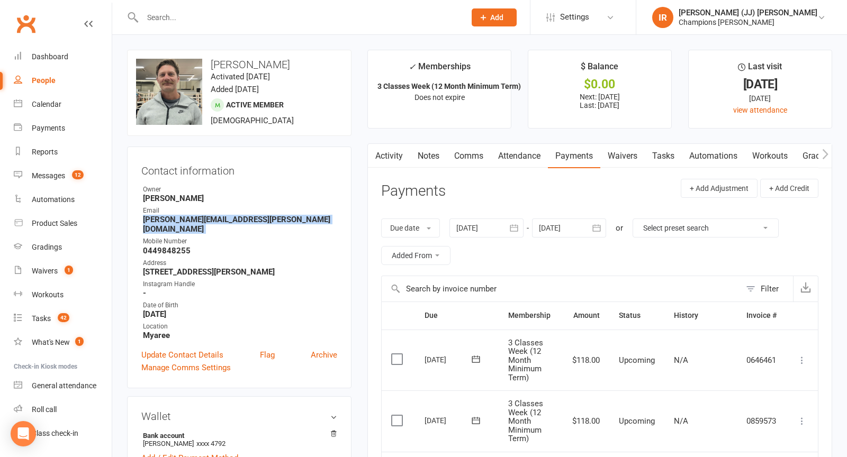
click at [445, 156] on link "Notes" at bounding box center [428, 156] width 37 height 24
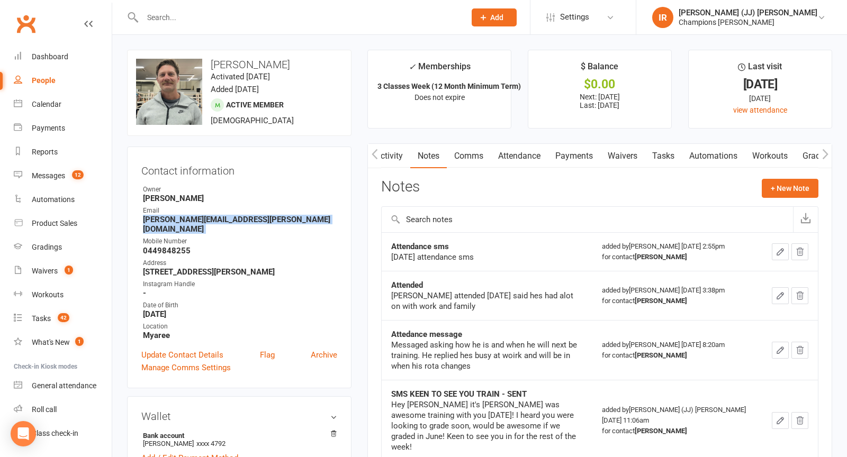
click at [391, 157] on link "Activity" at bounding box center [389, 156] width 42 height 24
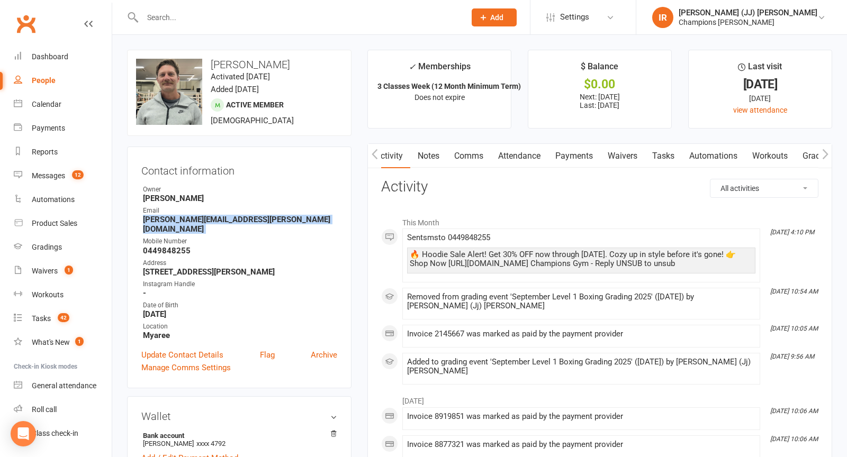
click at [593, 151] on link "Payments" at bounding box center [574, 156] width 52 height 24
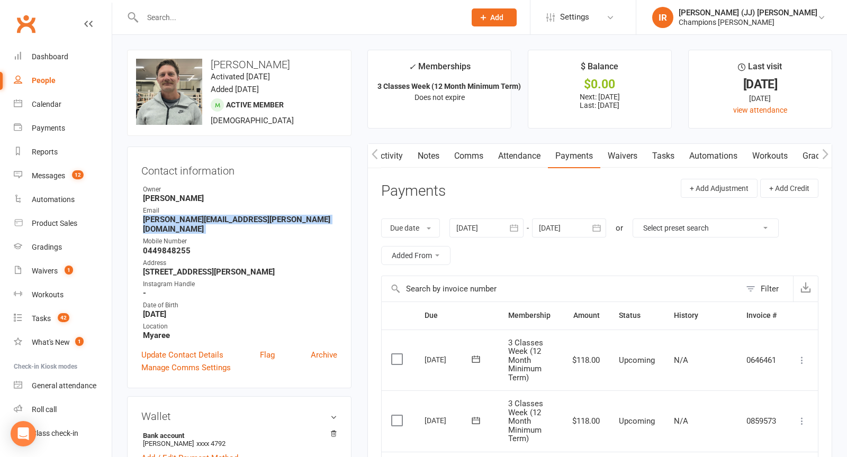
click at [437, 153] on link "Notes" at bounding box center [428, 156] width 37 height 24
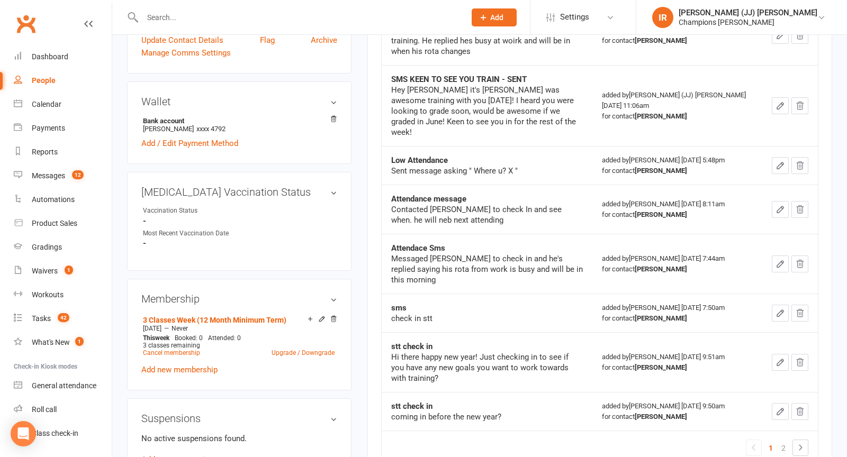
scroll to position [329, 0]
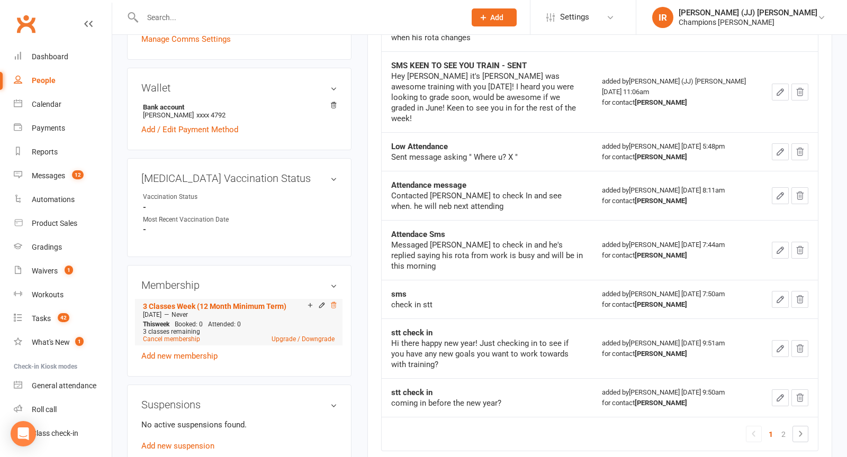
click at [334, 302] on icon at bounding box center [333, 305] width 7 height 7
click at [188, 336] on link "Cancel membership" at bounding box center [171, 339] width 57 height 7
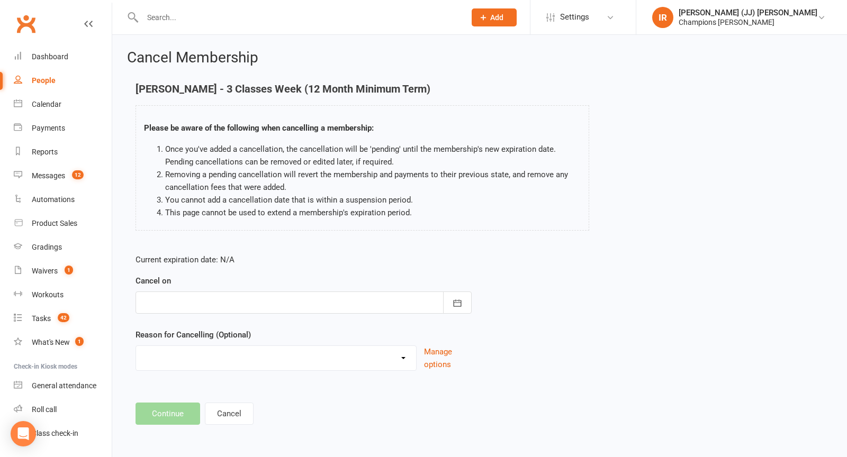
click at [318, 313] on form "Current expiration date: N/A Cancel on [DATE] Sun Mon Tue Wed Thu Fri Sat 36 31…" at bounding box center [304, 313] width 336 height 118
click at [312, 300] on div at bounding box center [304, 303] width 336 height 22
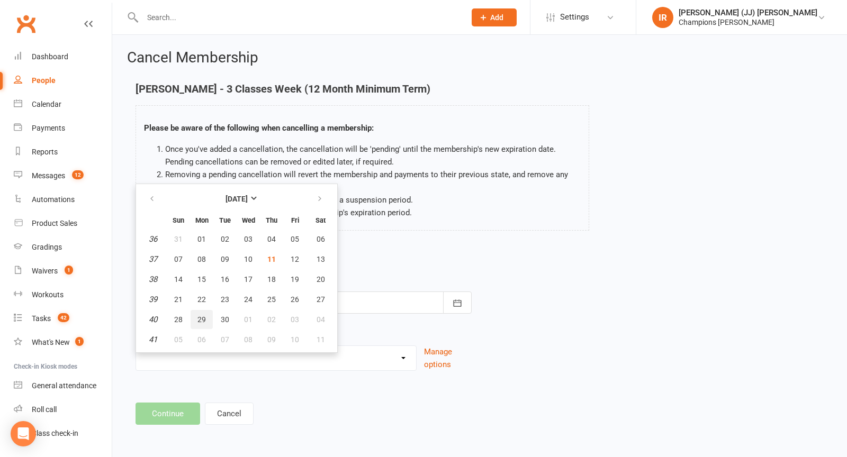
click at [201, 316] on span "29" at bounding box center [201, 320] width 8 height 8
type input "[DATE]"
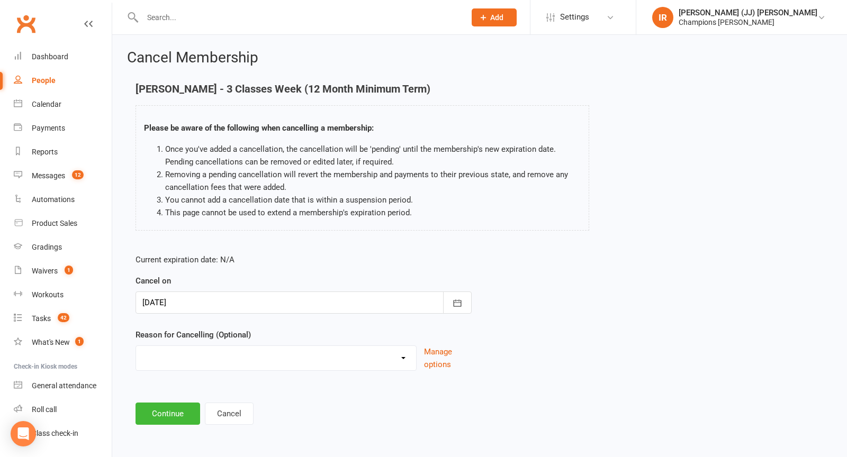
click at [229, 355] on select "Club Transfer Cooling off Period ([DATE]) Debt Collection Downgrade of Membersh…" at bounding box center [276, 356] width 280 height 21
select select "10"
click at [178, 417] on button "Continue" at bounding box center [168, 414] width 65 height 22
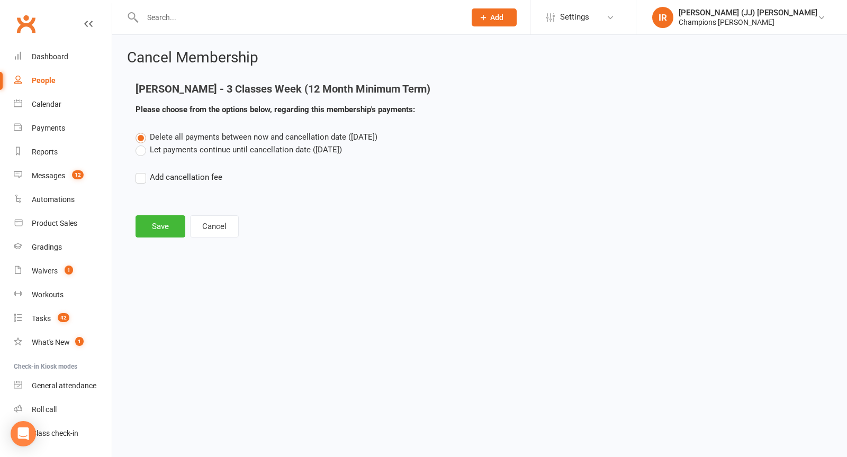
click at [218, 151] on label "Let payments continue until cancellation date ([DATE])" at bounding box center [239, 149] width 206 height 13
click at [142, 143] on input "Let payments continue until cancellation date ([DATE])" at bounding box center [139, 143] width 7 height 0
click at [163, 234] on button "Save" at bounding box center [161, 226] width 50 height 22
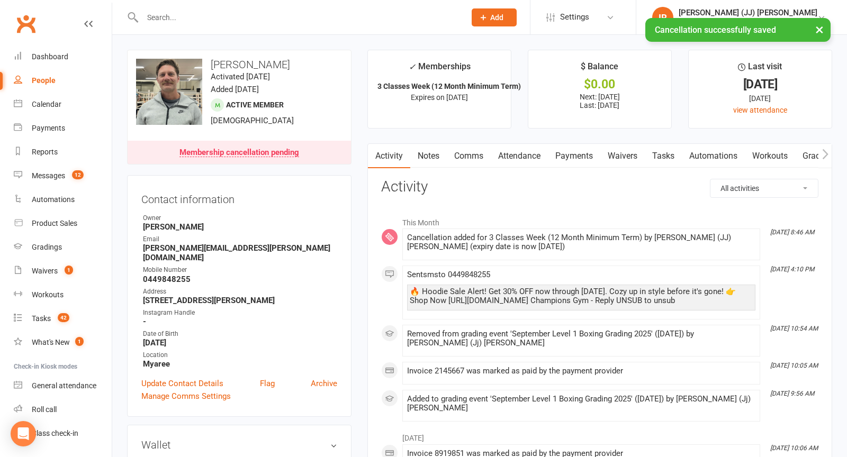
click at [436, 161] on link "Notes" at bounding box center [428, 156] width 37 height 24
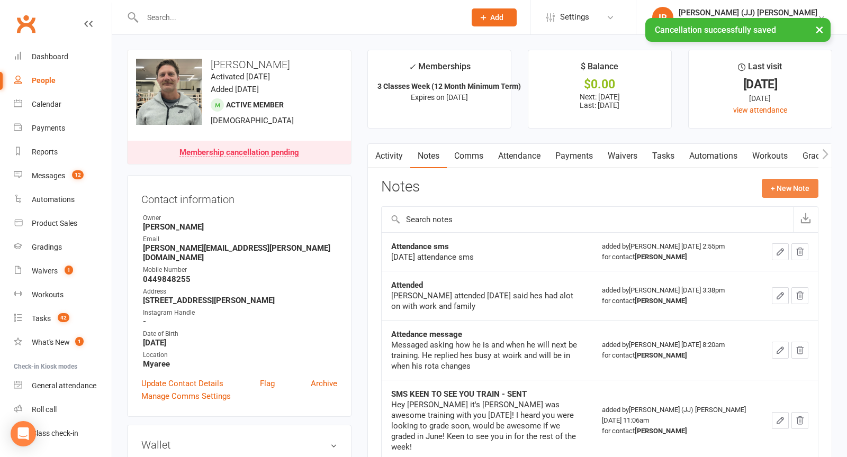
click at [779, 190] on button "+ New Note" at bounding box center [790, 188] width 57 height 19
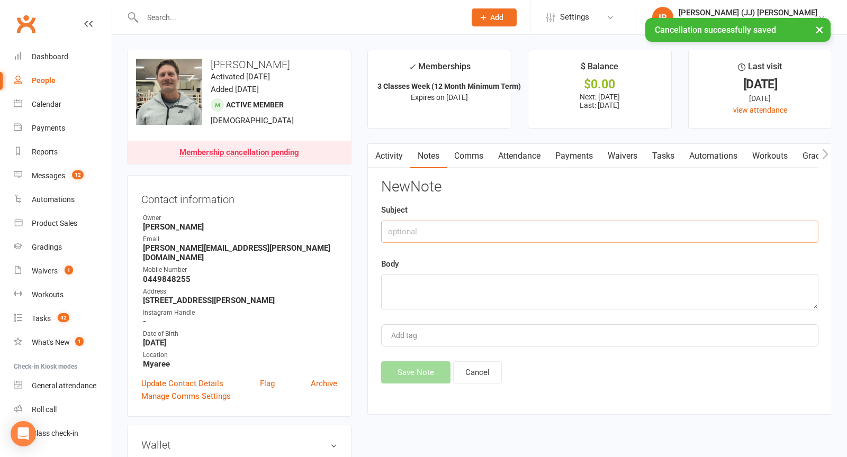
click at [546, 238] on input "text" at bounding box center [599, 232] width 437 height 22
click at [521, 227] on input "text" at bounding box center [599, 232] width 437 height 22
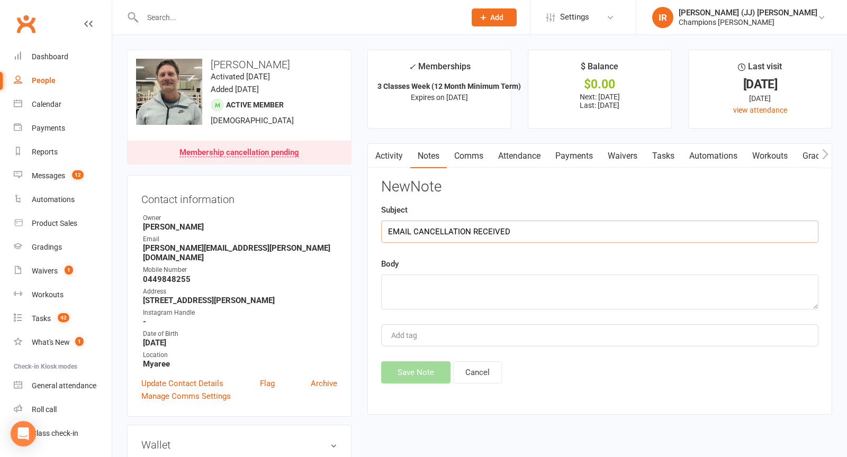
click at [473, 229] on input "EMAIL CANCELLATION RECEIVED" at bounding box center [599, 232] width 437 height 22
click at [541, 232] on input "EMAIL CANCELLATION - RECEIVED" at bounding box center [599, 232] width 437 height 22
type input "EMAIL CANCELLATION - RECEIVED"
click at [534, 285] on textarea at bounding box center [599, 292] width 437 height 35
click at [425, 294] on textarea at bounding box center [599, 292] width 437 height 35
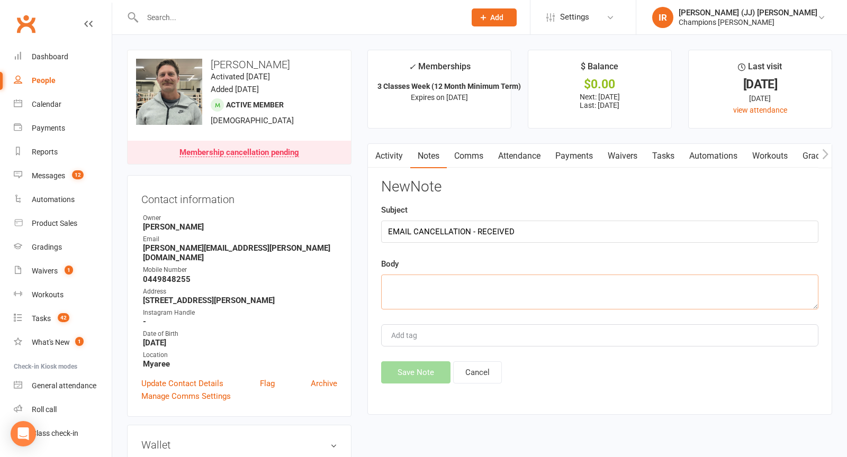
paste textarea "Hi Guys, I just would like to notify of my intention to cancel my membership. C…"
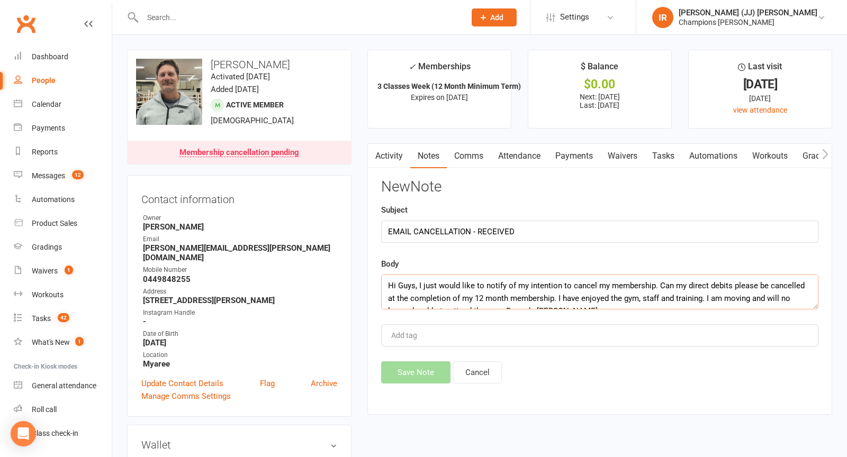
scroll to position [6, 0]
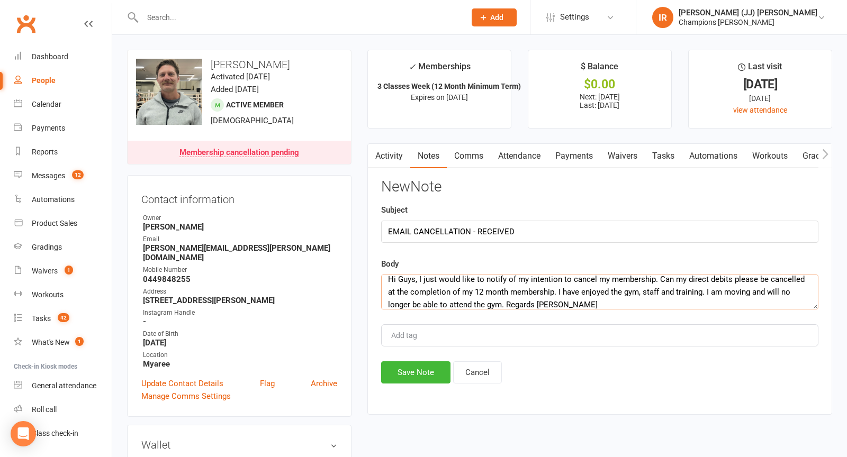
type textarea "Hi Guys, I just would like to notify of my intention to cancel my membership. C…"
click at [412, 359] on div "New Note Subject EMAIL CANCELLATION - RECEIVED Body Hi Guys, I just would like …" at bounding box center [599, 281] width 437 height 205
click at [412, 375] on button "Save Note" at bounding box center [415, 373] width 69 height 22
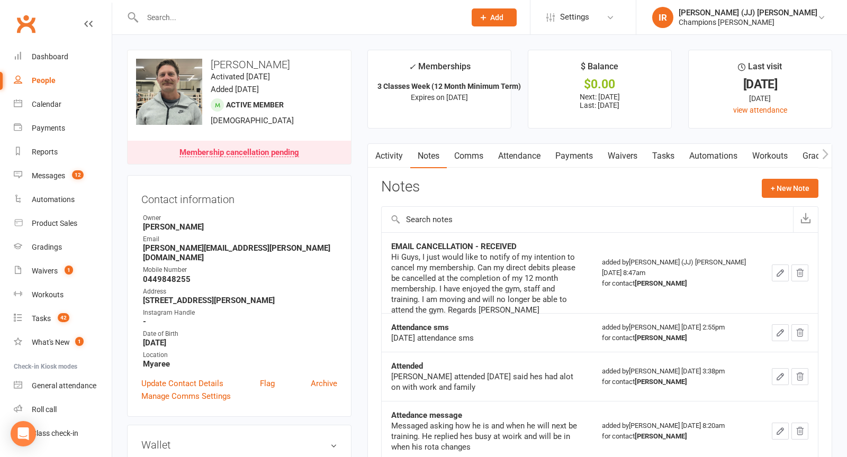
click at [238, 61] on h3 "[PERSON_NAME]" at bounding box center [239, 65] width 206 height 12
copy h3 "[PERSON_NAME]"
click at [232, 11] on input "text" at bounding box center [298, 17] width 319 height 15
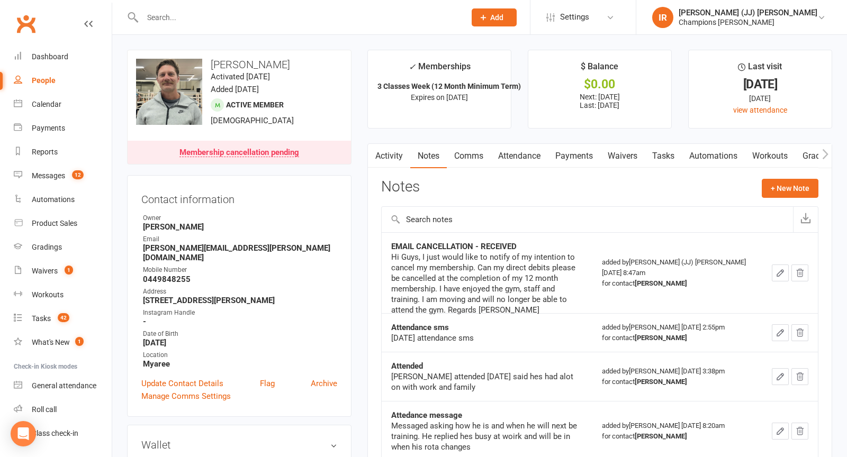
paste input "Ryan Anderson"
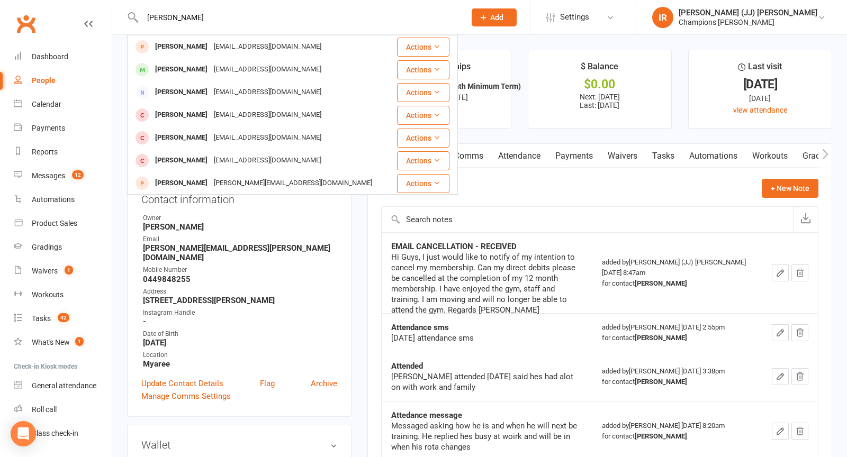
type input "Ryan Anderson"
click at [219, 42] on div "09ryananderson@gmail.com" at bounding box center [268, 46] width 114 height 15
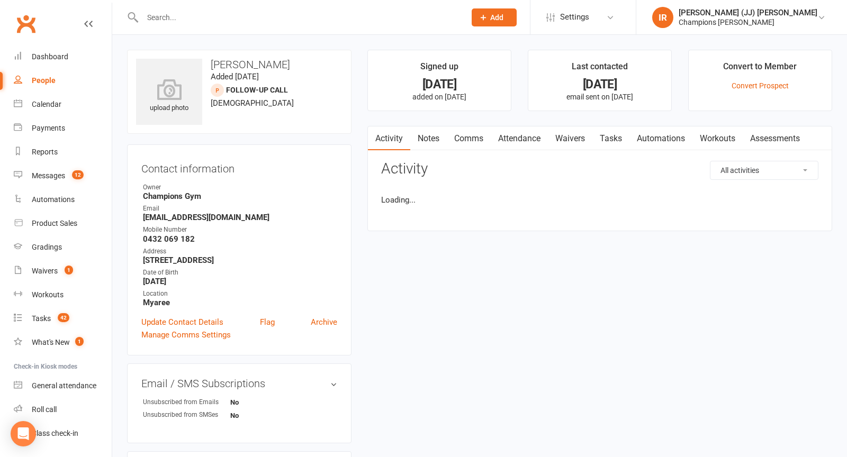
click at [222, 18] on input "text" at bounding box center [298, 17] width 319 height 15
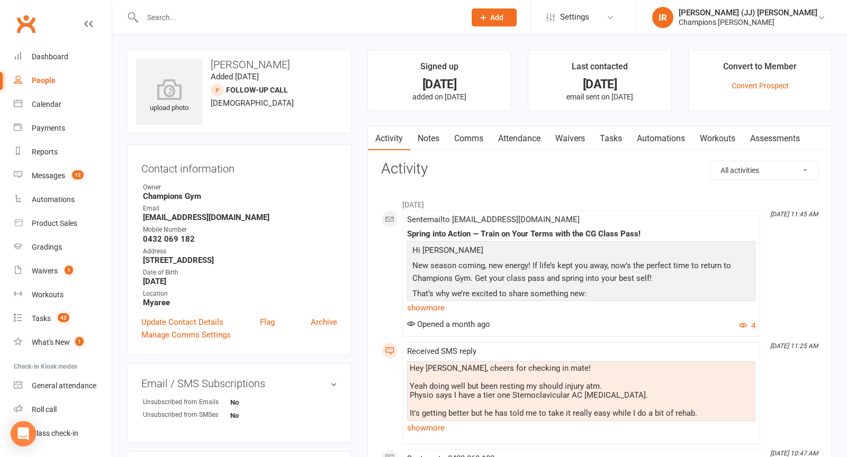
paste input "Ryan Anderson"
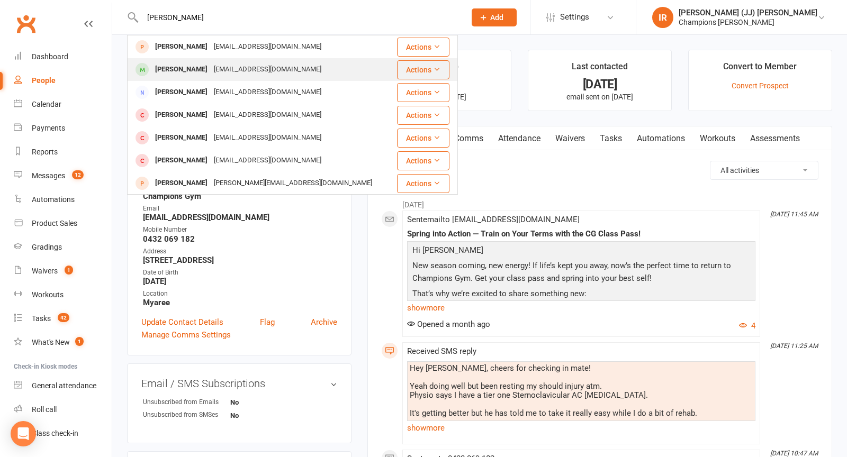
type input "Ryan Anderson"
click at [218, 71] on div "09ryananderson@gmail.com" at bounding box center [268, 69] width 114 height 15
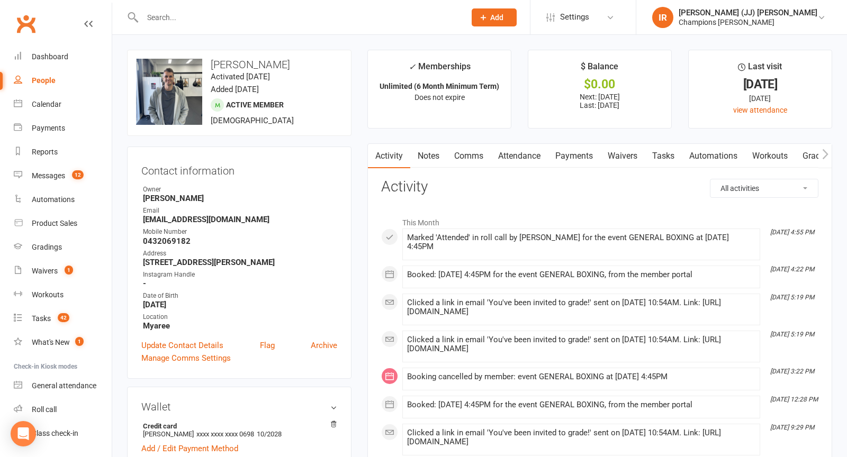
click at [239, 65] on h3 "Ryan Anderson" at bounding box center [239, 65] width 206 height 12
copy h3 "Ryan Anderson"
click at [331, 106] on div "upload photo change photo Ryan Anderson Activated 1 May, 2025 Added 1 May, 2025…" at bounding box center [239, 93] width 224 height 86
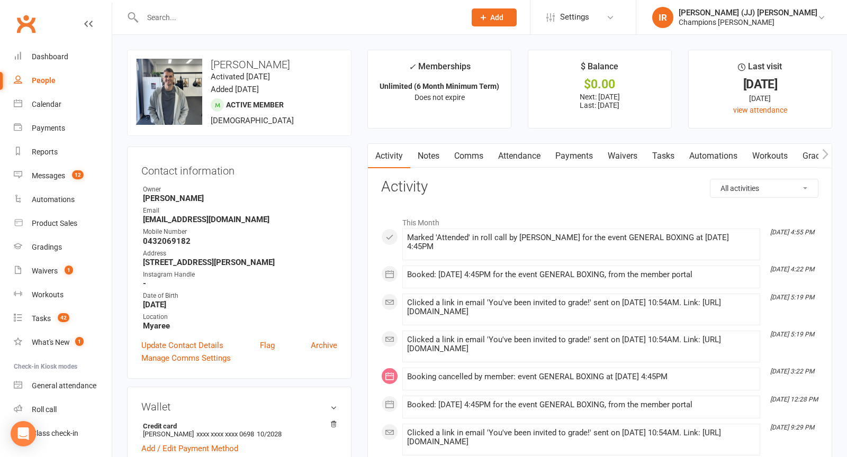
click at [246, 63] on h3 "Ryan Anderson" at bounding box center [239, 65] width 206 height 12
copy h3 "Ryan Anderson"
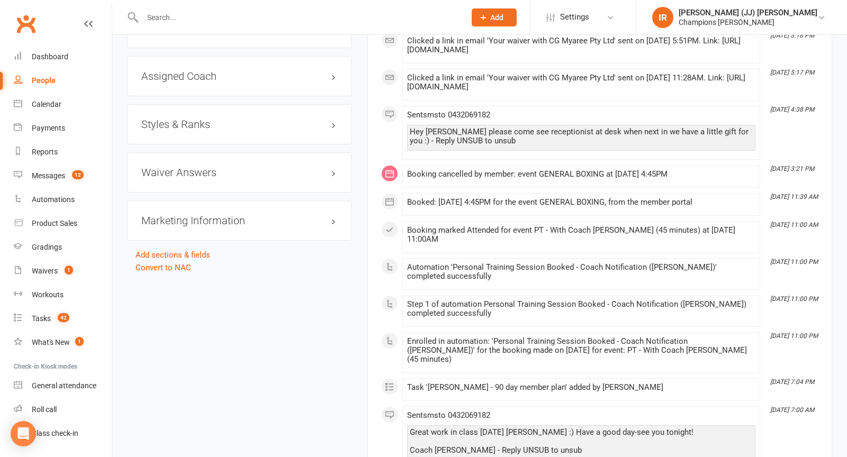
scroll to position [1178, 0]
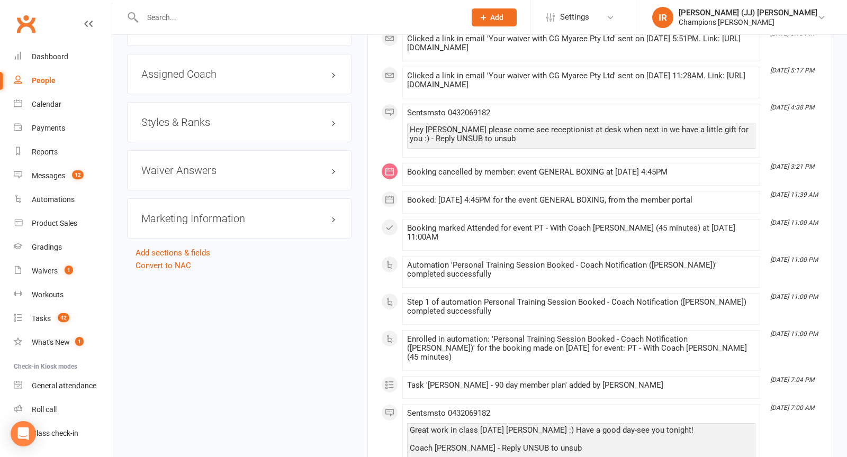
click at [260, 107] on div "Styles & Ranks" at bounding box center [239, 122] width 224 height 40
click at [258, 116] on h3 "Styles & Ranks" at bounding box center [239, 122] width 196 height 12
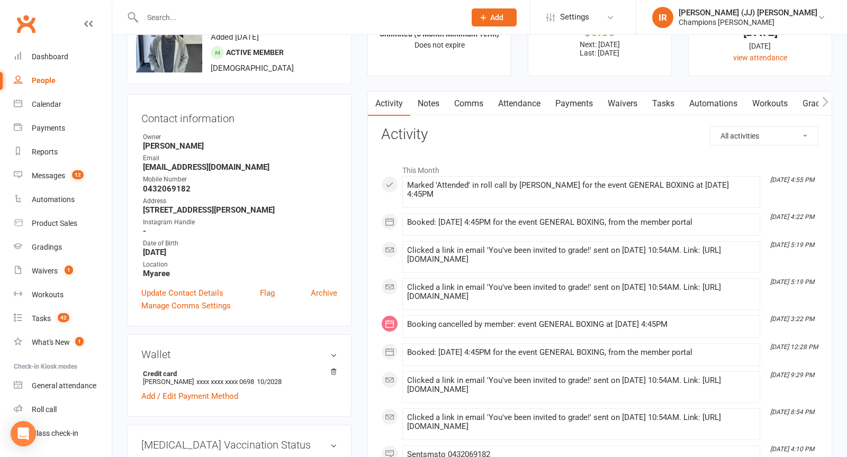
scroll to position [0, 0]
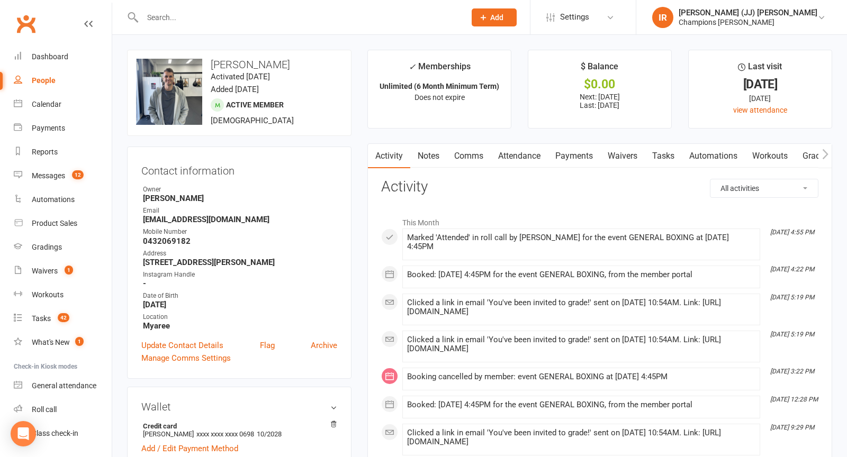
click at [211, 17] on input "text" at bounding box center [298, 17] width 319 height 15
paste input "Ryan Anderson"
type input "Ryan Anderson"
click at [211, 17] on input "Ryan Anderson" at bounding box center [298, 17] width 319 height 15
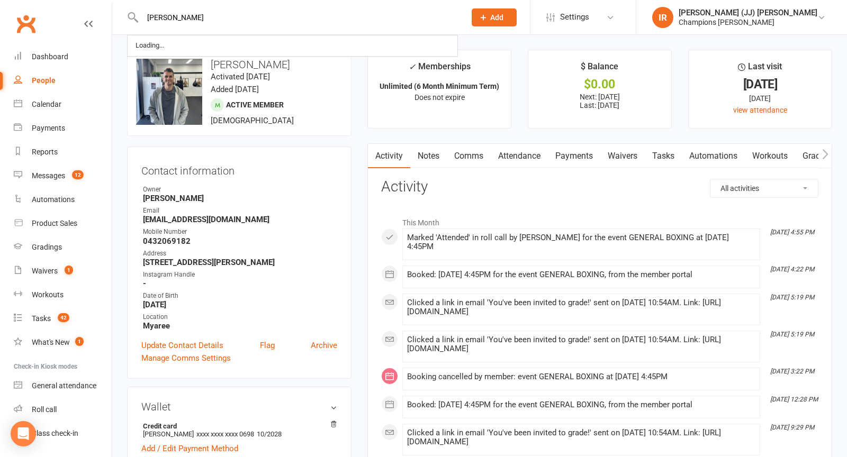
click at [211, 17] on input "Ryan Anderson" at bounding box center [298, 17] width 319 height 15
click at [248, 62] on h3 "Ryan Anderson" at bounding box center [239, 65] width 206 height 12
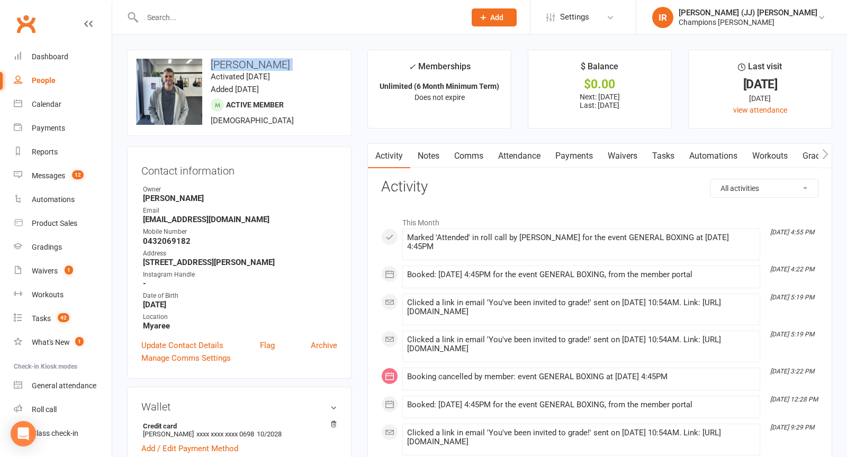
click at [248, 62] on h3 "Ryan Anderson" at bounding box center [239, 65] width 206 height 12
copy h3 "Ryan Anderson"
click at [253, 62] on h3 "Ryan Anderson" at bounding box center [239, 65] width 206 height 12
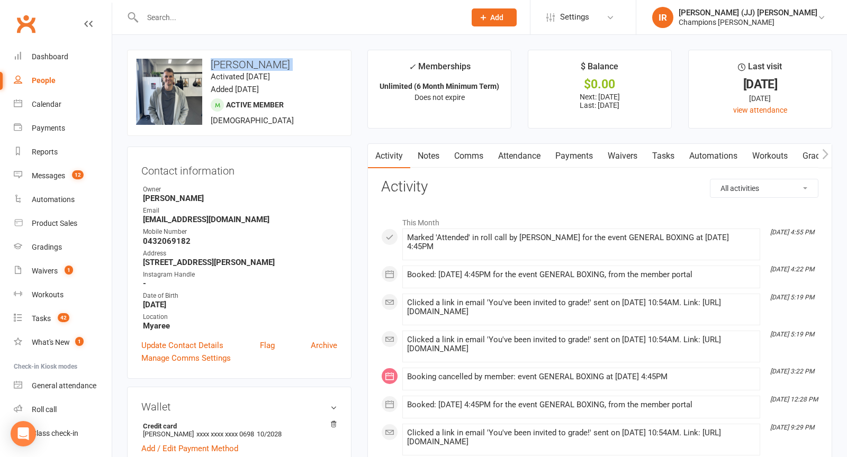
click at [253, 62] on h3 "Ryan Anderson" at bounding box center [239, 65] width 206 height 12
click at [275, 65] on h3 "Ryan Anderson" at bounding box center [239, 65] width 206 height 12
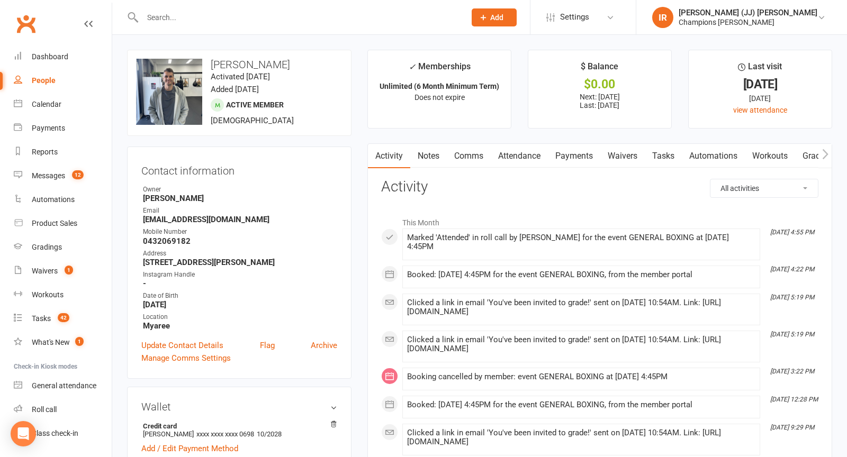
click at [296, 65] on h3 "Ryan Anderson" at bounding box center [239, 65] width 206 height 12
click at [272, 63] on h3 "Ryan Anderson" at bounding box center [239, 65] width 206 height 12
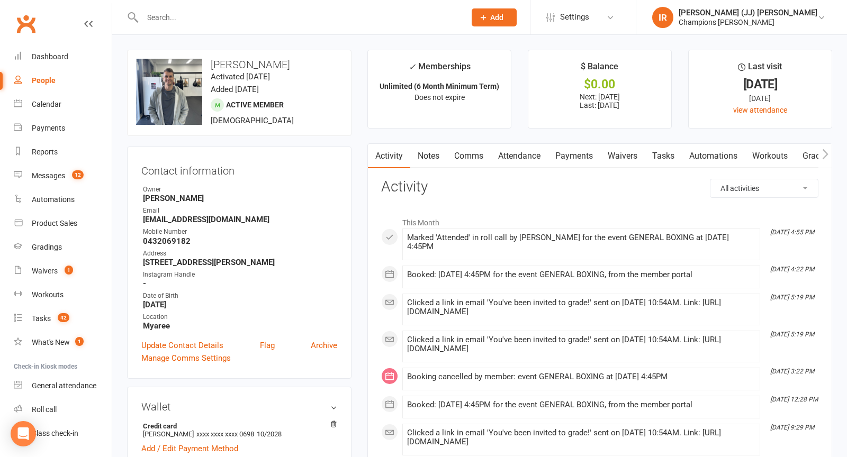
click at [260, 31] on div at bounding box center [292, 17] width 331 height 34
click at [256, 12] on input "text" at bounding box center [298, 17] width 319 height 15
click at [186, 197] on strong "[PERSON_NAME]" at bounding box center [240, 199] width 194 height 10
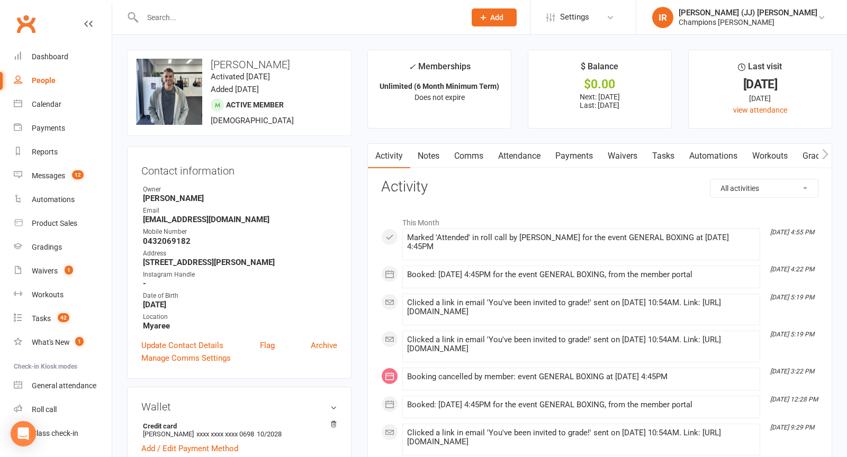
click at [237, 65] on h3 "Ryan Anderson" at bounding box center [239, 65] width 206 height 12
copy h3 "Ryan Anderson"
click at [248, 17] on input "text" at bounding box center [298, 17] width 319 height 15
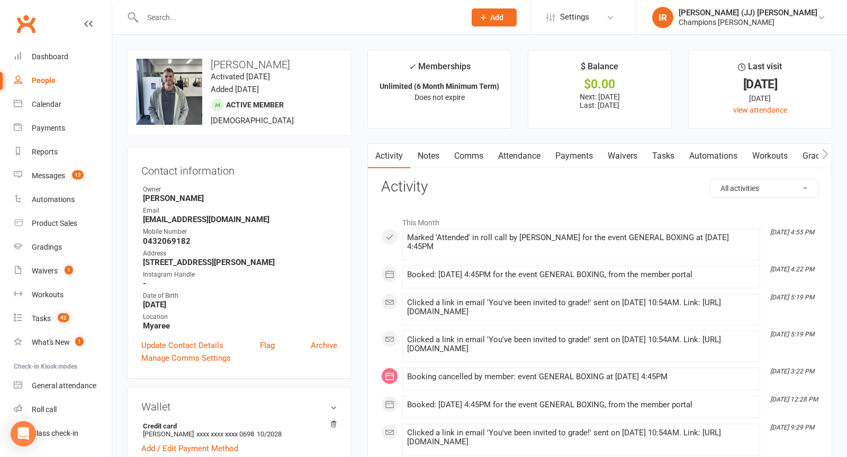
paste input "Henry Brown"
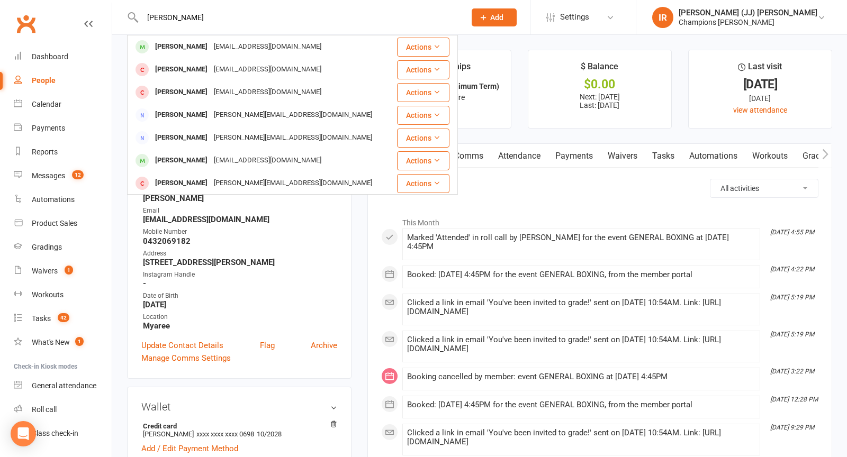
type input "Henry Brown"
click at [223, 43] on div "henryshouse89@outlook.com" at bounding box center [268, 46] width 114 height 15
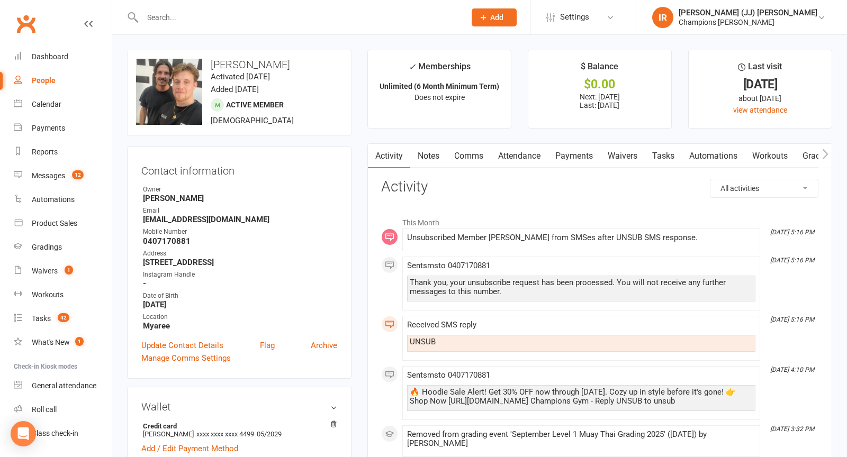
click at [435, 159] on link "Notes" at bounding box center [428, 156] width 37 height 24
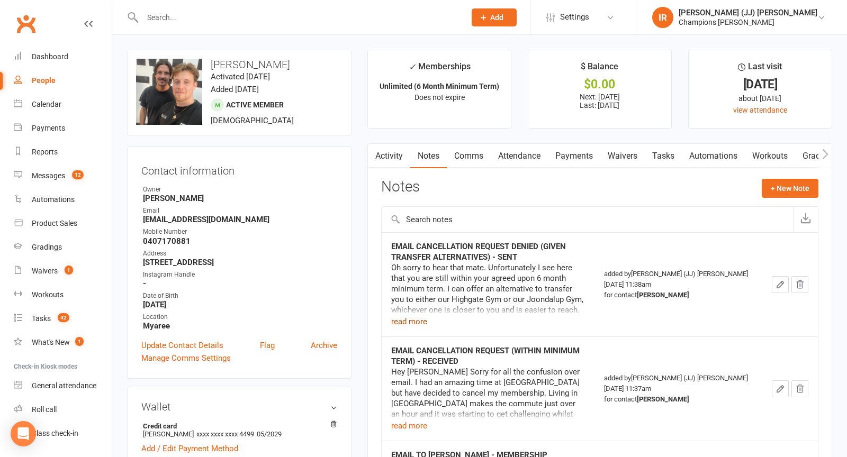
click at [418, 324] on button "read more" at bounding box center [409, 322] width 36 height 13
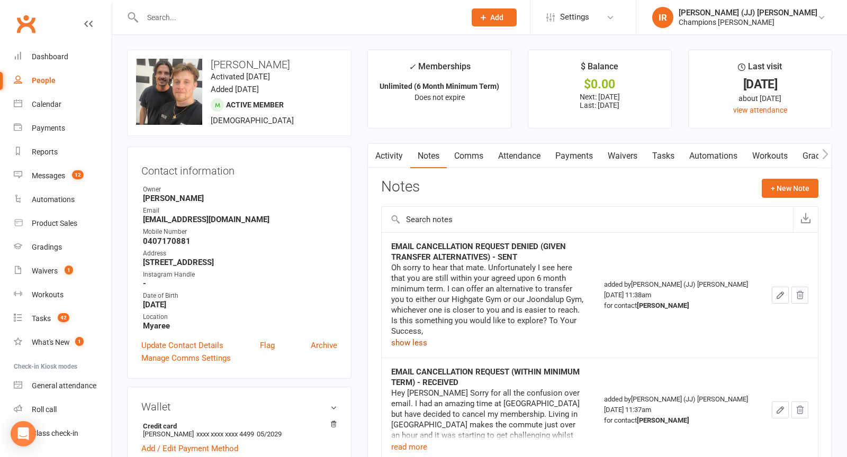
click at [524, 151] on link "Attendance" at bounding box center [519, 156] width 57 height 24
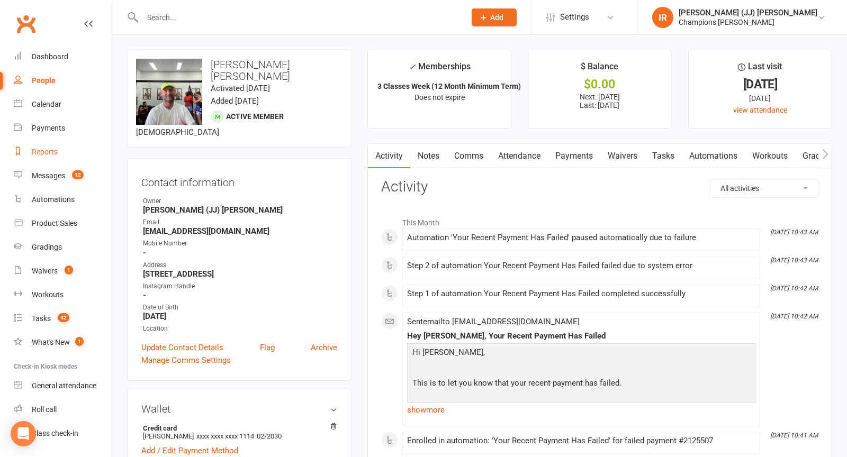
click at [67, 148] on link "Reports" at bounding box center [63, 152] width 98 height 24
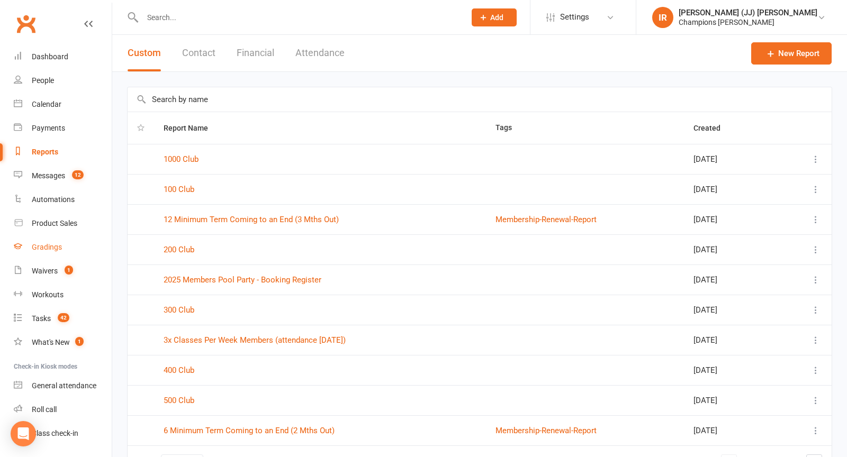
click at [54, 249] on div "Gradings" at bounding box center [47, 247] width 30 height 8
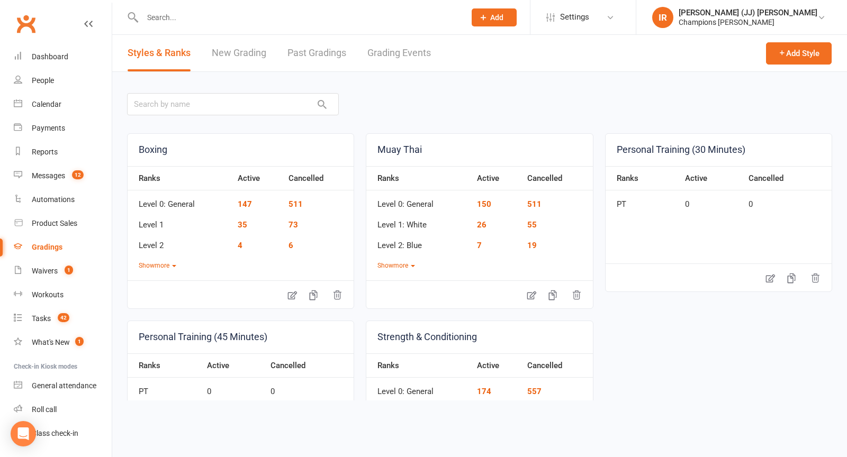
click at [388, 48] on link "Grading Events" at bounding box center [399, 53] width 64 height 37
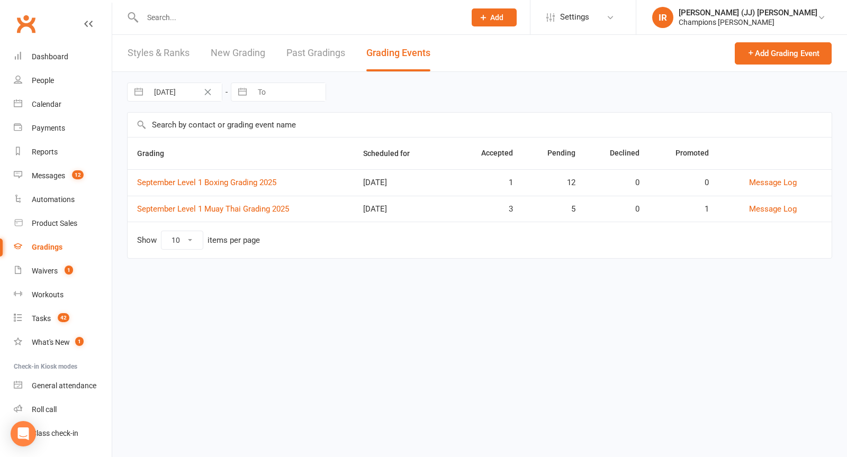
click at [322, 58] on link "Past Gradings" at bounding box center [315, 53] width 59 height 37
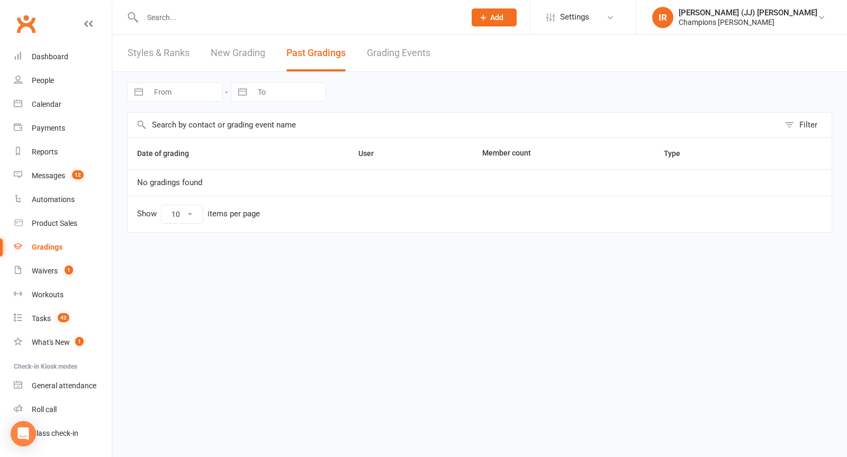
click at [231, 56] on link "New Grading" at bounding box center [238, 53] width 55 height 37
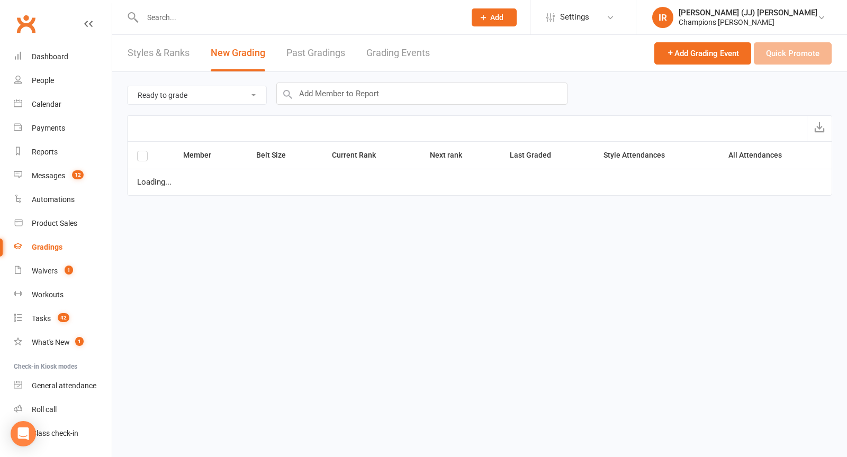
click at [165, 57] on link "Styles & Ranks" at bounding box center [159, 53] width 62 height 37
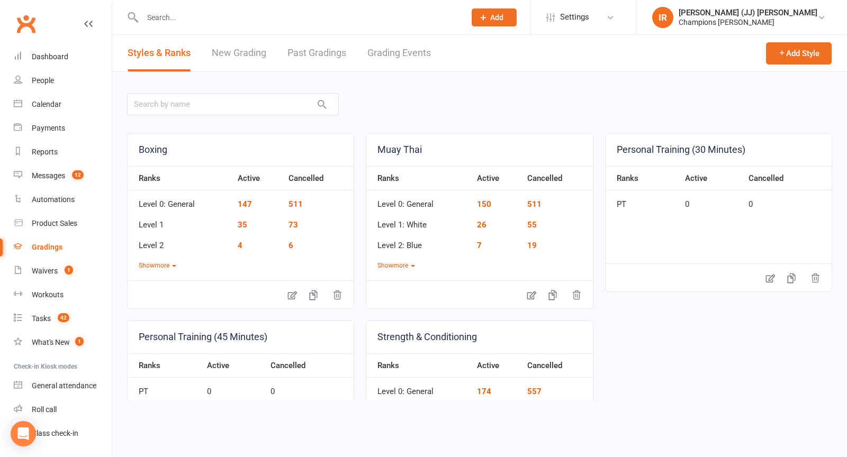
click at [416, 47] on link "Grading Events" at bounding box center [399, 53] width 64 height 37
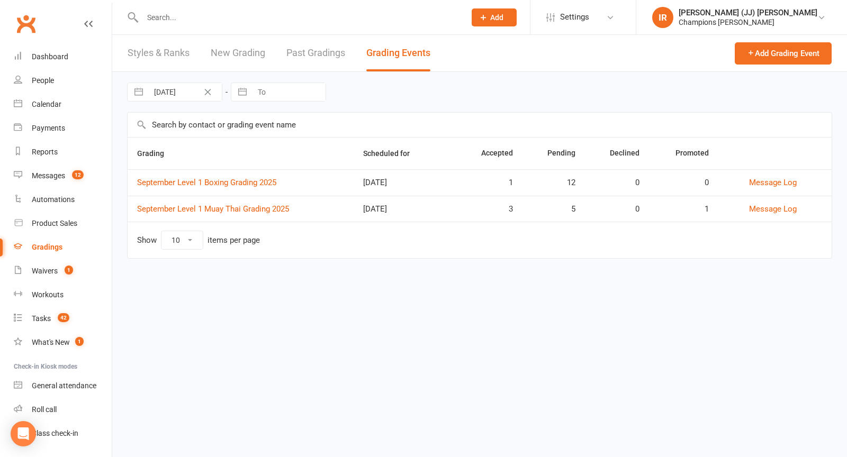
click at [339, 52] on link "Past Gradings" at bounding box center [315, 53] width 59 height 37
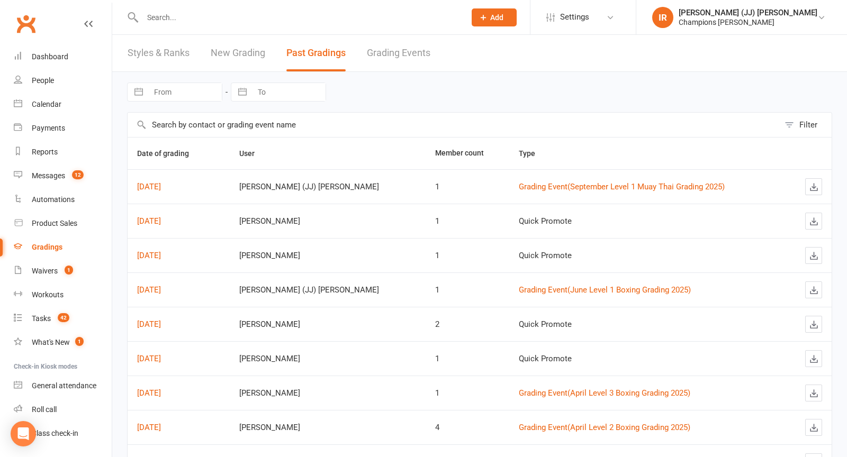
click at [391, 41] on link "Grading Events" at bounding box center [399, 53] width 64 height 37
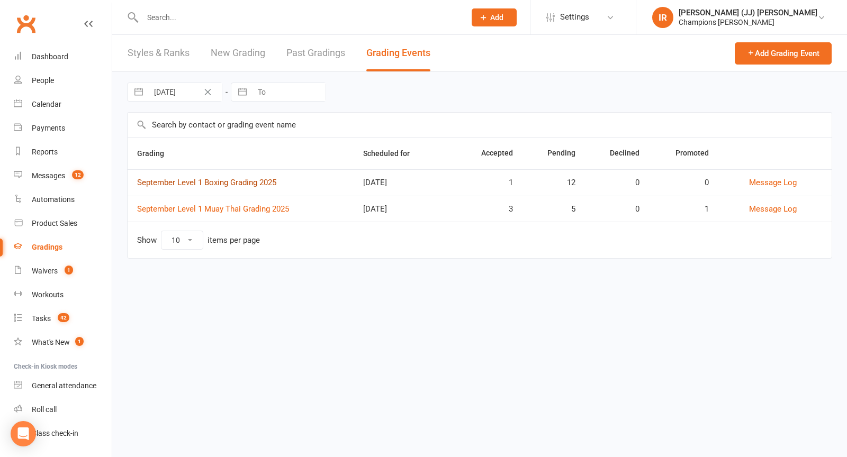
click at [246, 184] on link "September Level 1 Boxing Grading 2025" at bounding box center [206, 183] width 139 height 10
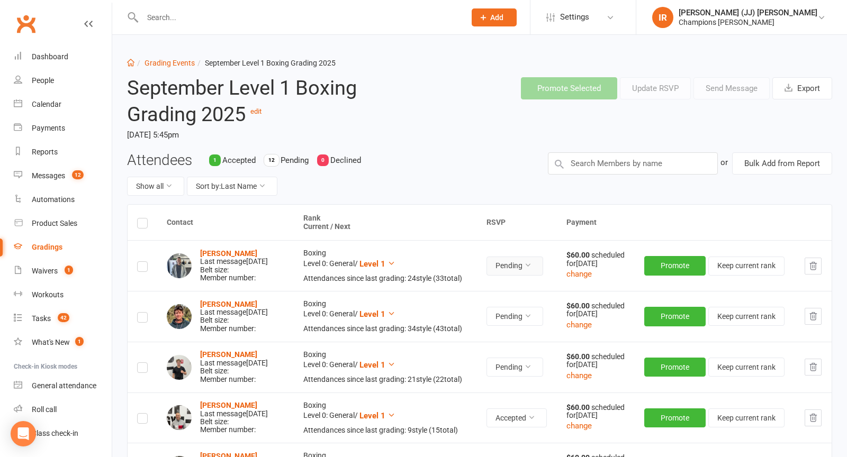
click at [532, 268] on icon at bounding box center [527, 265] width 7 height 7
click at [578, 230] on th "Payment" at bounding box center [694, 222] width 275 height 35
click at [589, 281] on button "change" at bounding box center [578, 274] width 25 height 13
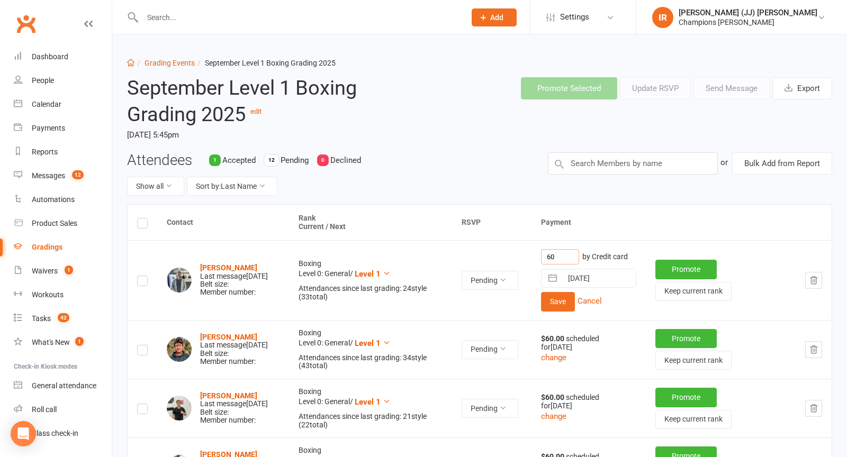
drag, startPoint x: 569, startPoint y: 253, endPoint x: 526, endPoint y: 260, distance: 44.0
click at [526, 260] on tr "Ryan Anderson Last message Sep 04, 2025 Belt size: Member number: Boxing Level …" at bounding box center [480, 279] width 704 height 79
type input "0"
click at [572, 305] on button "Save" at bounding box center [558, 301] width 34 height 19
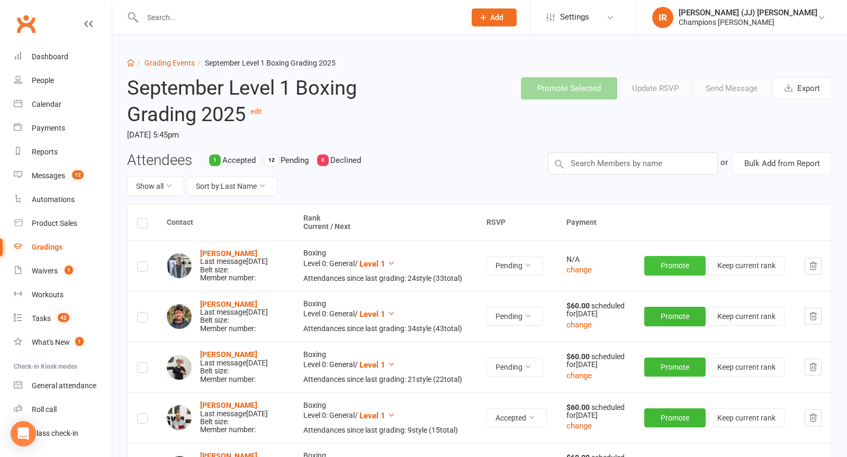
click at [682, 260] on button "Promote" at bounding box center [674, 265] width 61 height 19
